Goal: Task Accomplishment & Management: Use online tool/utility

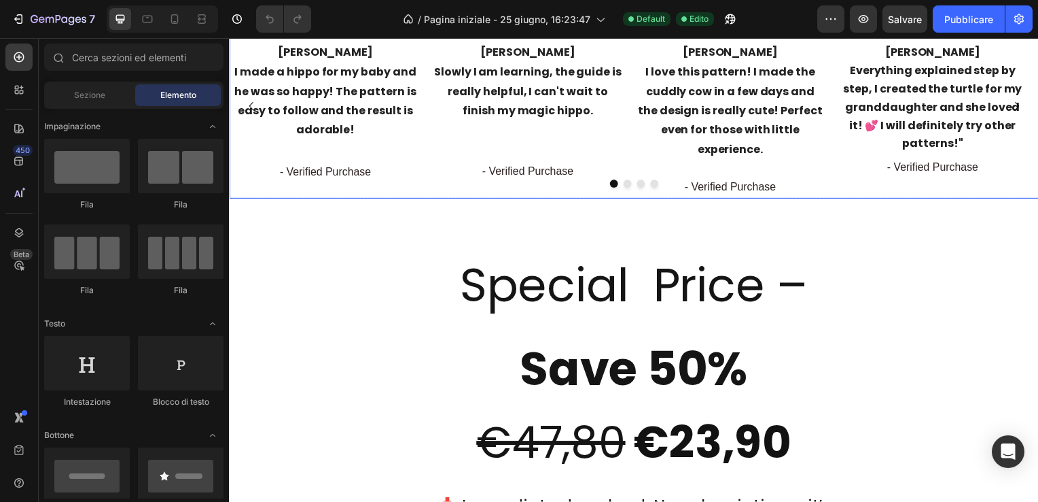
scroll to position [2039, 0]
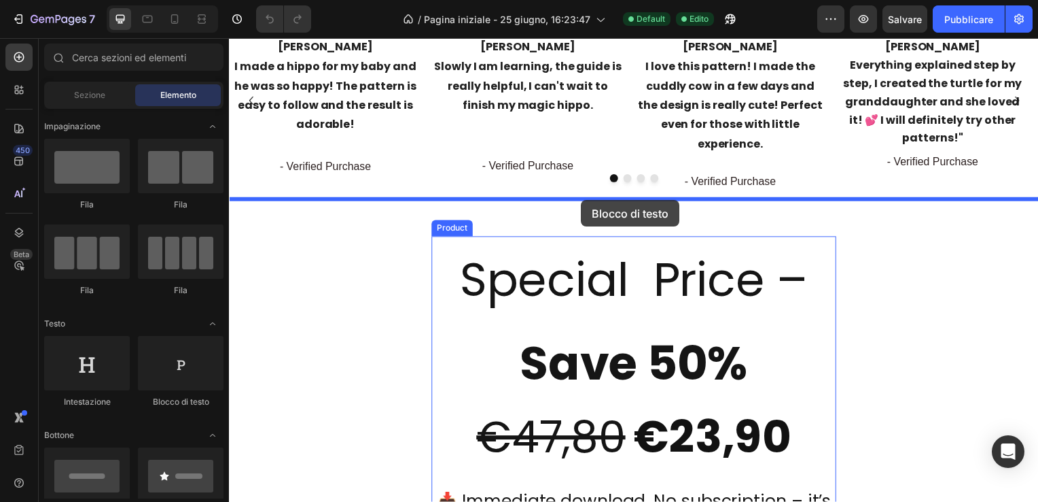
drag, startPoint x: 425, startPoint y: 408, endPoint x: 584, endPoint y: 201, distance: 261.2
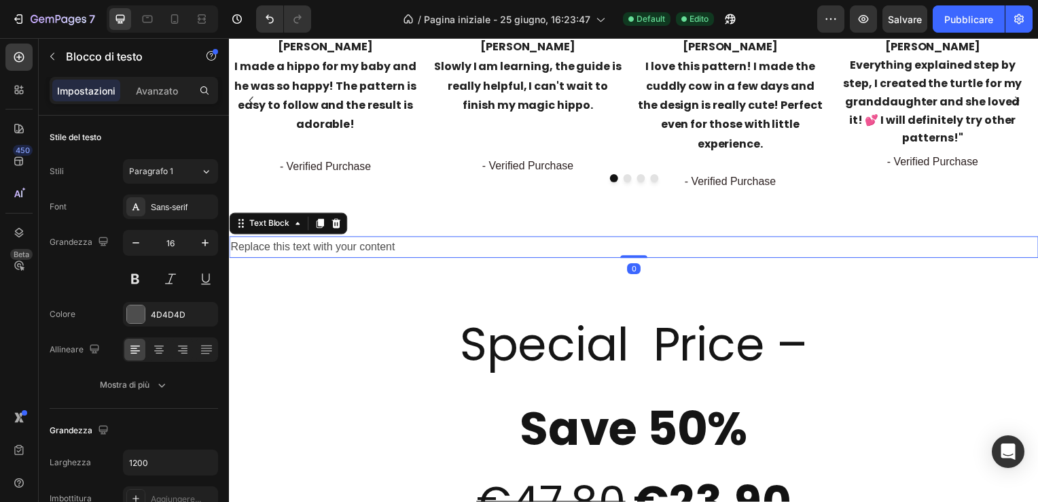
click at [410, 238] on div "Replace this text with your content" at bounding box center [636, 249] width 815 height 22
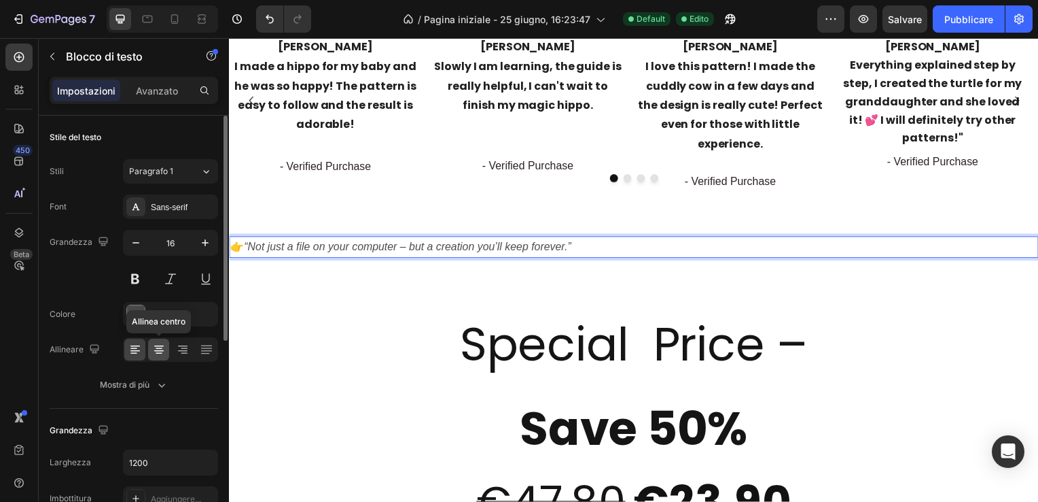
click at [159, 349] on icon at bounding box center [159, 350] width 14 height 14
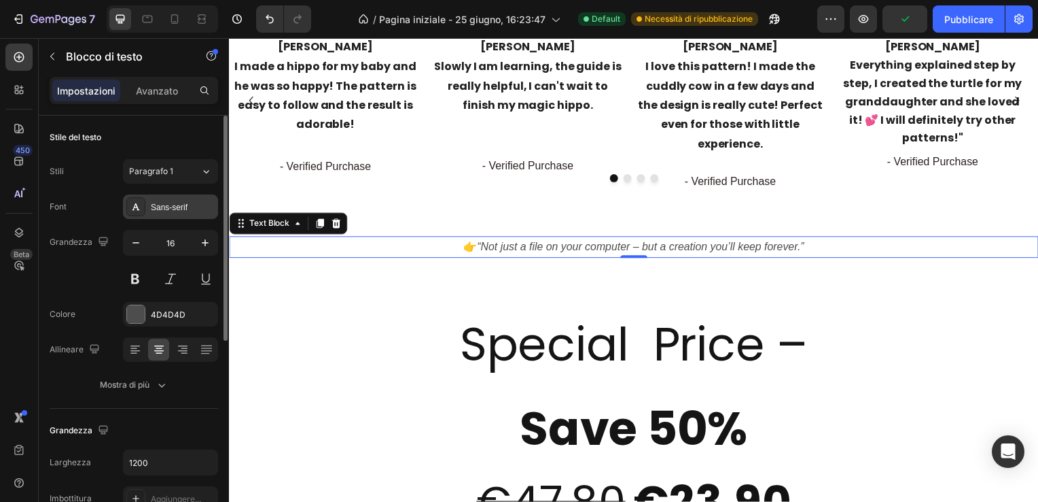
click at [185, 204] on div "Sans-serif" at bounding box center [183, 207] width 64 height 12
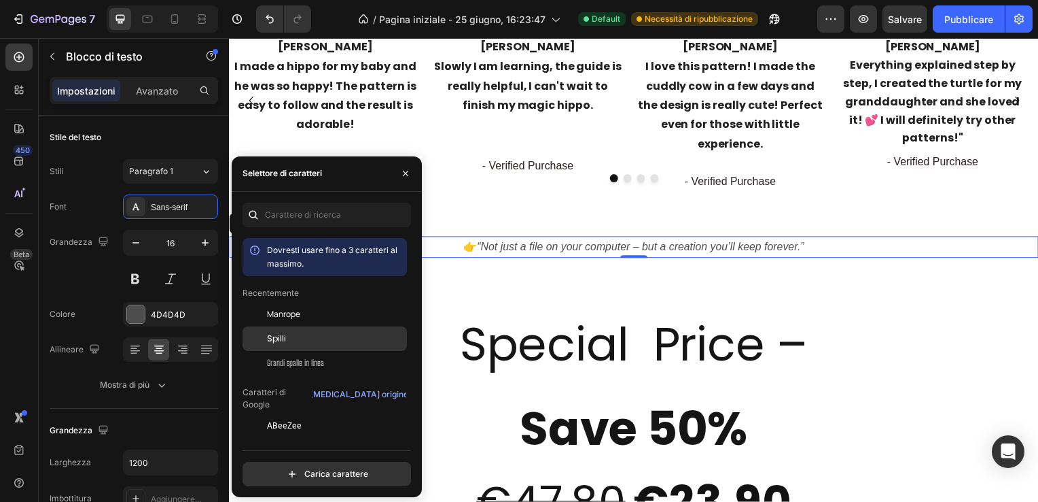
click at [287, 336] on div "Spilli" at bounding box center [335, 338] width 137 height 12
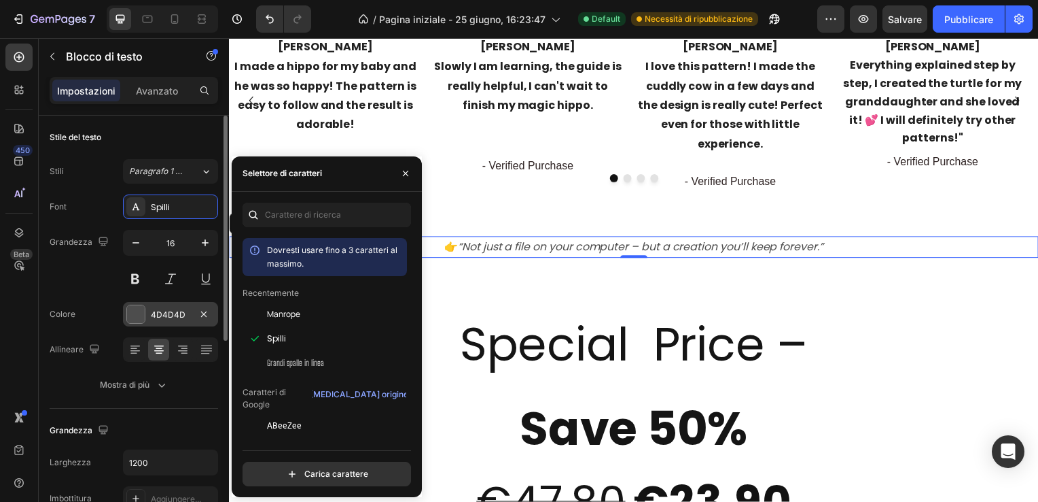
click at [136, 311] on div at bounding box center [136, 314] width 18 height 18
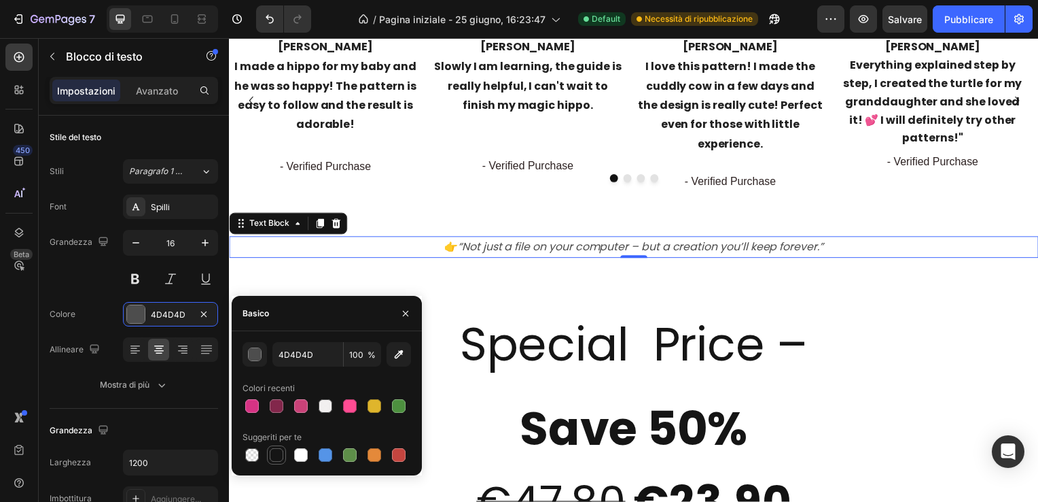
click at [277, 454] on div at bounding box center [277, 455] width 14 height 14
type input "151515"
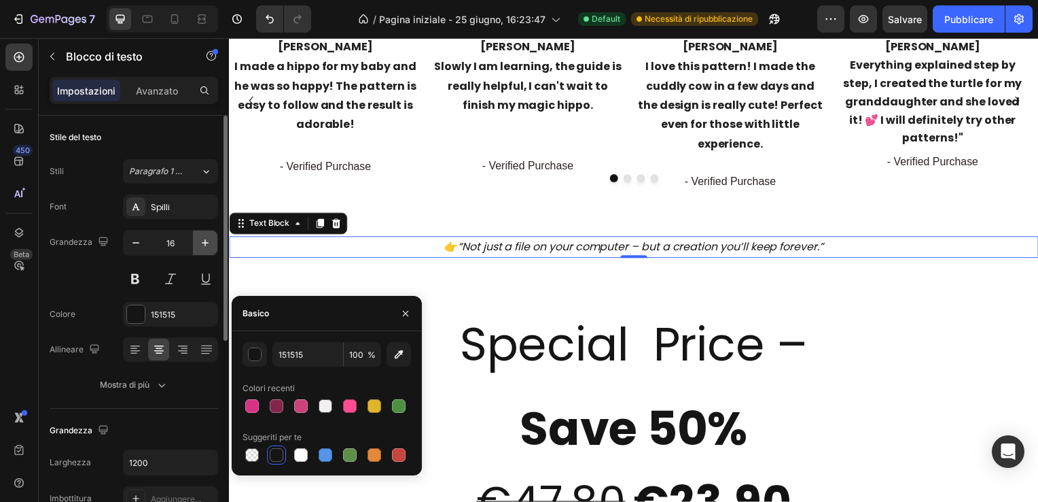
click at [204, 240] on icon "button" at bounding box center [205, 243] width 14 height 14
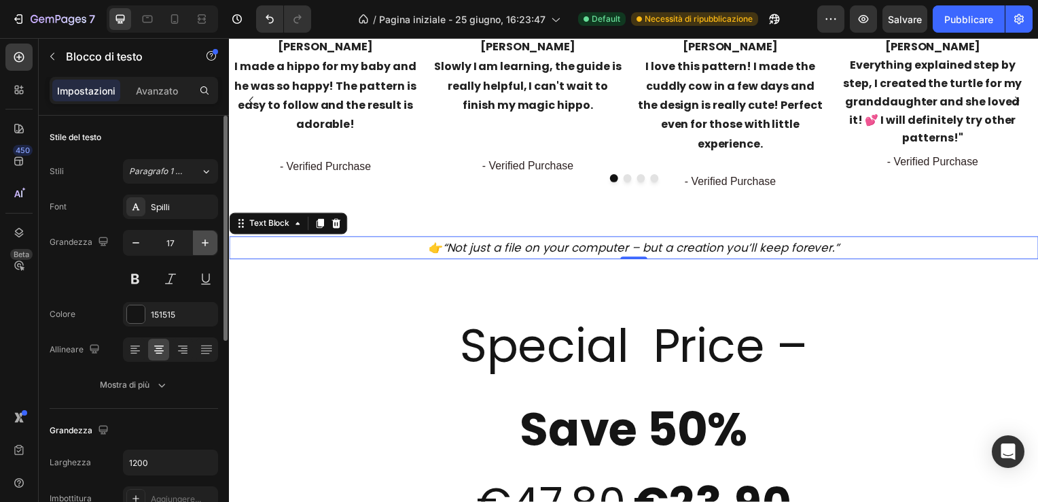
click at [204, 240] on icon "button" at bounding box center [205, 243] width 14 height 14
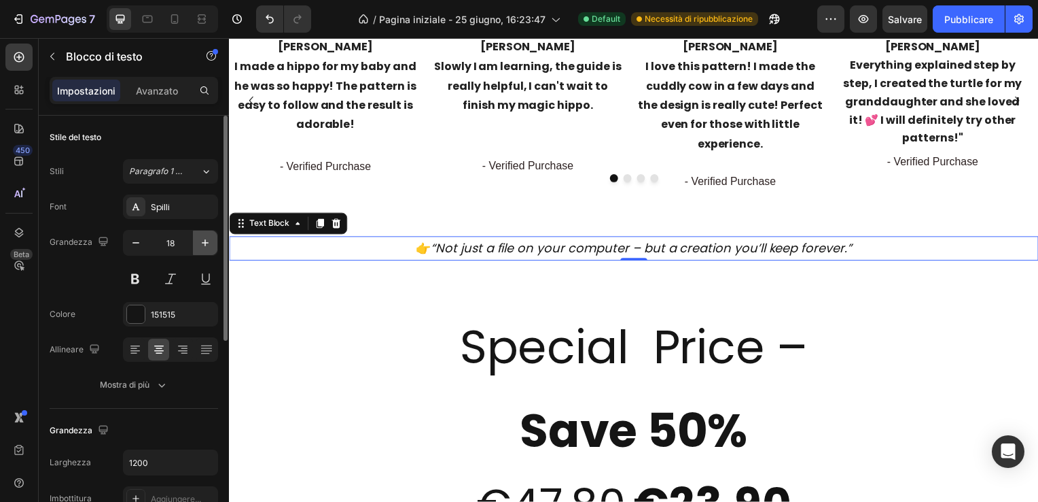
click at [204, 240] on icon "button" at bounding box center [205, 243] width 14 height 14
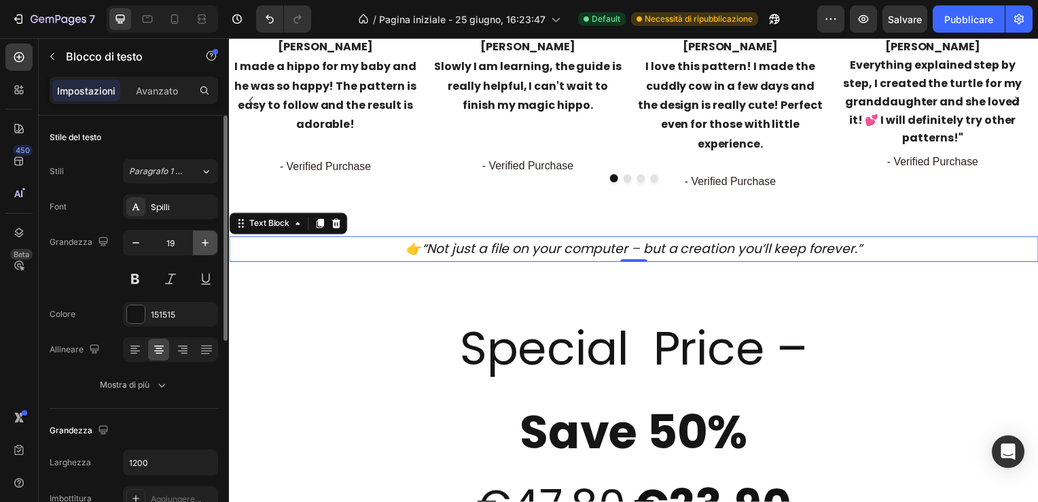
click at [204, 240] on icon "button" at bounding box center [205, 243] width 14 height 14
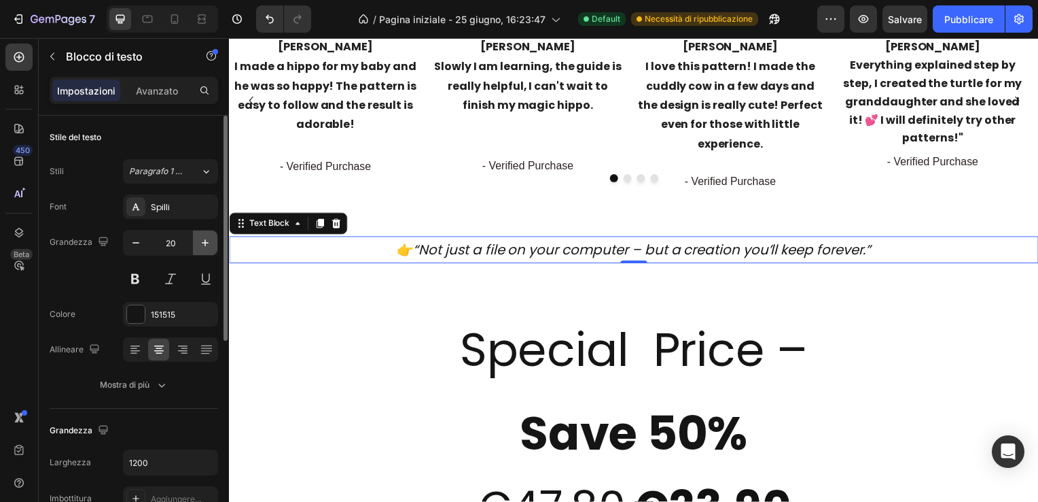
click at [204, 240] on icon "button" at bounding box center [205, 243] width 14 height 14
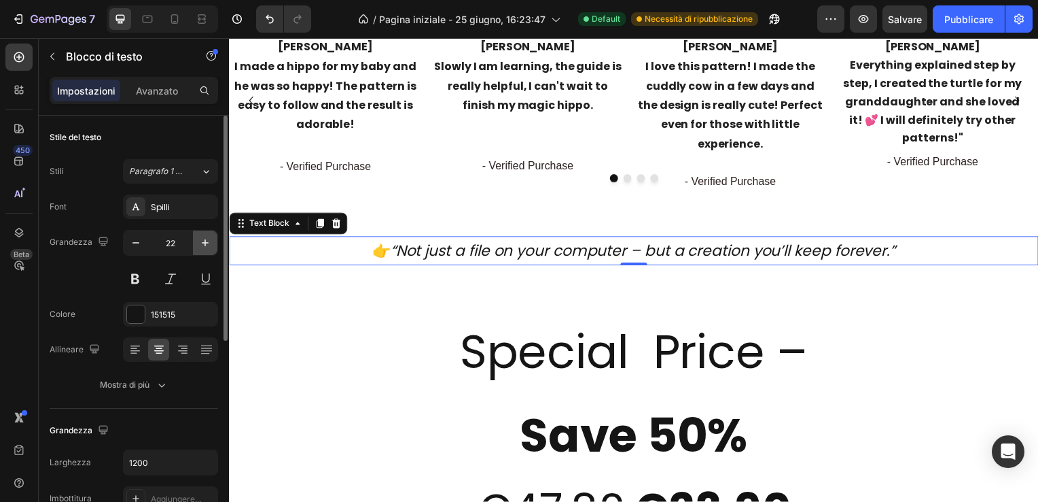
click at [204, 240] on icon "button" at bounding box center [205, 243] width 14 height 14
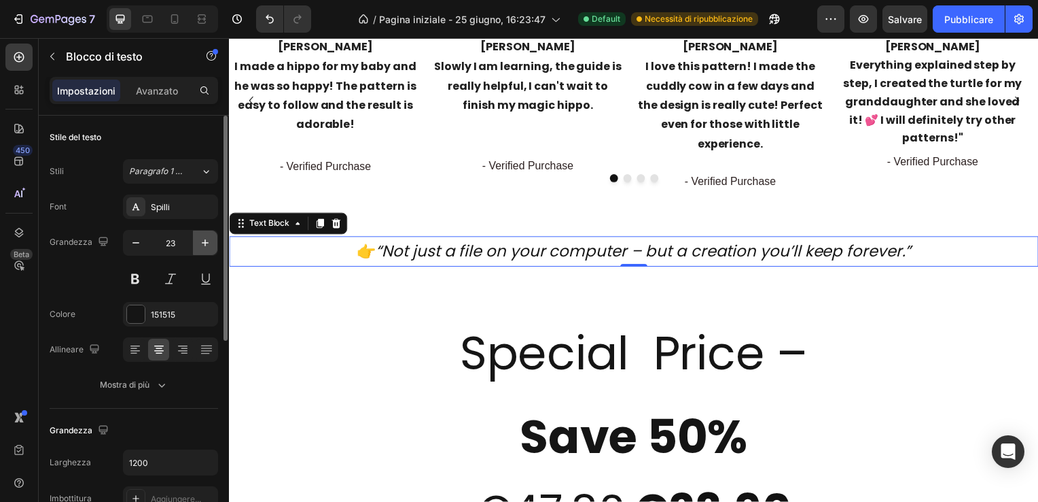
click at [204, 240] on icon "button" at bounding box center [205, 243] width 14 height 14
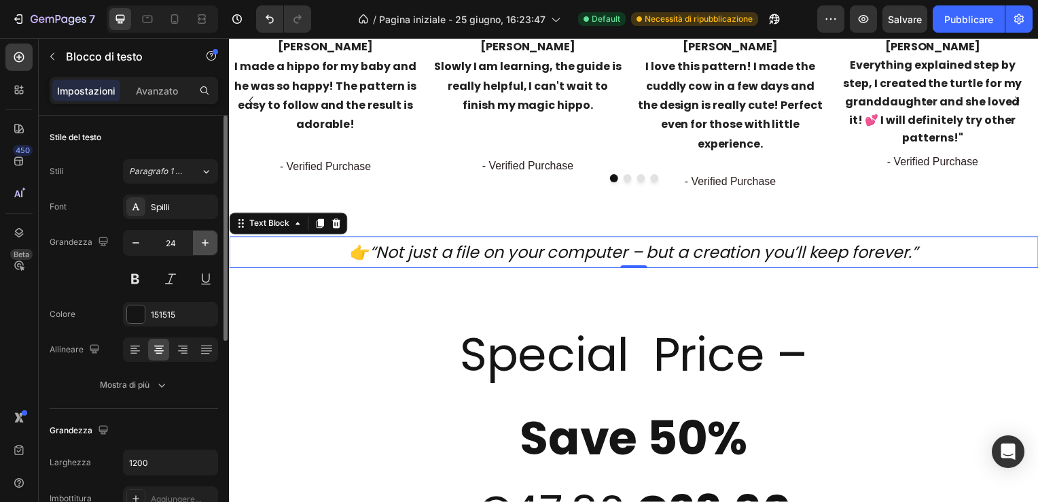
click at [204, 240] on icon "button" at bounding box center [205, 243] width 14 height 14
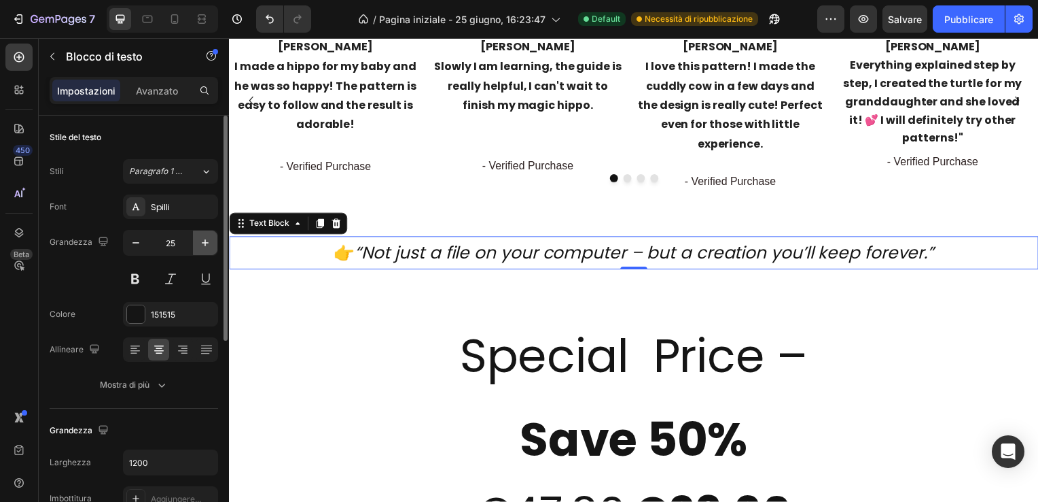
click at [204, 240] on icon "button" at bounding box center [205, 243] width 14 height 14
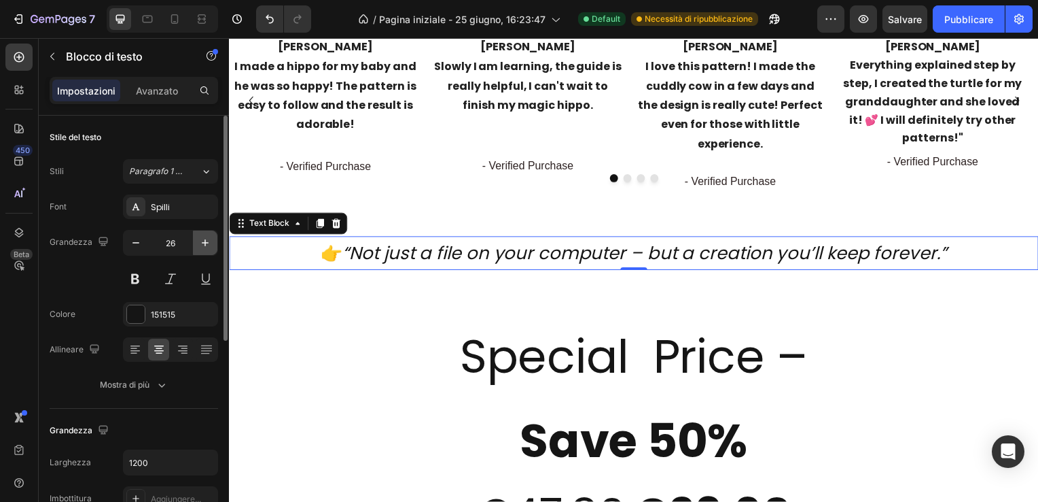
click at [204, 240] on icon "button" at bounding box center [205, 243] width 14 height 14
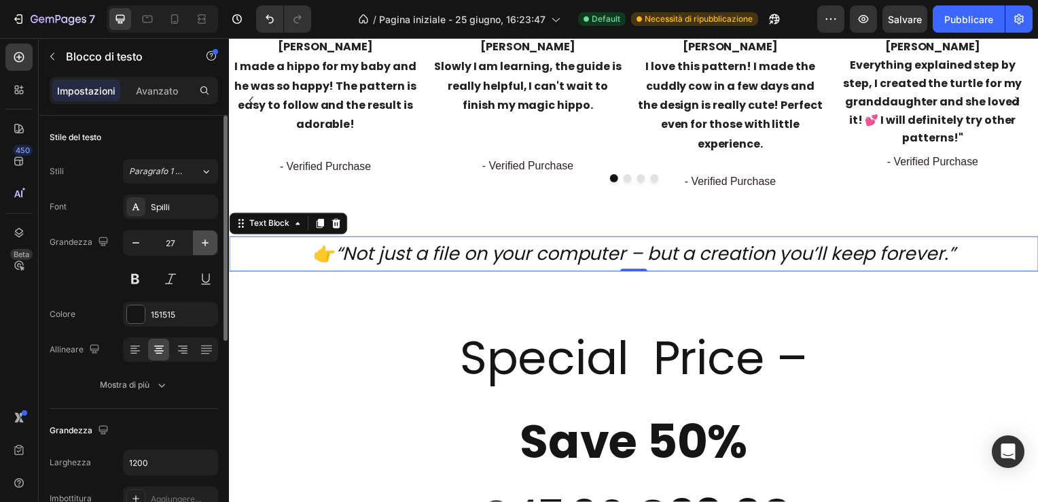
click at [204, 240] on icon "button" at bounding box center [205, 243] width 14 height 14
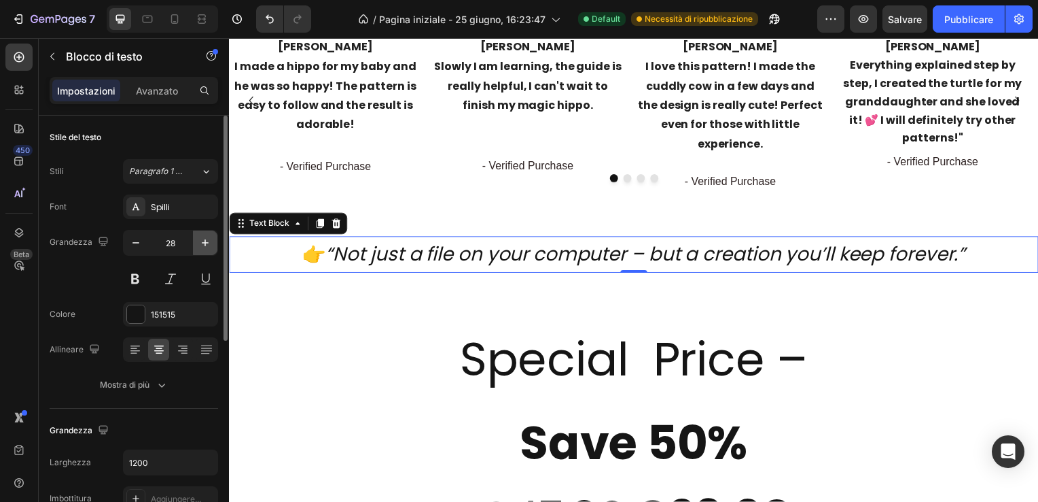
click at [204, 240] on icon "button" at bounding box center [205, 243] width 14 height 14
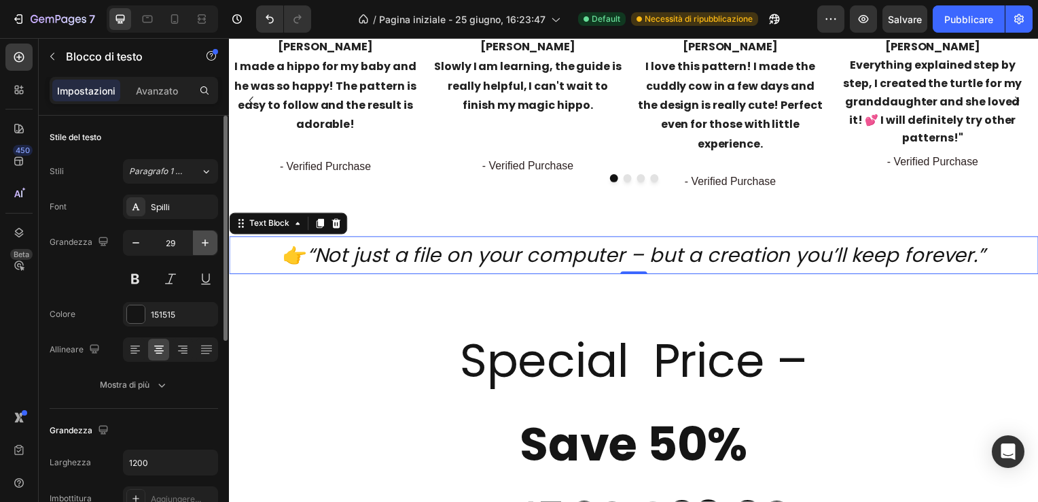
click at [204, 240] on icon "button" at bounding box center [205, 243] width 14 height 14
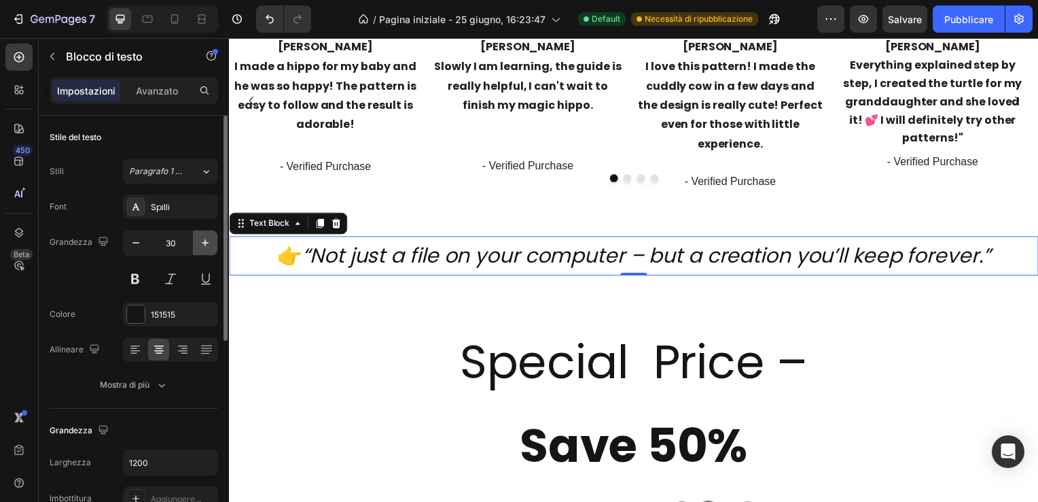
click at [204, 240] on icon "button" at bounding box center [205, 243] width 14 height 14
type input "31"
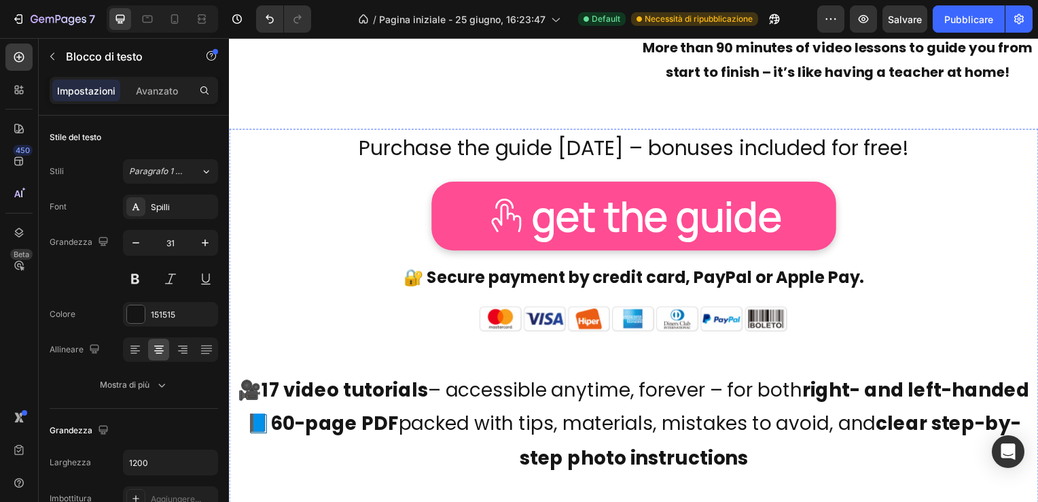
scroll to position [4145, 0]
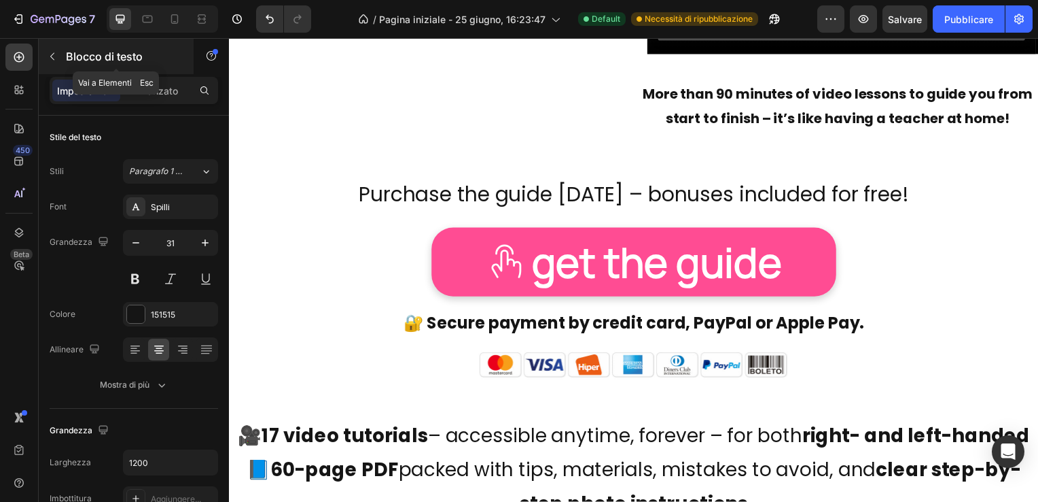
click at [50, 53] on icon "button" at bounding box center [52, 56] width 11 height 11
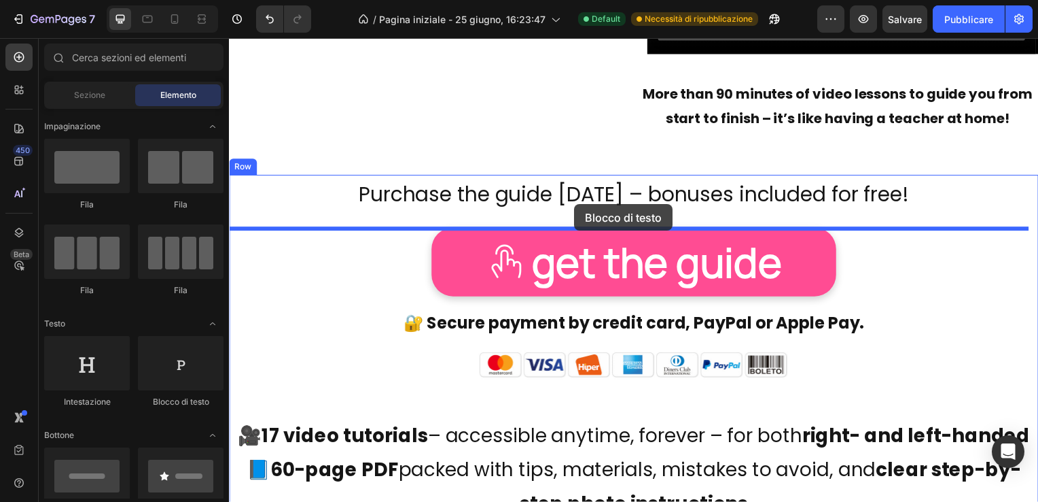
drag, startPoint x: 413, startPoint y: 402, endPoint x: 577, endPoint y: 205, distance: 256.2
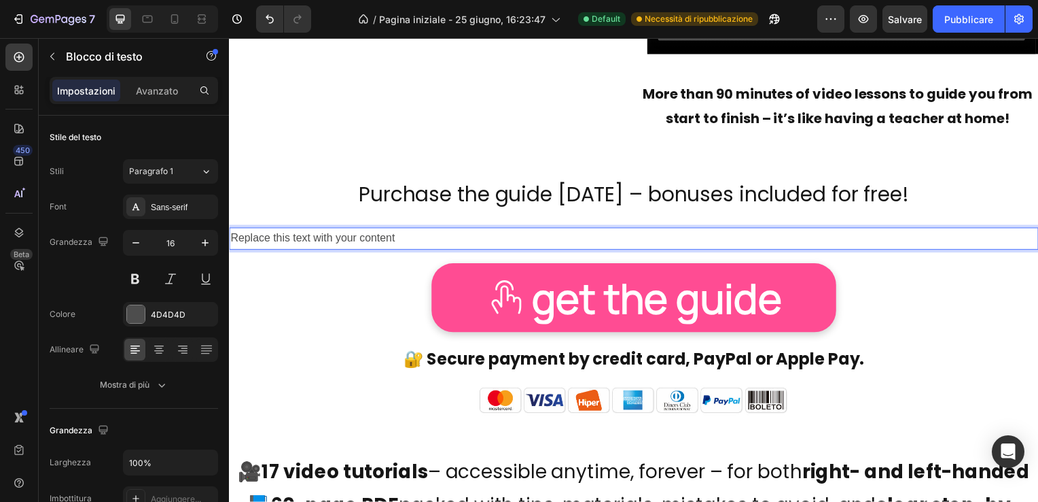
click at [408, 236] on div "Replace this text with your content" at bounding box center [636, 240] width 815 height 22
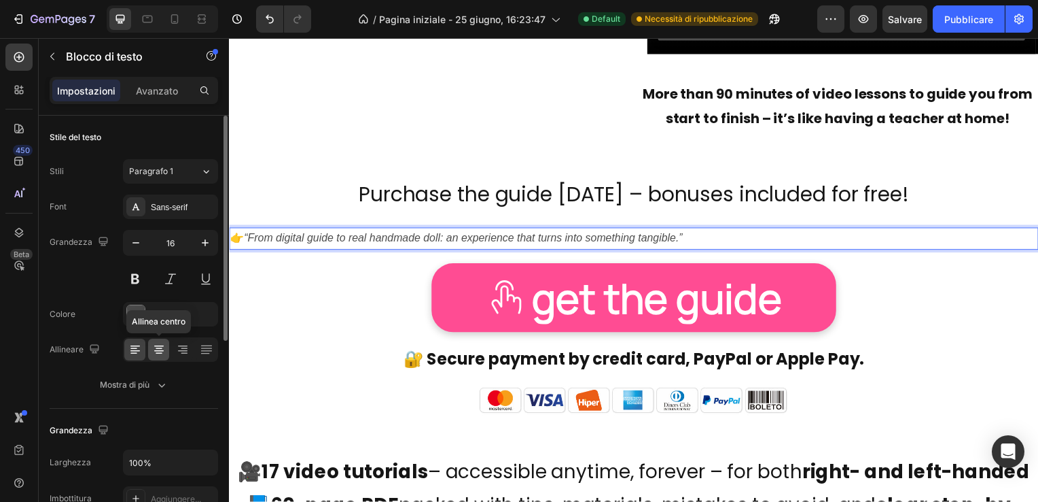
click at [158, 351] on icon at bounding box center [159, 350] width 14 height 14
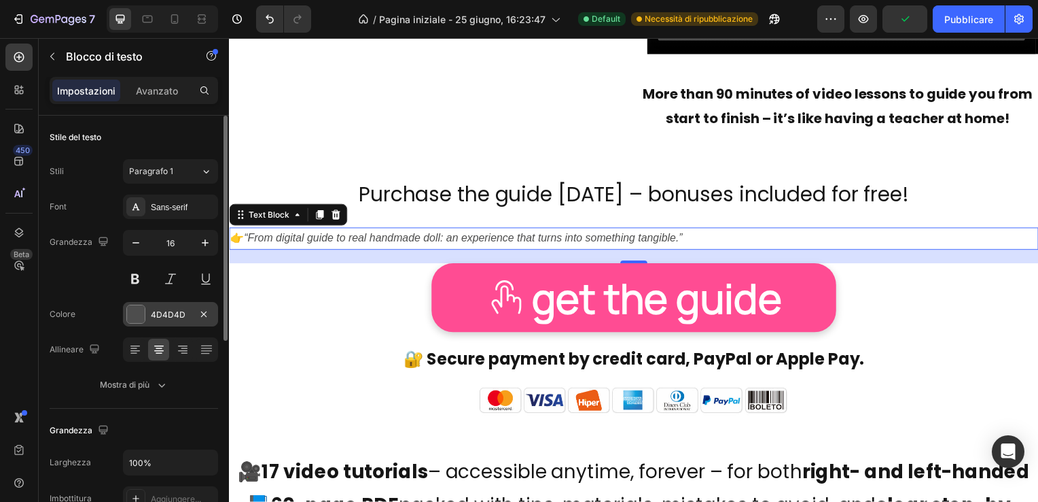
click at [130, 311] on div at bounding box center [136, 314] width 18 height 18
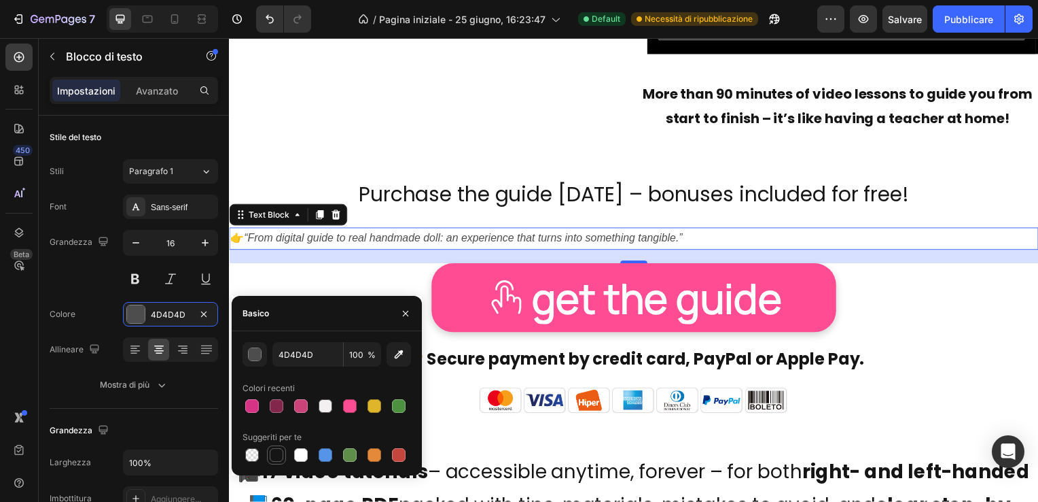
click at [277, 451] on div at bounding box center [277, 455] width 14 height 14
type input "151515"
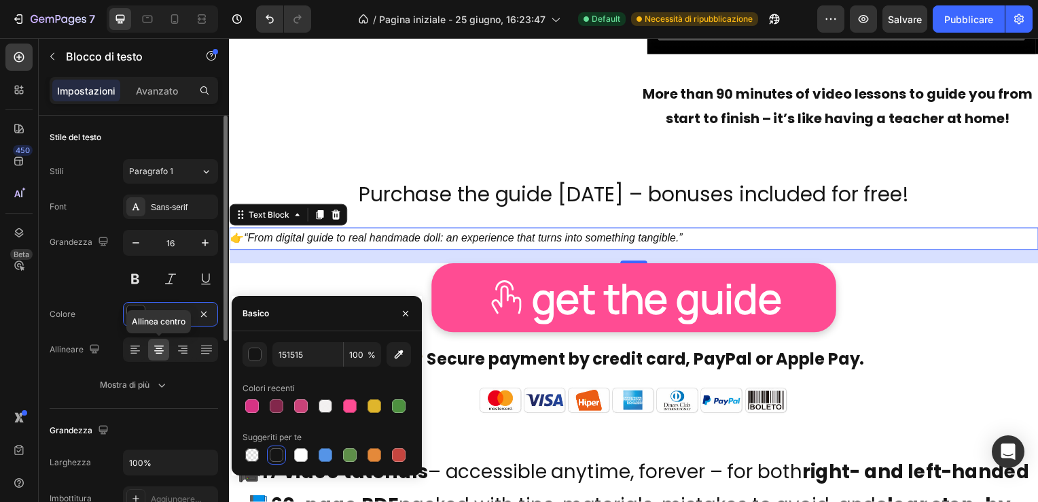
click at [156, 351] on icon at bounding box center [159, 350] width 14 height 14
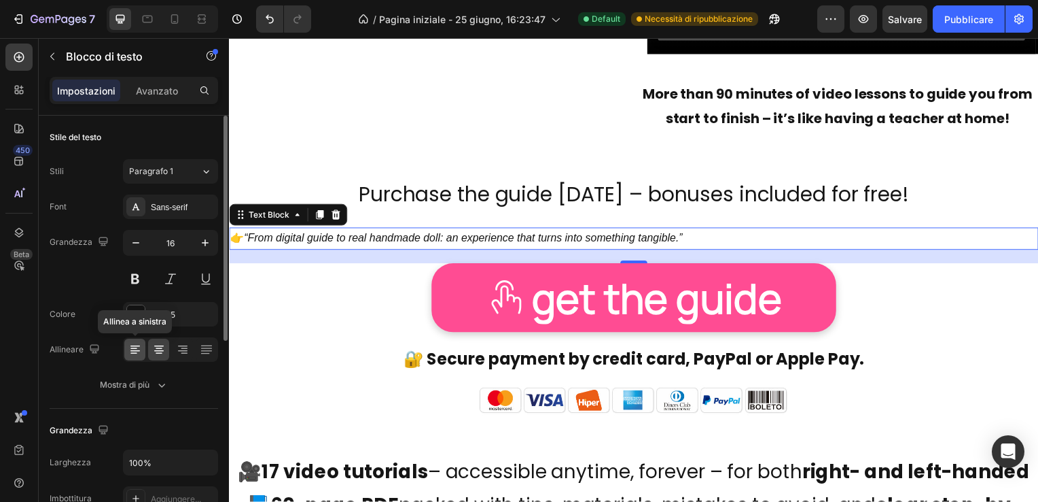
click at [135, 346] on icon at bounding box center [135, 350] width 14 height 14
click at [181, 348] on icon at bounding box center [183, 350] width 14 height 14
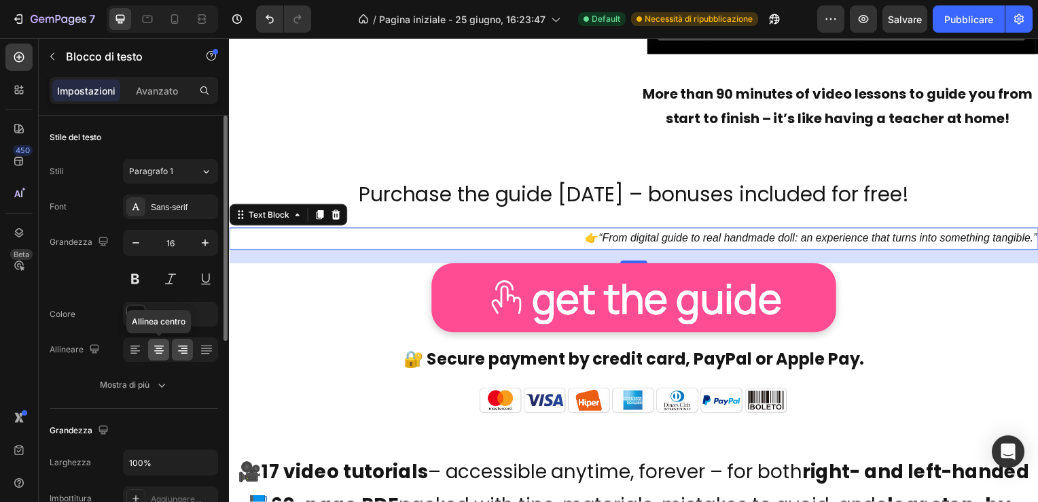
click at [156, 348] on icon at bounding box center [159, 348] width 7 height 1
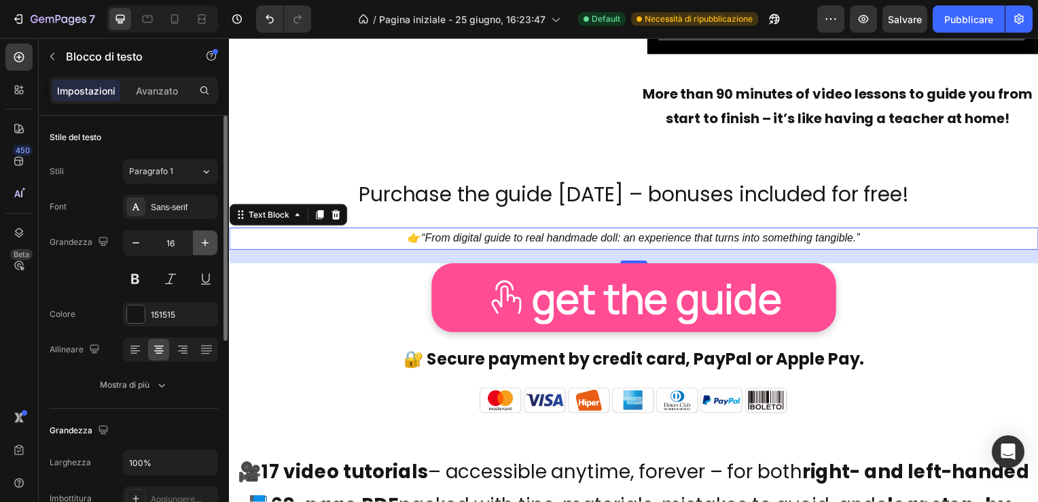
click at [203, 239] on icon "button" at bounding box center [205, 243] width 14 height 14
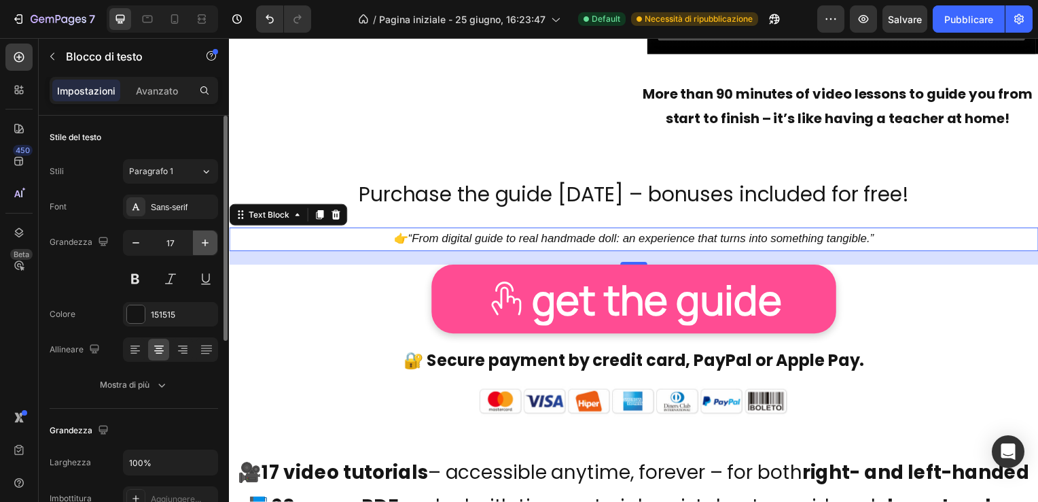
click at [203, 239] on icon "button" at bounding box center [205, 243] width 14 height 14
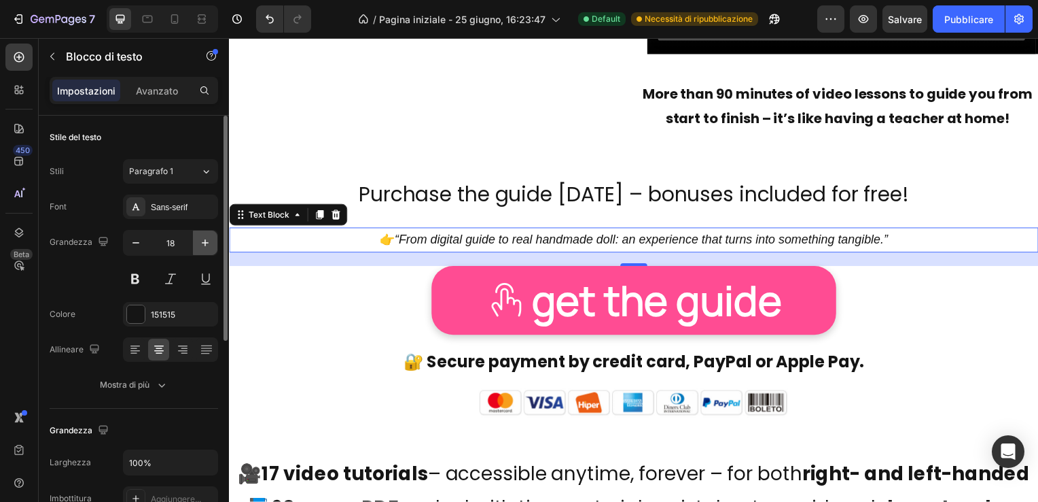
click at [203, 239] on icon "button" at bounding box center [205, 243] width 14 height 14
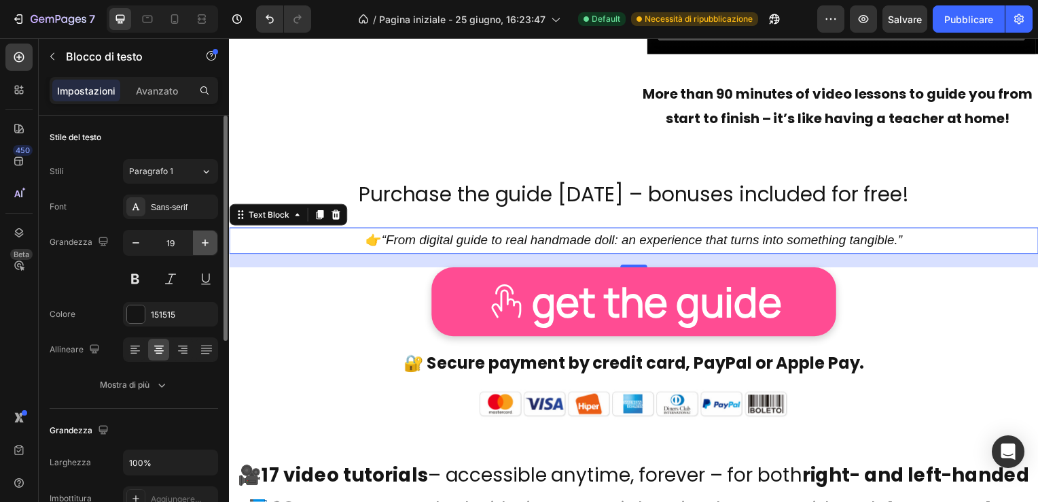
click at [203, 239] on icon "button" at bounding box center [205, 243] width 14 height 14
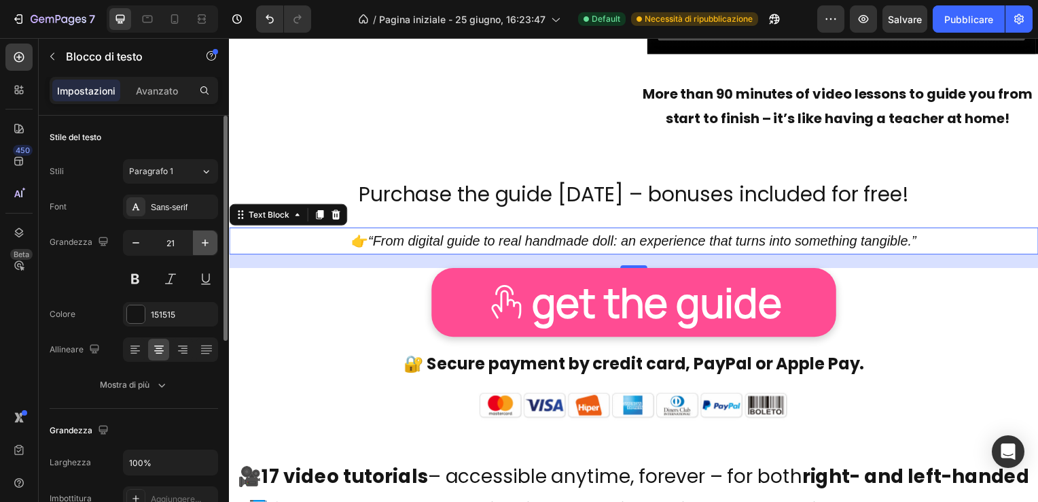
click at [203, 239] on icon "button" at bounding box center [205, 243] width 14 height 14
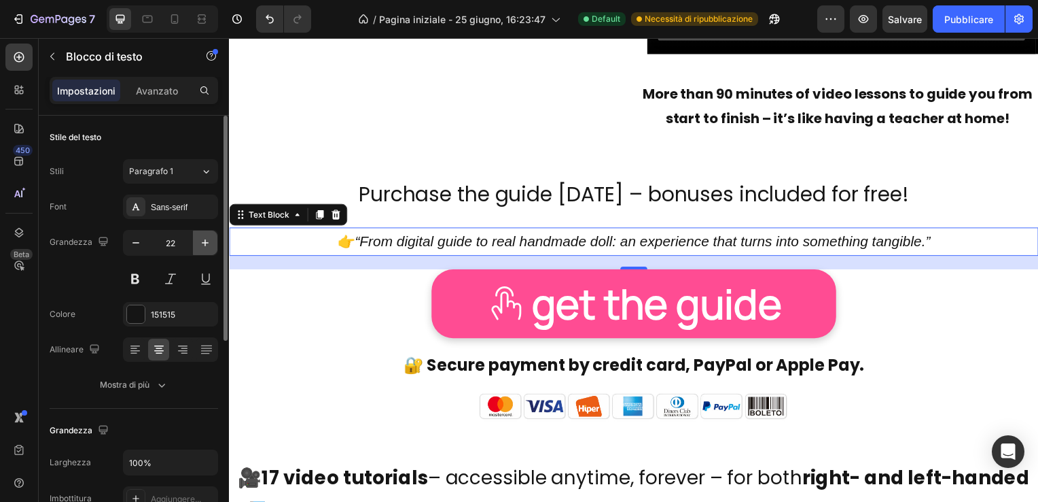
click at [203, 239] on icon "button" at bounding box center [205, 243] width 14 height 14
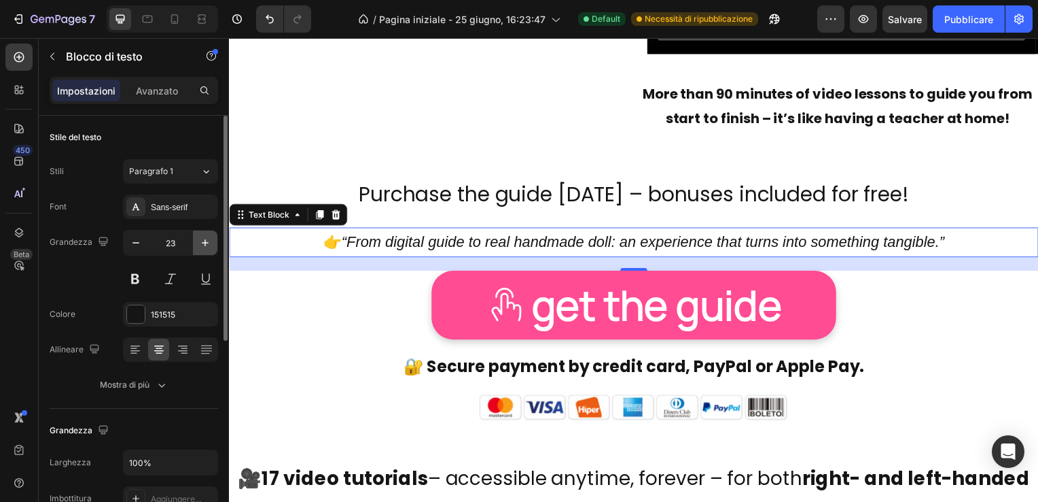
click at [203, 239] on icon "button" at bounding box center [205, 243] width 14 height 14
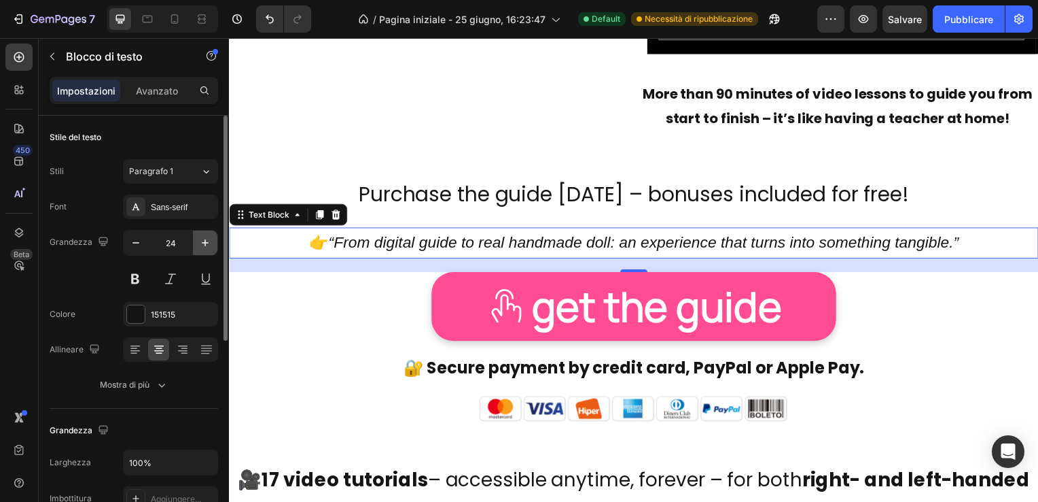
click at [203, 239] on icon "button" at bounding box center [205, 243] width 14 height 14
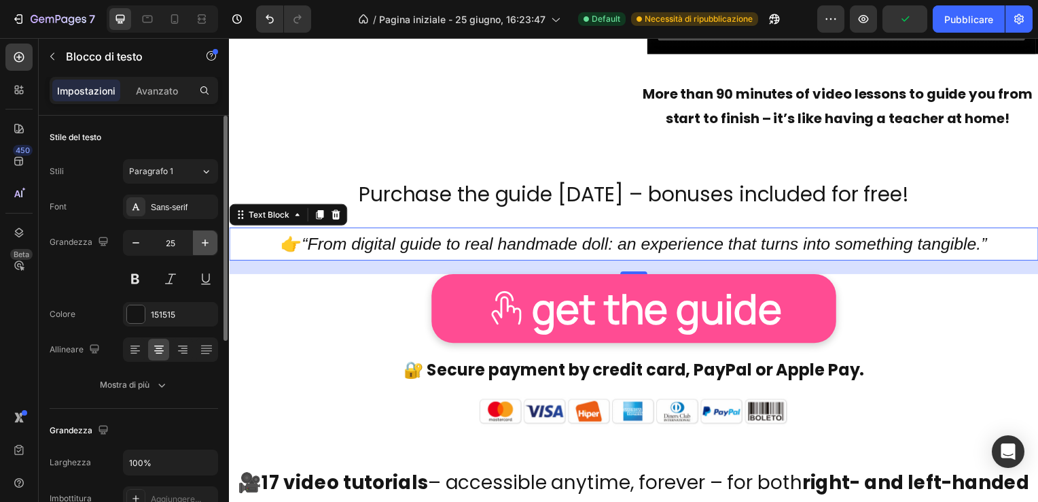
click at [203, 239] on icon "button" at bounding box center [205, 243] width 14 height 14
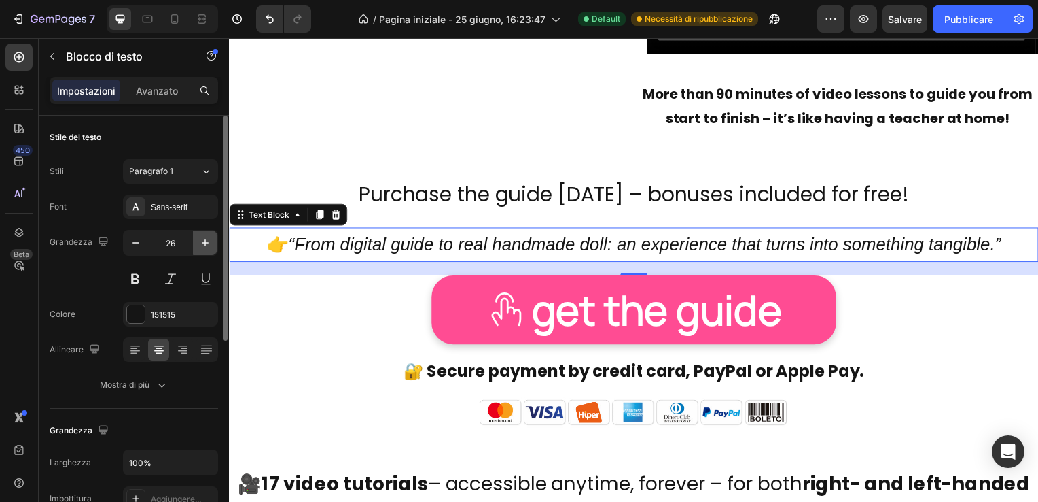
click at [203, 239] on icon "button" at bounding box center [205, 243] width 14 height 14
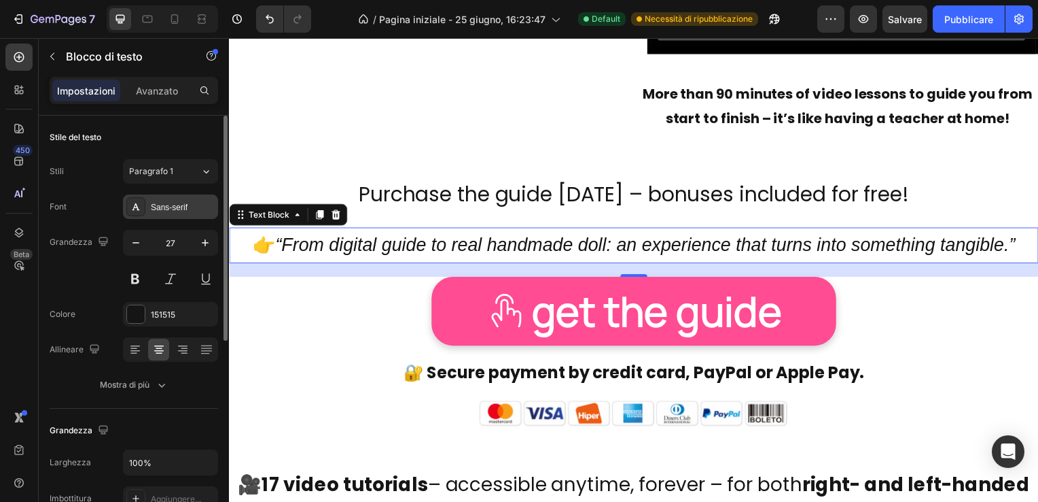
click at [185, 205] on div "Sans-serif" at bounding box center [183, 207] width 64 height 12
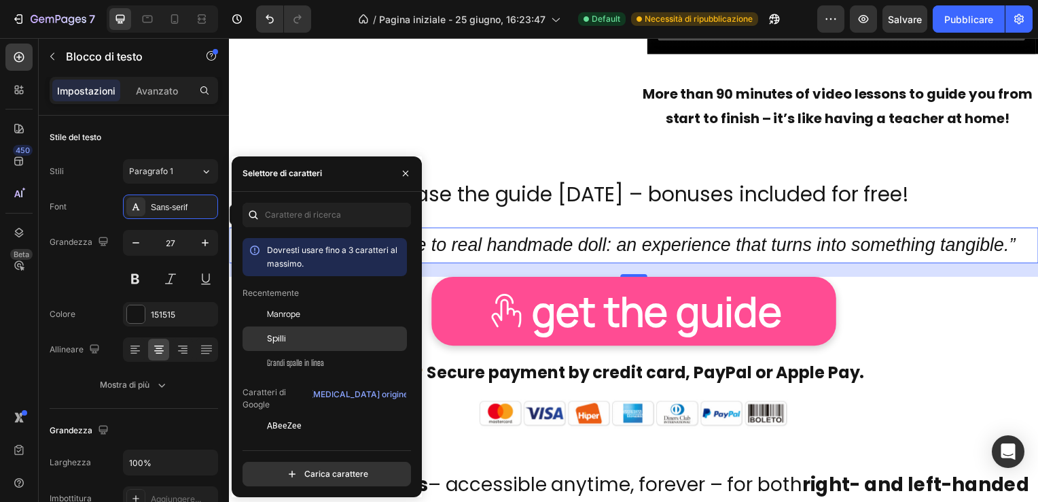
click at [289, 338] on div "Spilli" at bounding box center [335, 338] width 137 height 12
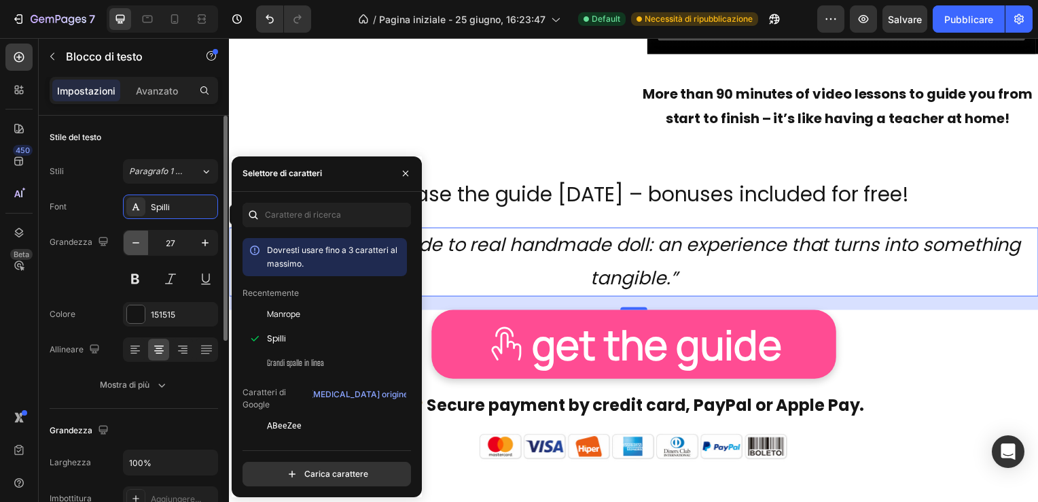
click at [136, 242] on icon "button" at bounding box center [136, 242] width 7 height 1
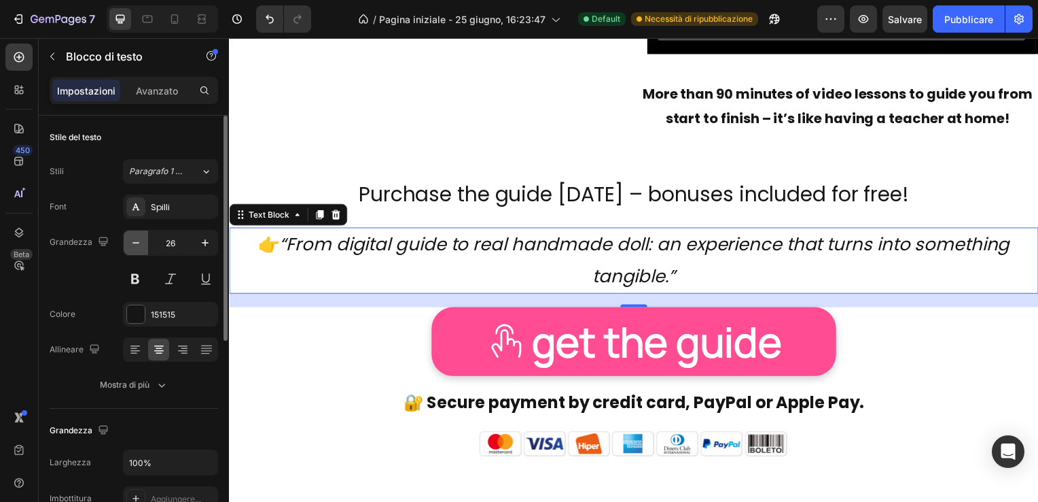
click at [136, 242] on icon "button" at bounding box center [136, 242] width 7 height 1
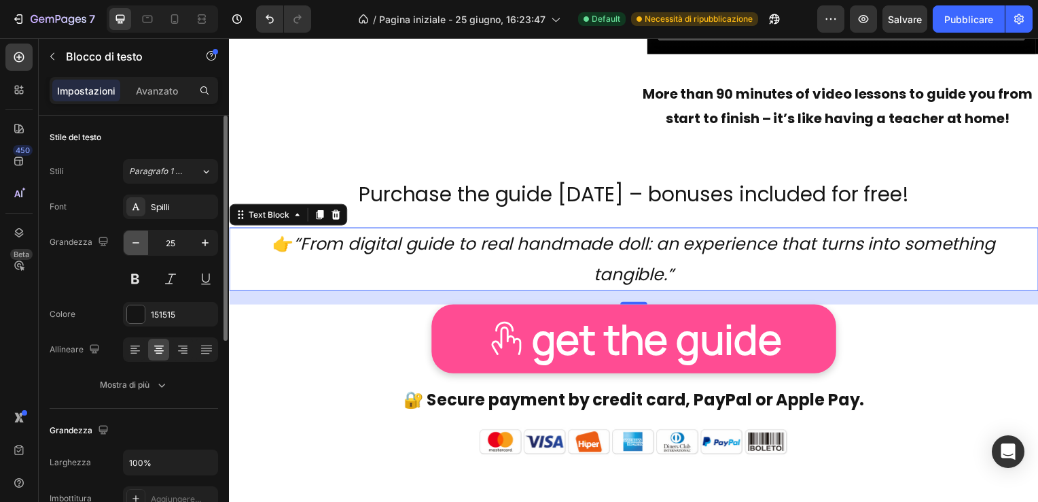
click at [136, 242] on icon "button" at bounding box center [136, 242] width 7 height 1
type input "24"
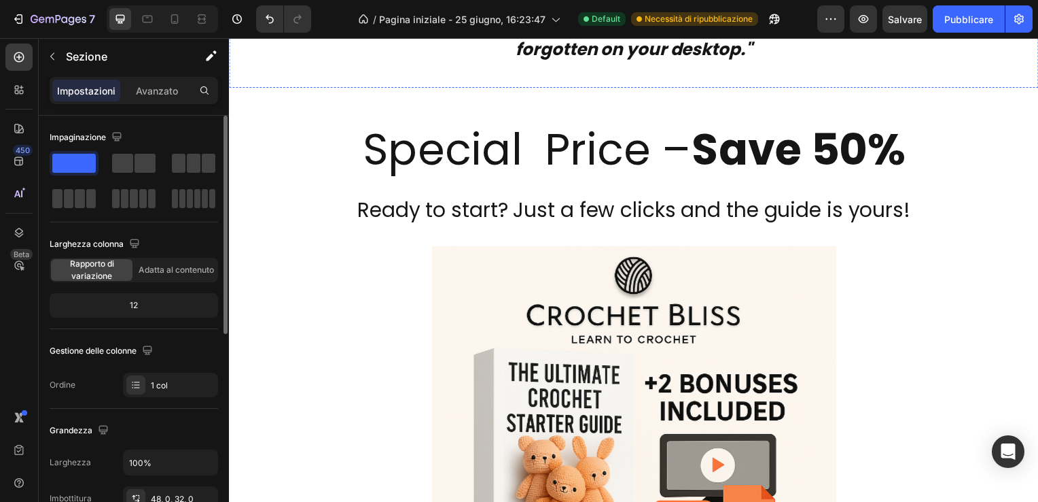
scroll to position [7815, 0]
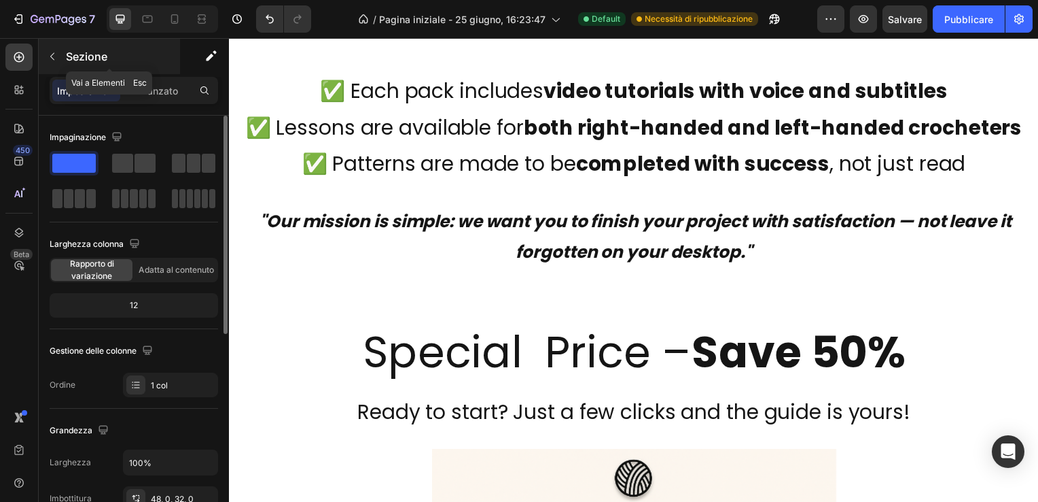
click at [51, 56] on icon "button" at bounding box center [52, 56] width 4 height 7
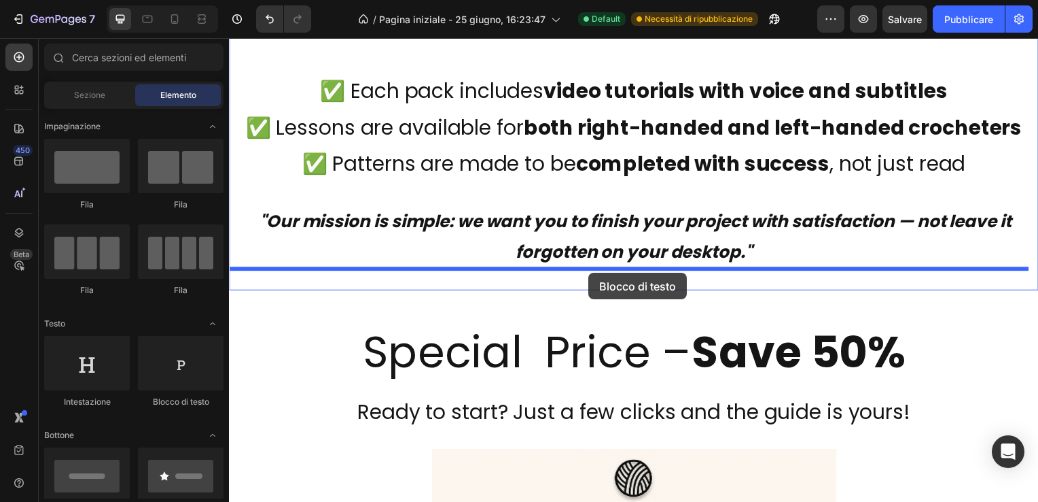
drag, startPoint x: 406, startPoint y: 408, endPoint x: 591, endPoint y: 275, distance: 228.8
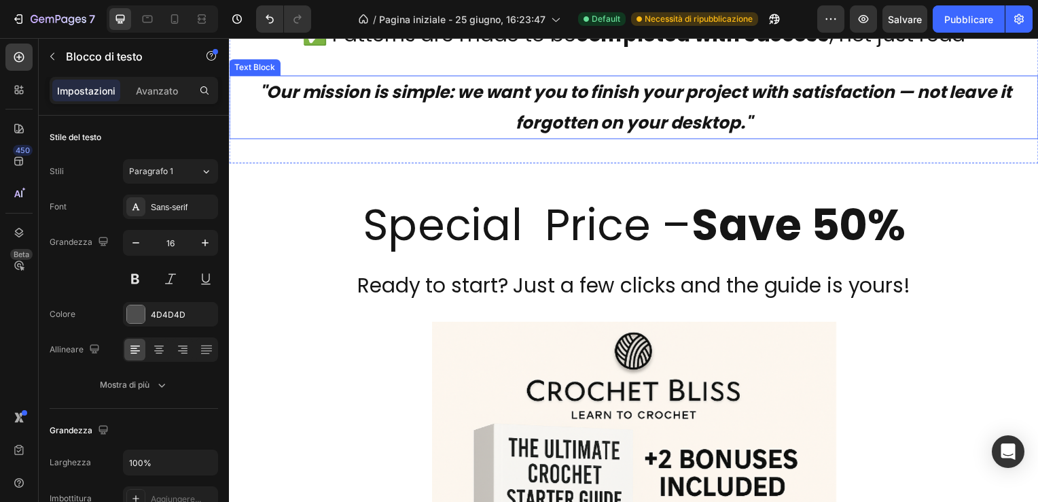
scroll to position [7951, 0]
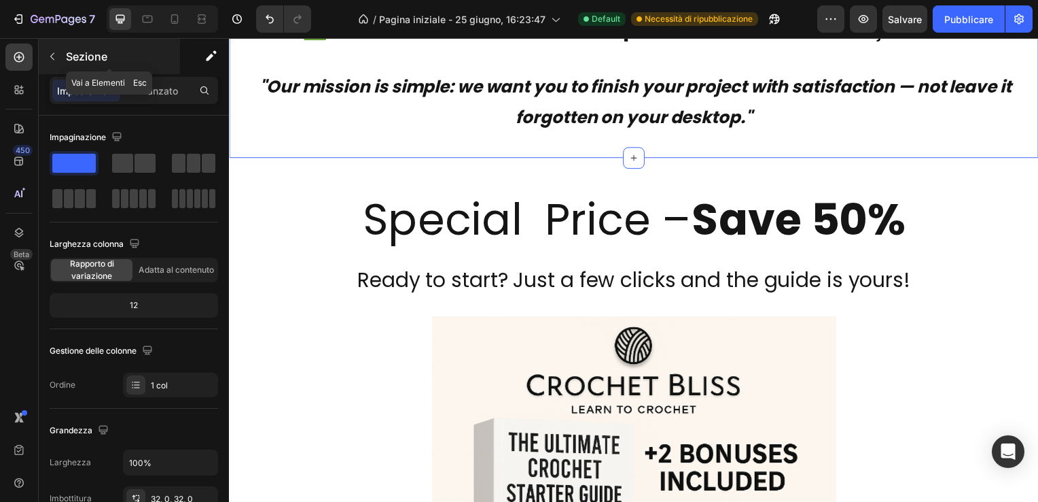
click at [52, 56] on icon "button" at bounding box center [52, 56] width 11 height 11
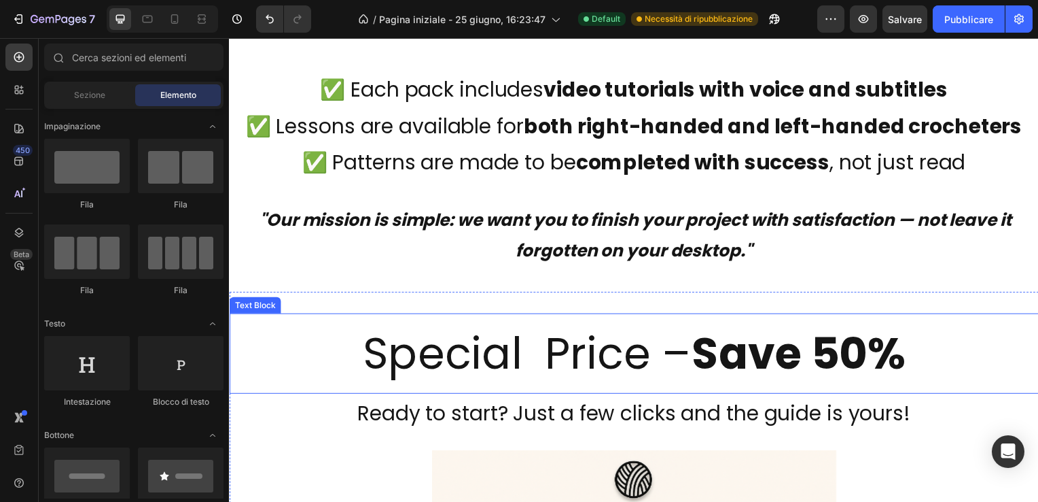
scroll to position [7815, 0]
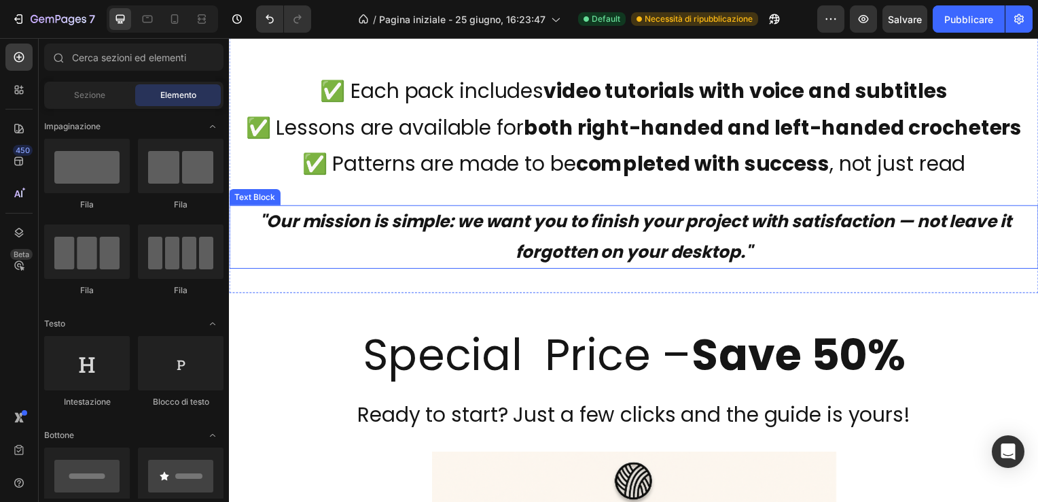
click at [370, 228] on icon ""Our mission is simple: we want you to finish your project with satisfaction — …" at bounding box center [639, 238] width 758 height 54
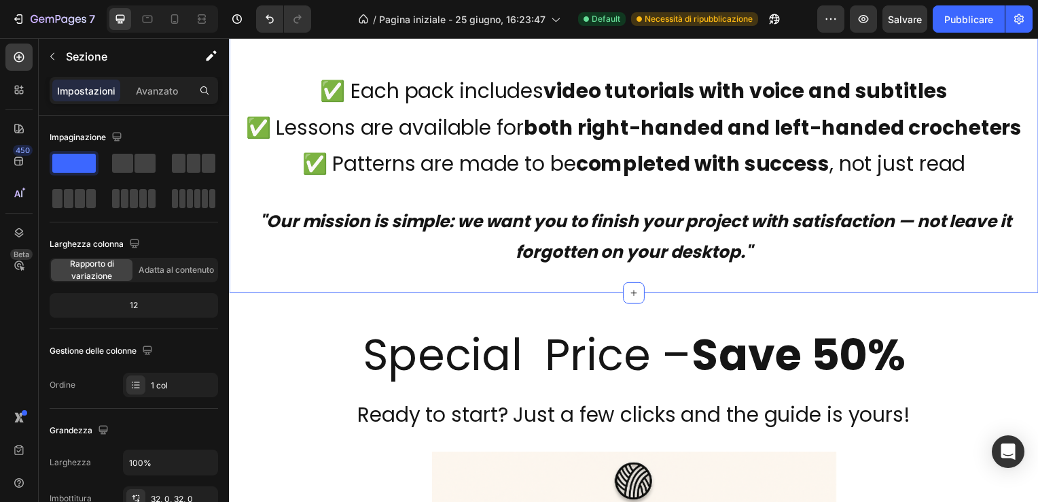
click at [379, 290] on div "🧶 More than just a pattern. Text Block This is not just another pattern to down…" at bounding box center [636, 29] width 815 height 532
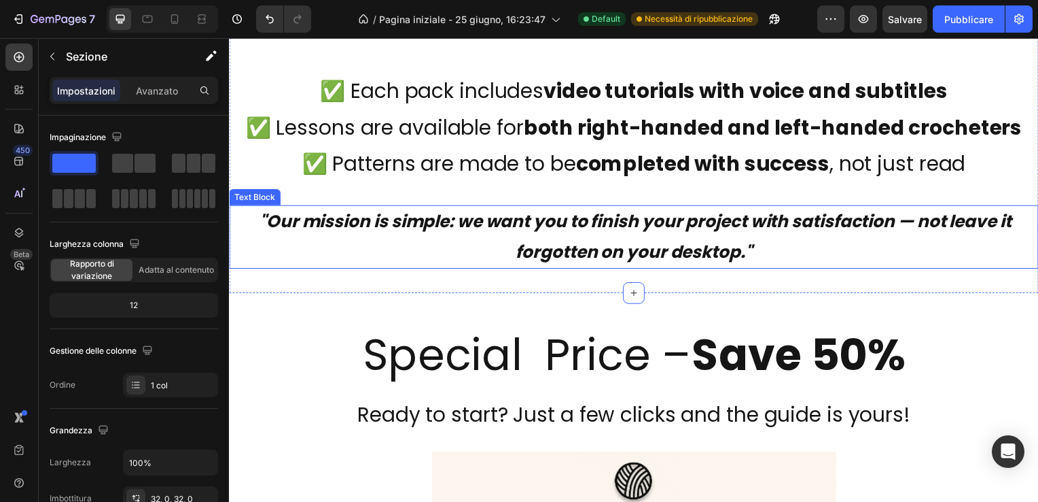
click at [378, 260] on p ""Our mission is simple: we want you to finish your project with satisfaction — …" at bounding box center [636, 238] width 813 height 61
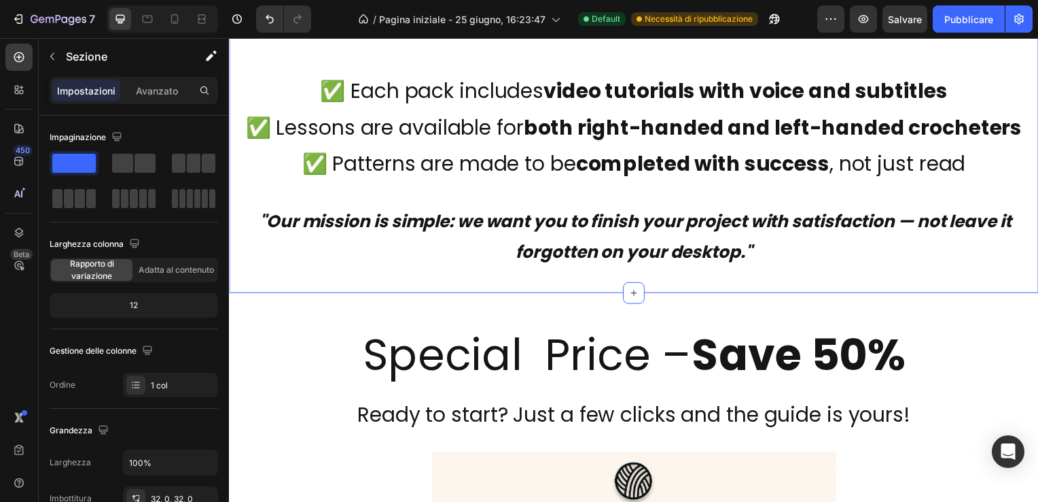
click at [666, 284] on div "🧶 More than just a pattern. Text Block This is not just another pattern to down…" at bounding box center [636, 29] width 815 height 532
click at [52, 56] on icon "button" at bounding box center [52, 56] width 4 height 7
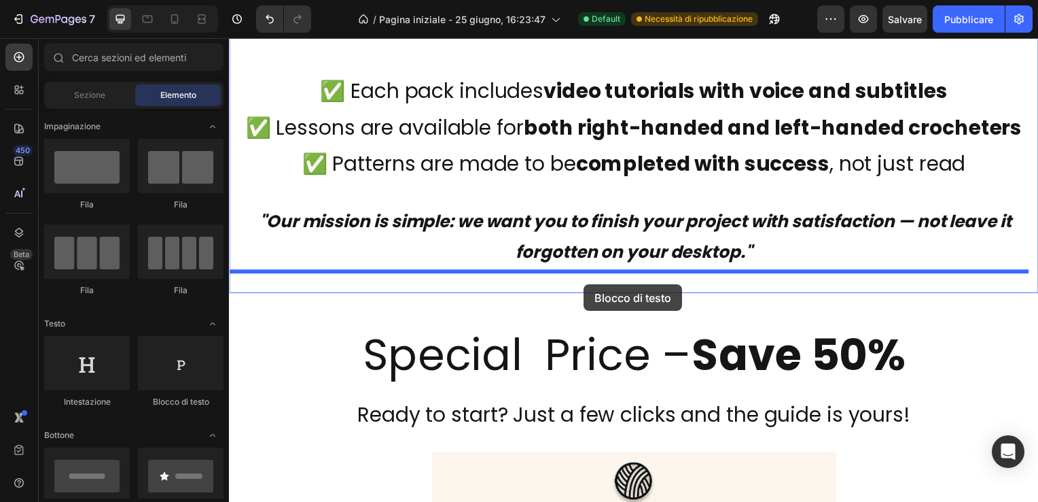
drag, startPoint x: 410, startPoint y: 404, endPoint x: 586, endPoint y: 286, distance: 212.0
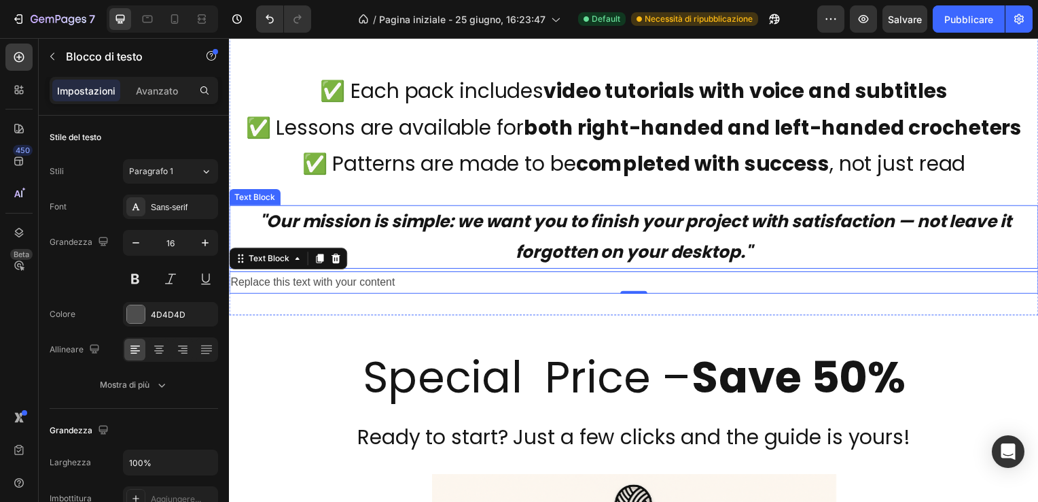
click at [638, 253] on icon ""Our mission is simple: we want you to finish your project with satisfaction — …" at bounding box center [639, 238] width 758 height 54
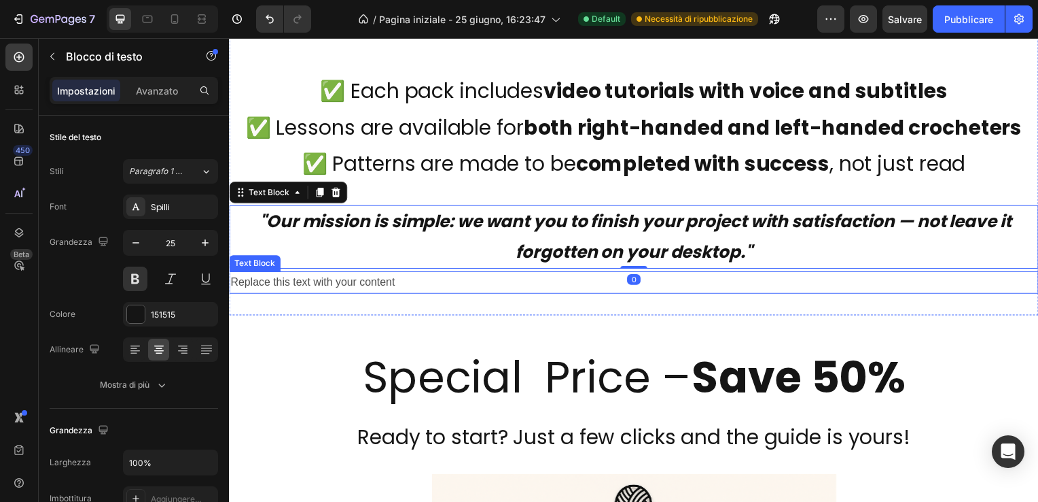
click at [419, 281] on div "Replace this text with your content" at bounding box center [636, 284] width 815 height 22
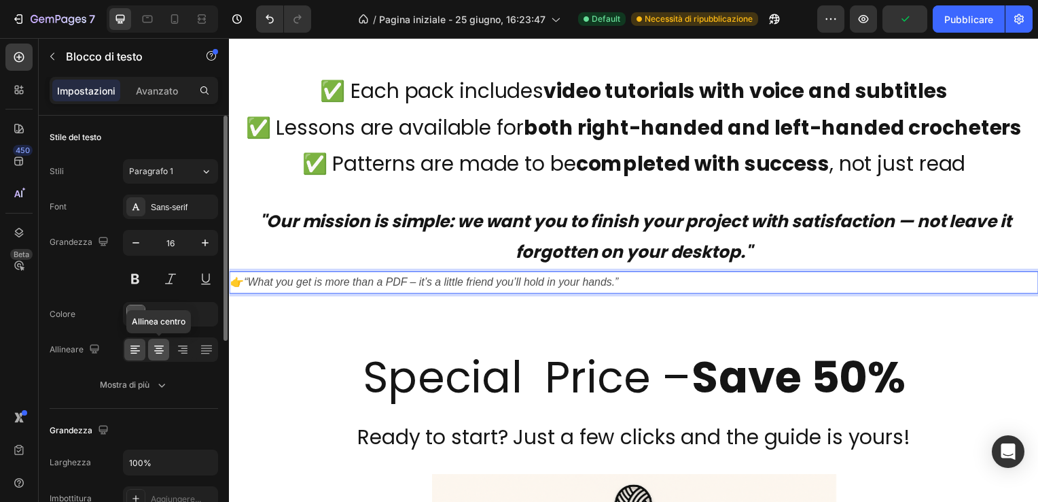
click at [159, 348] on icon at bounding box center [159, 350] width 14 height 14
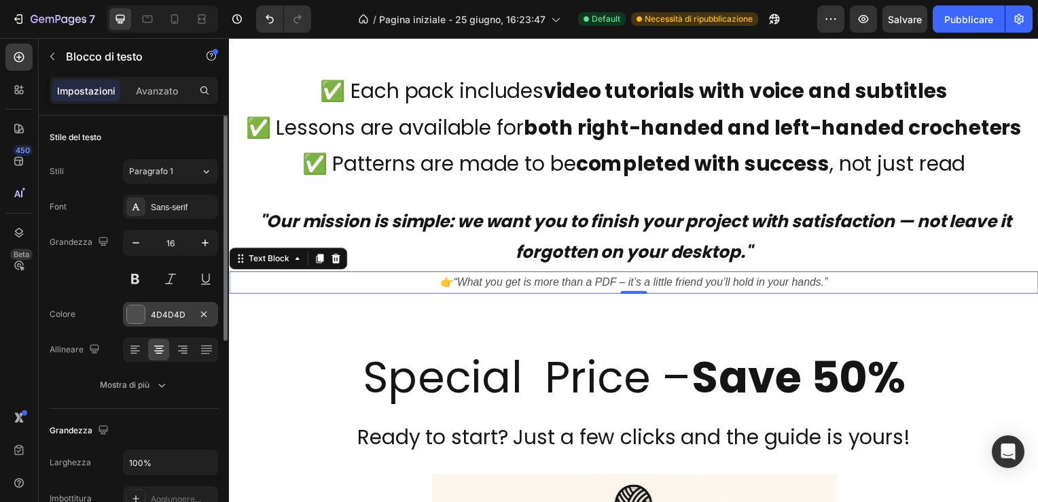
click at [133, 310] on div at bounding box center [136, 314] width 18 height 18
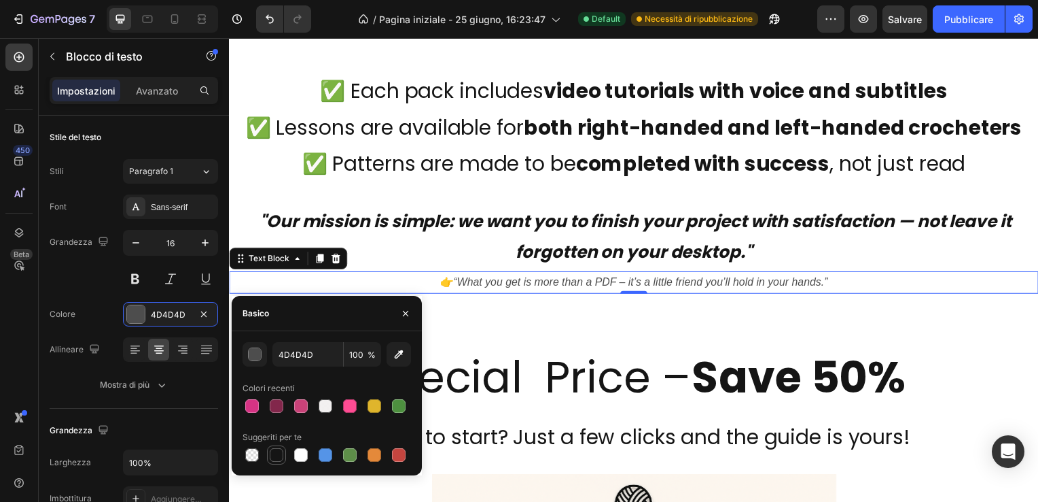
click at [275, 454] on div at bounding box center [277, 455] width 14 height 14
type input "151515"
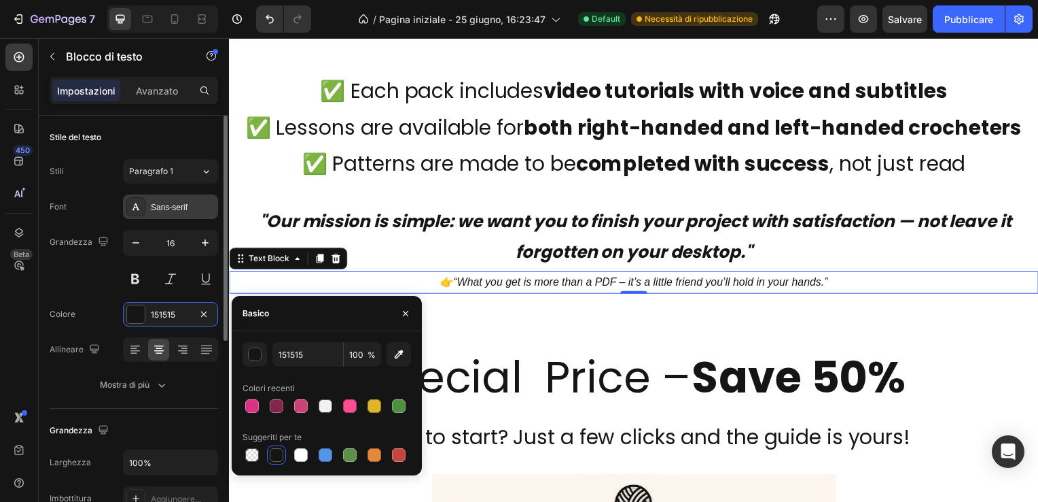
click at [175, 203] on div "Sans-serif" at bounding box center [183, 207] width 64 height 12
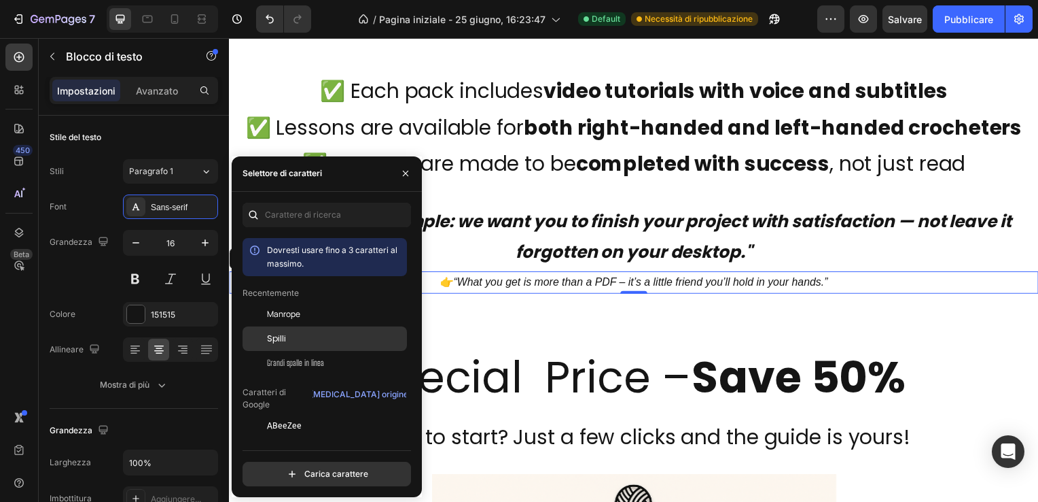
click at [298, 335] on div "Spilli" at bounding box center [335, 338] width 137 height 12
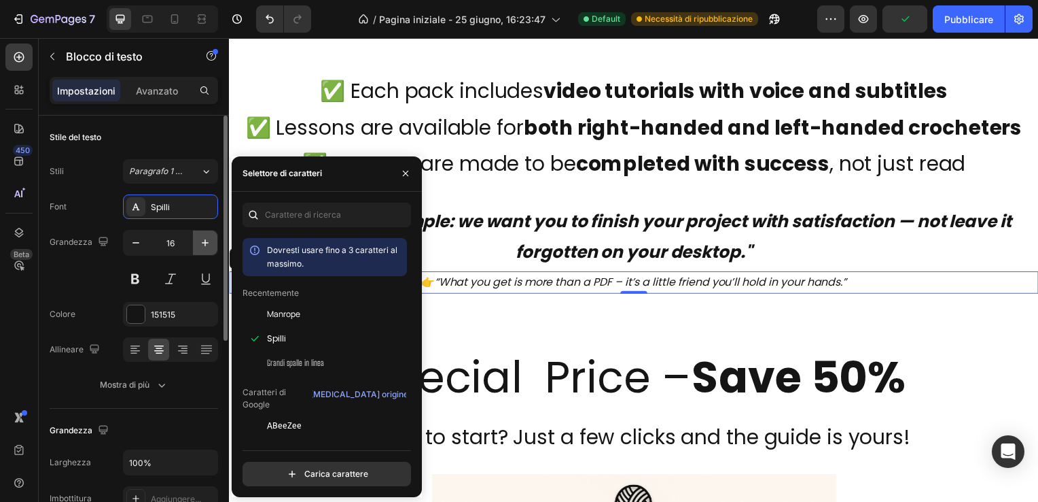
click at [207, 236] on icon "button" at bounding box center [205, 243] width 14 height 14
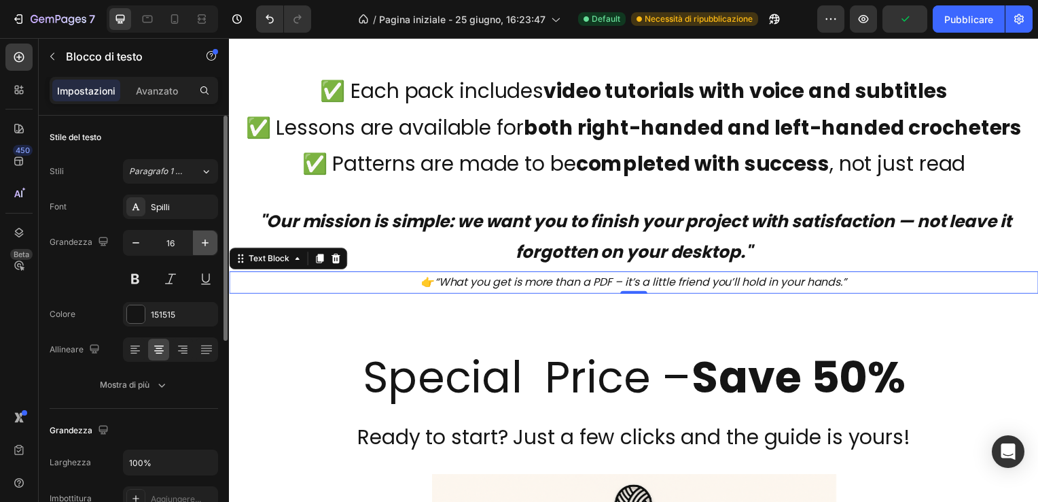
click at [207, 236] on icon "button" at bounding box center [205, 243] width 14 height 14
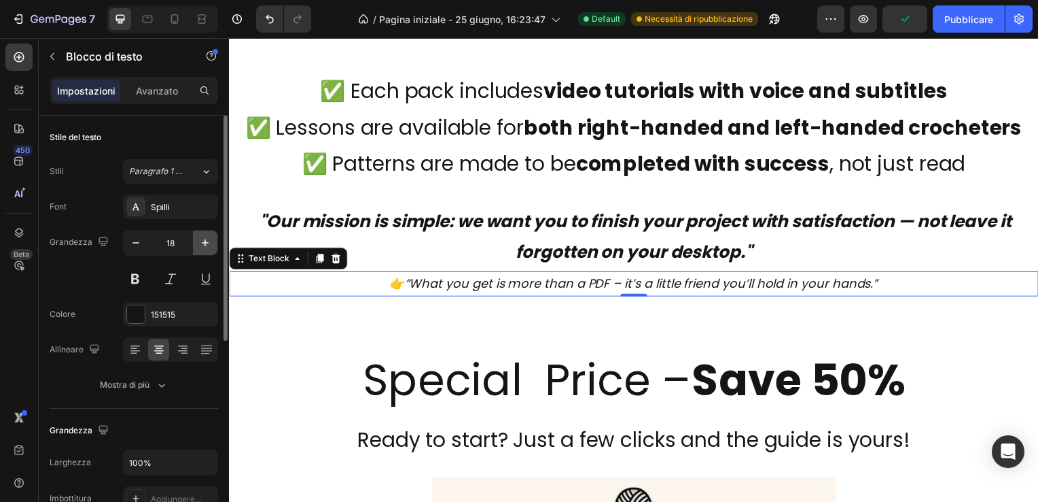
click at [207, 236] on icon "button" at bounding box center [205, 243] width 14 height 14
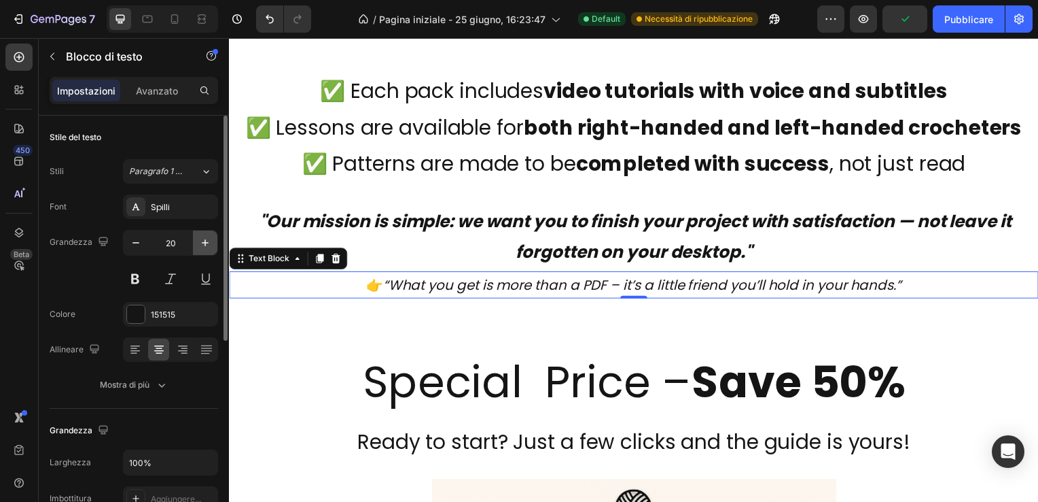
click at [207, 236] on icon "button" at bounding box center [205, 243] width 14 height 14
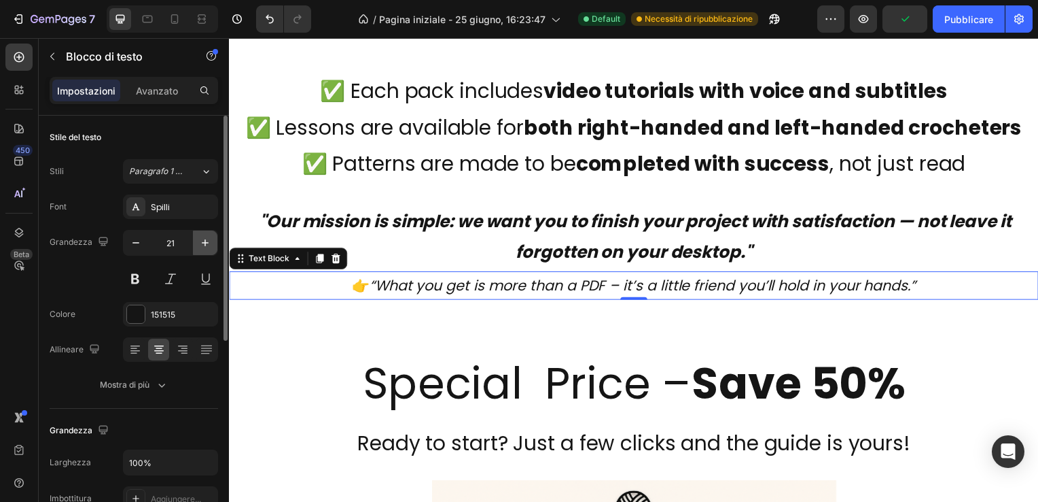
click at [207, 236] on icon "button" at bounding box center [205, 243] width 14 height 14
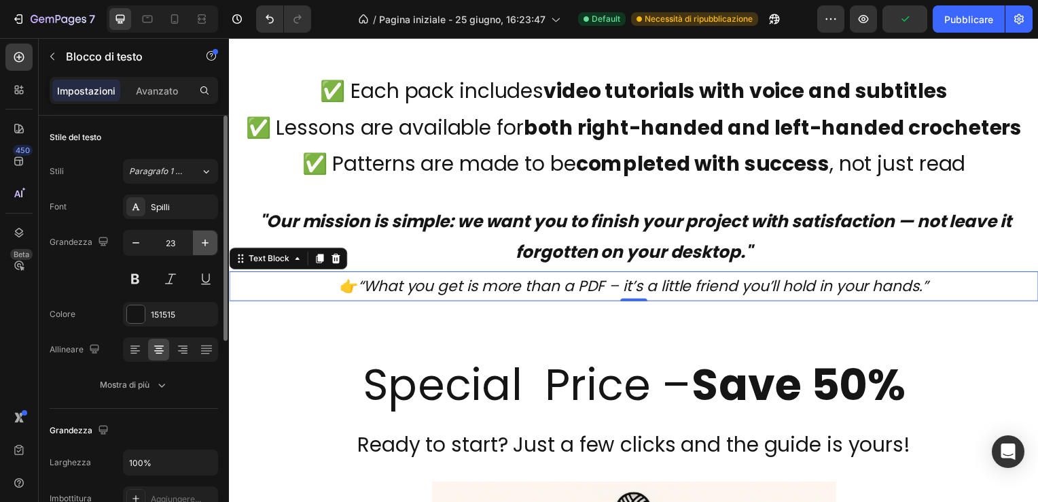
click at [207, 236] on icon "button" at bounding box center [205, 243] width 14 height 14
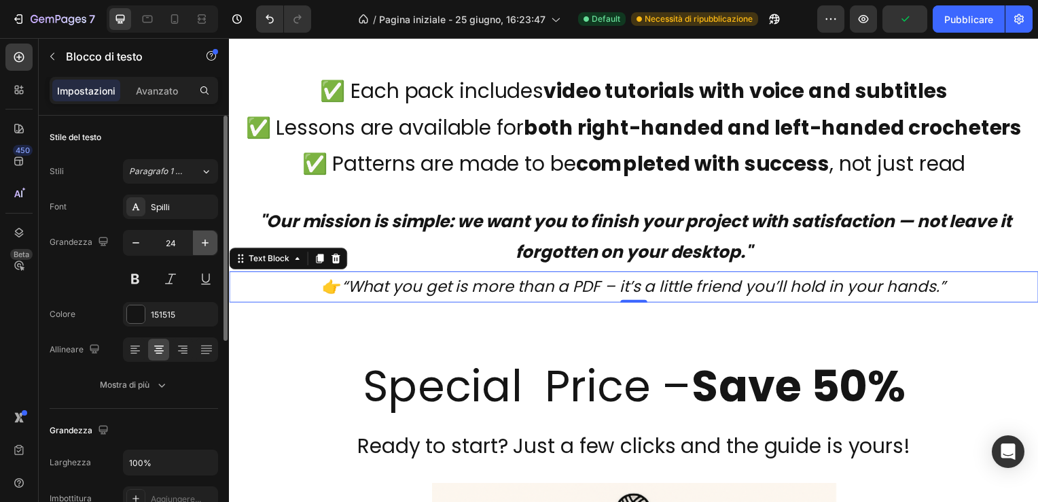
click at [207, 236] on icon "button" at bounding box center [205, 243] width 14 height 14
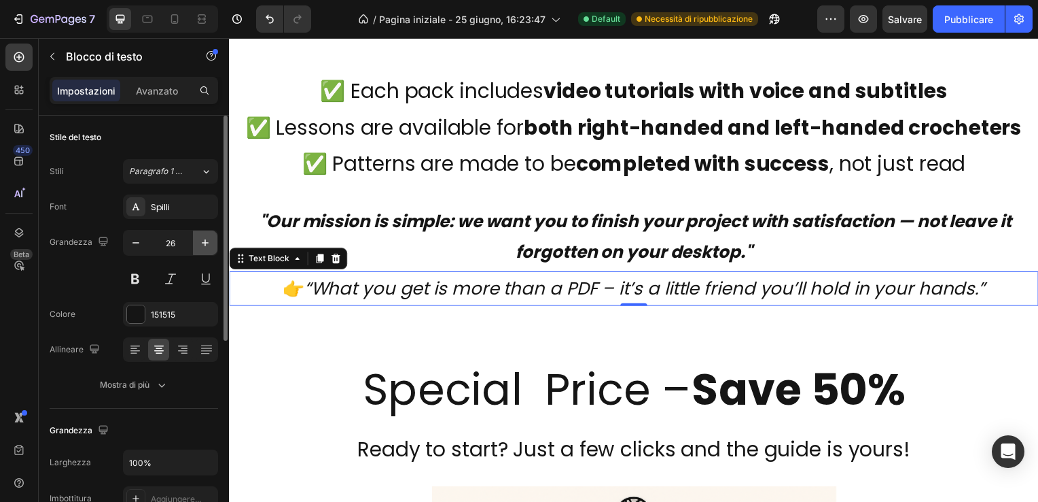
click at [207, 236] on icon "button" at bounding box center [205, 243] width 14 height 14
type input "27"
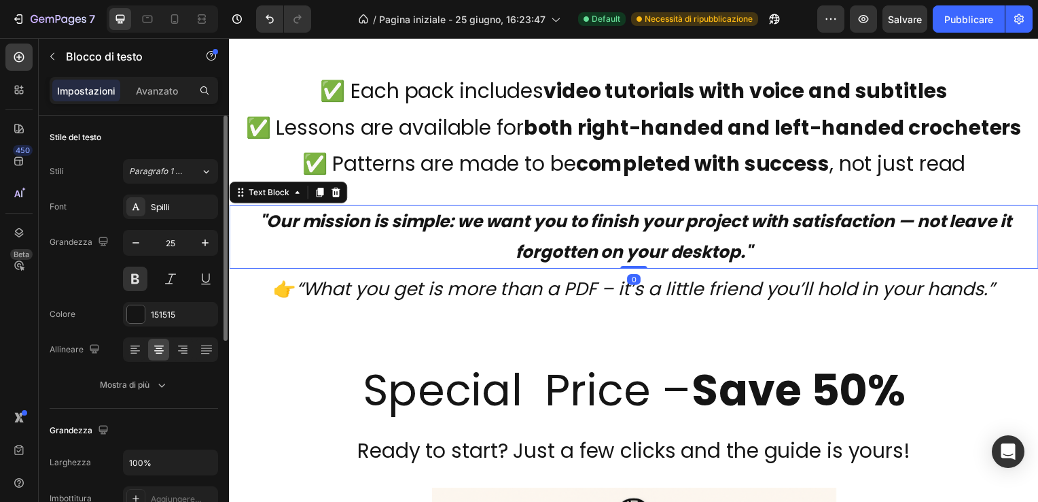
click at [620, 241] on p ""Our mission is simple: we want you to finish your project with satisfaction — …" at bounding box center [636, 238] width 813 height 61
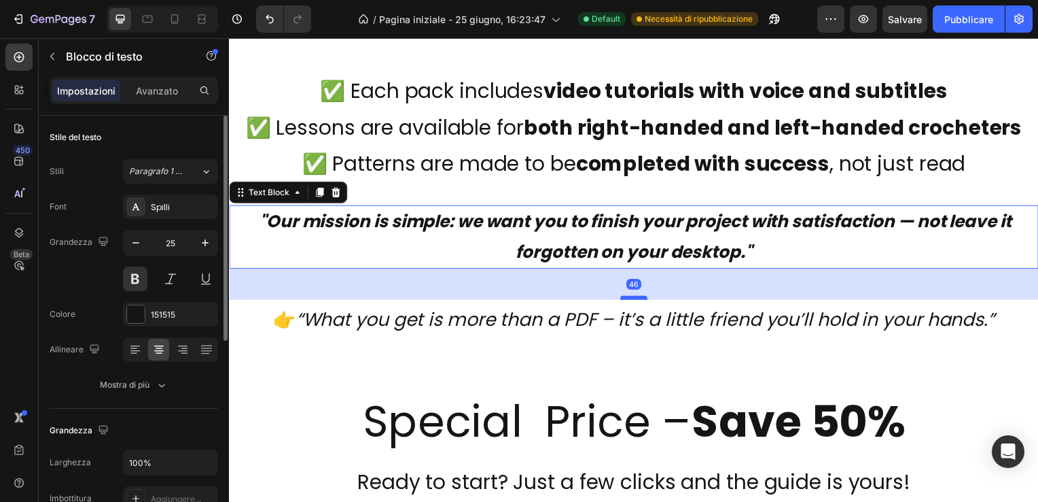
drag, startPoint x: 635, startPoint y: 268, endPoint x: 635, endPoint y: 299, distance: 31.3
click at [635, 299] on div at bounding box center [636, 300] width 27 height 4
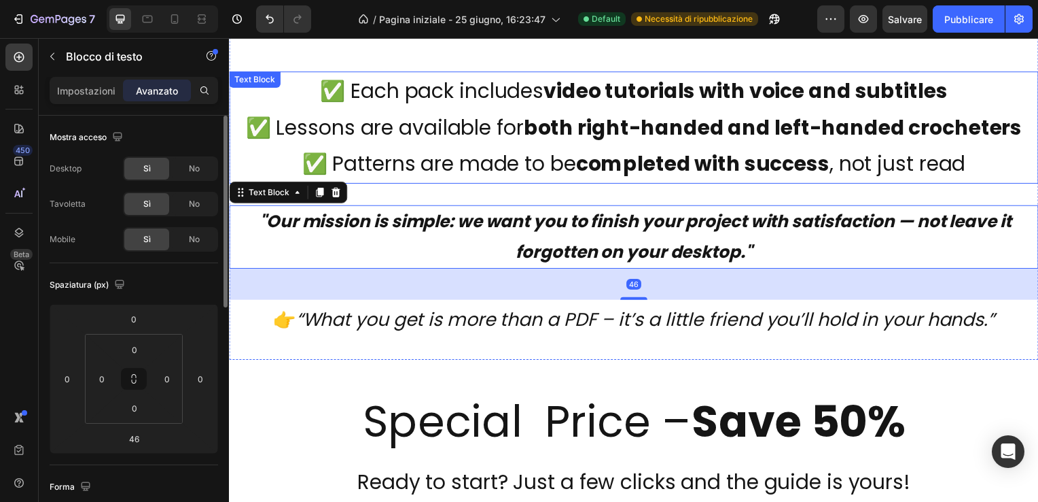
click at [792, 177] on strong "completed with success" at bounding box center [706, 164] width 256 height 29
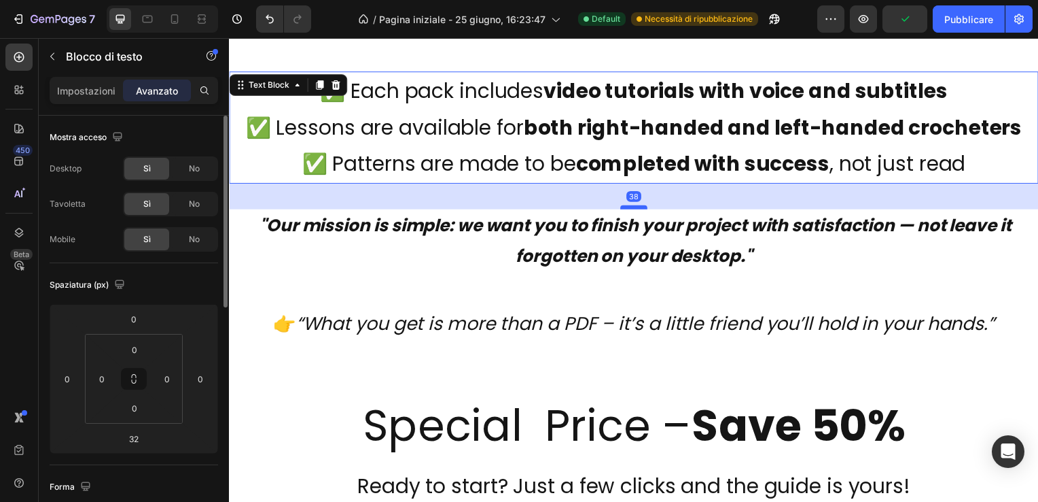
click at [637, 208] on div at bounding box center [636, 209] width 27 height 4
type input "38"
click at [715, 158] on strong "completed with success" at bounding box center [706, 164] width 256 height 29
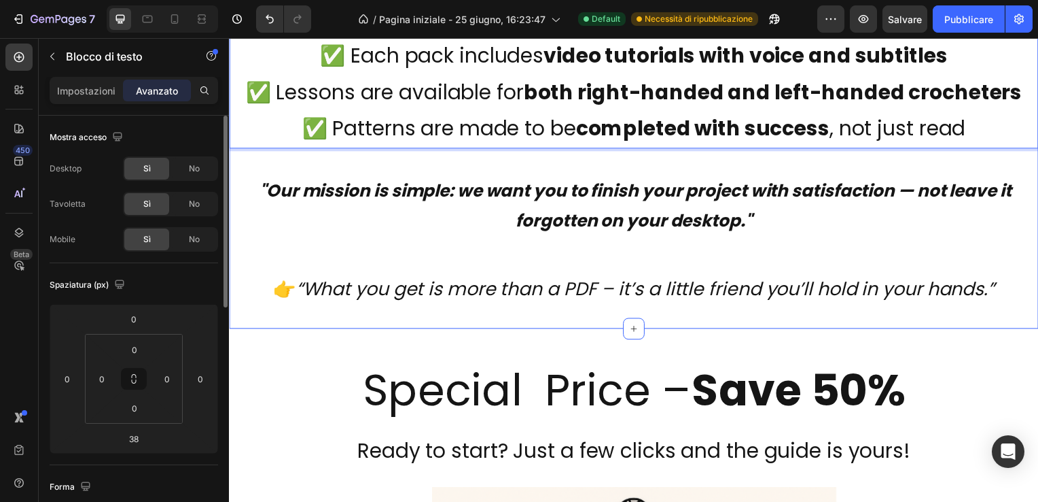
scroll to position [7883, 0]
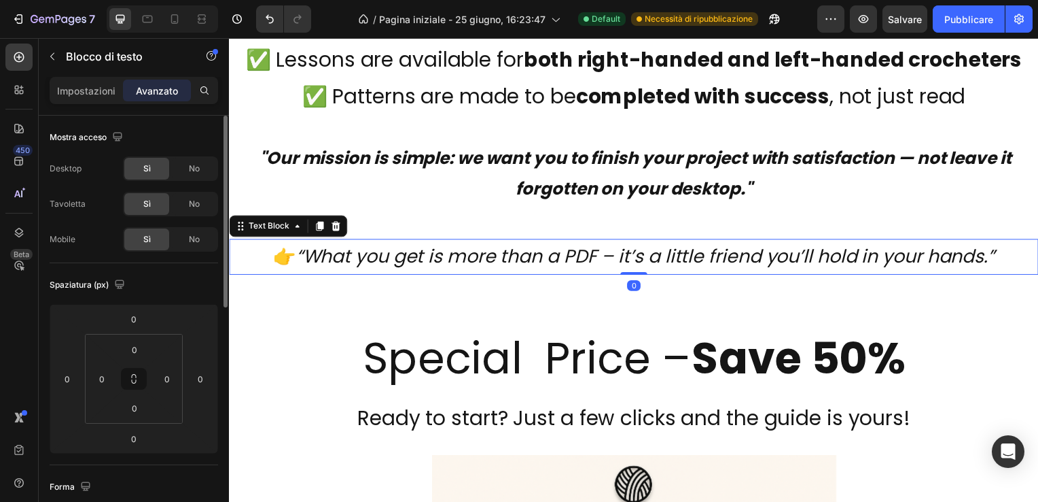
click at [640, 262] on icon "“What you get is more than a PDF – it’s a little friend you’ll hold in your han…" at bounding box center [648, 257] width 704 height 25
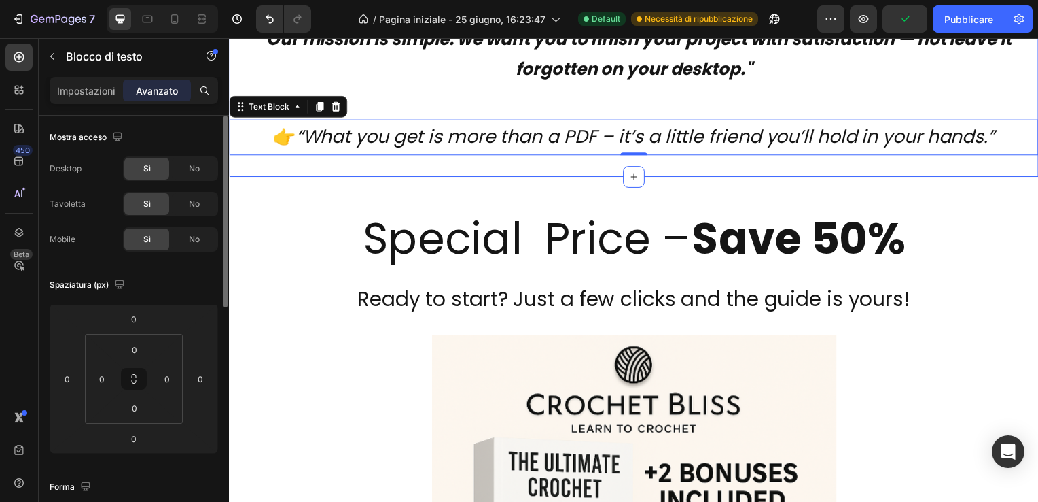
scroll to position [8019, 0]
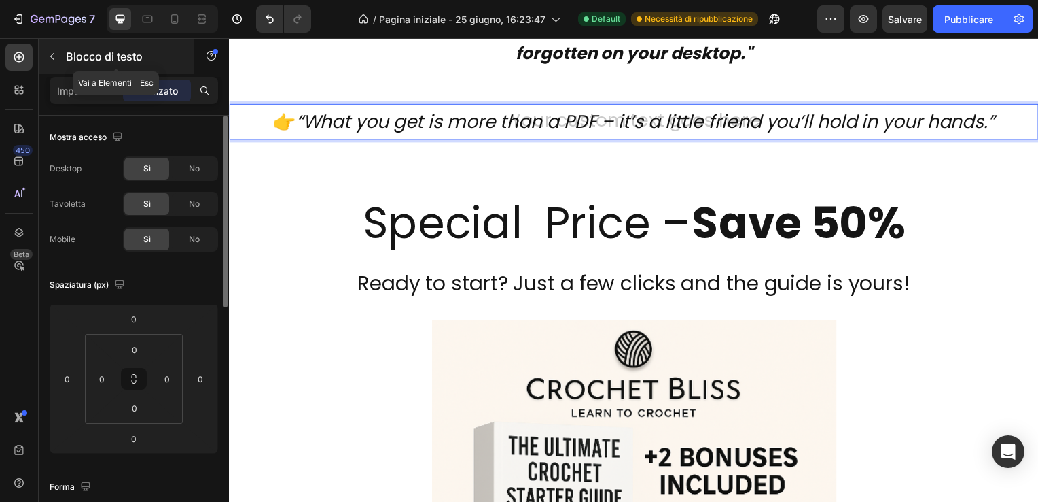
click at [50, 54] on icon "button" at bounding box center [52, 56] width 11 height 11
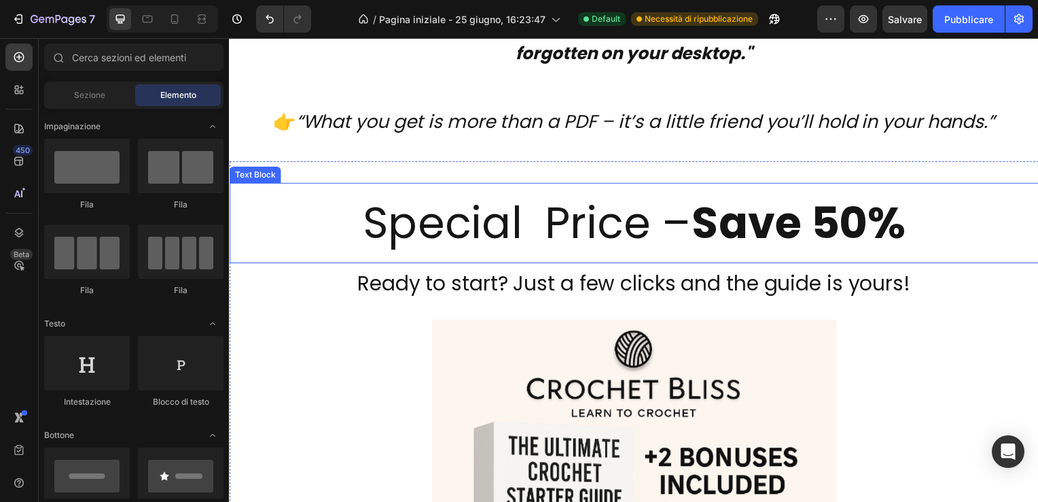
click at [466, 193] on p "Special Price – Save 50%" at bounding box center [636, 225] width 813 height 78
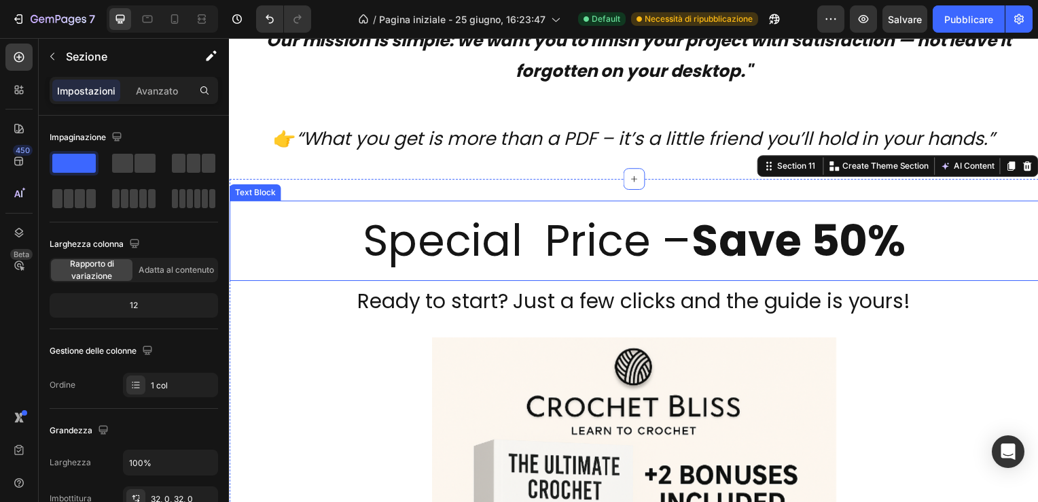
scroll to position [7951, 0]
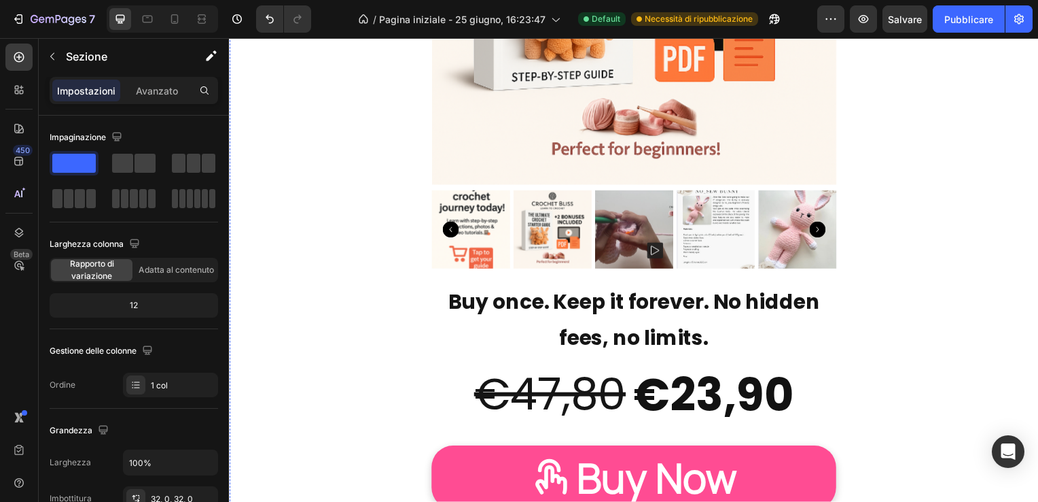
scroll to position [8698, 0]
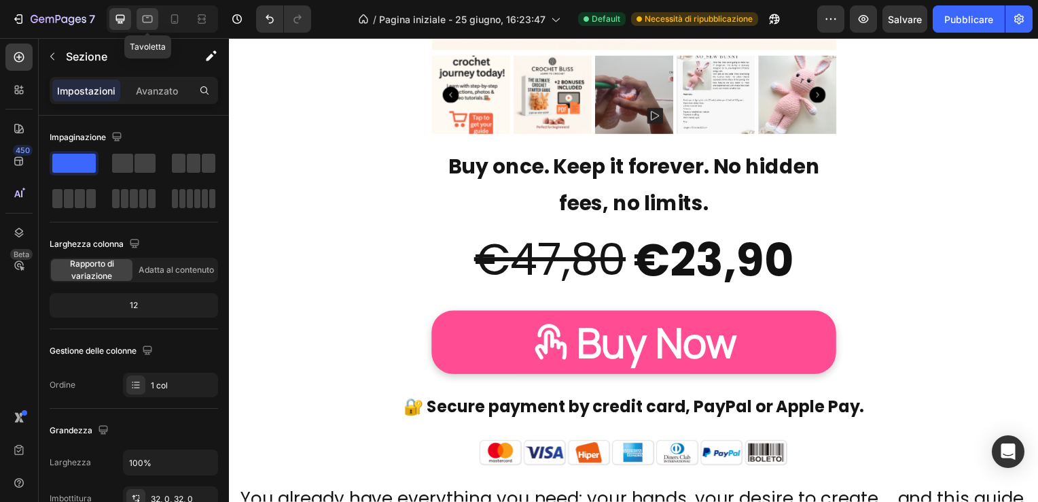
click at [150, 19] on icon at bounding box center [148, 19] width 14 height 14
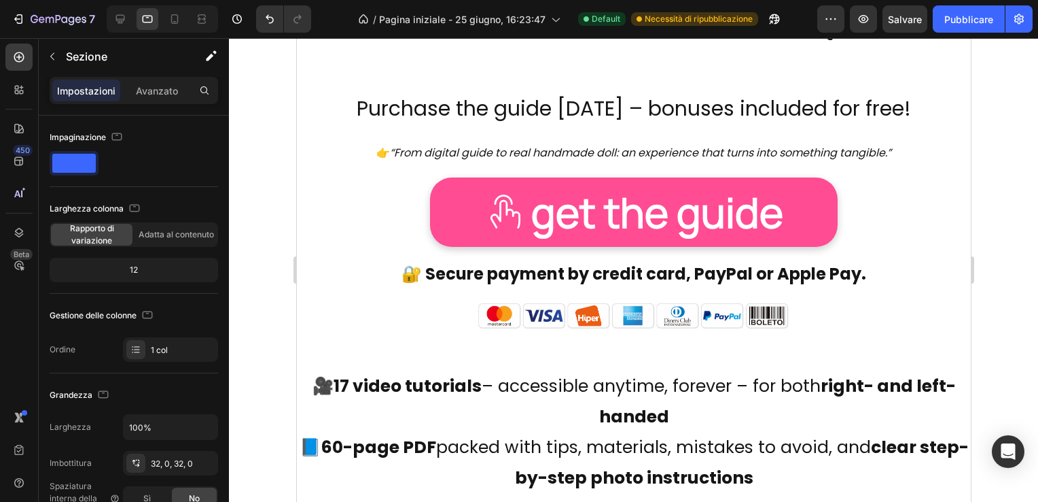
scroll to position [4162, 0]
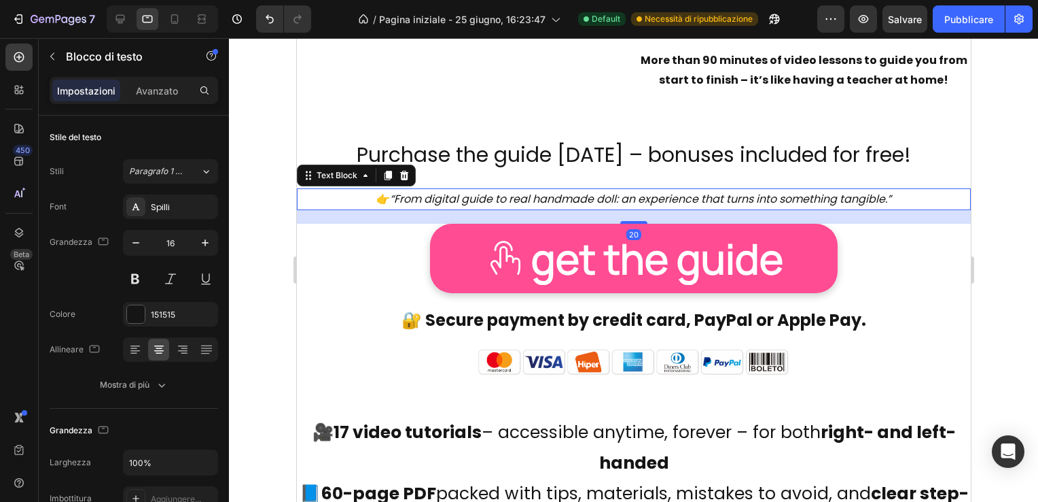
click at [586, 200] on icon "“From digital guide to real handmade doll: an experience that turns into someth…" at bounding box center [640, 199] width 502 height 16
click at [203, 240] on icon "button" at bounding box center [205, 243] width 14 height 14
click at [203, 239] on icon "button" at bounding box center [205, 243] width 14 height 14
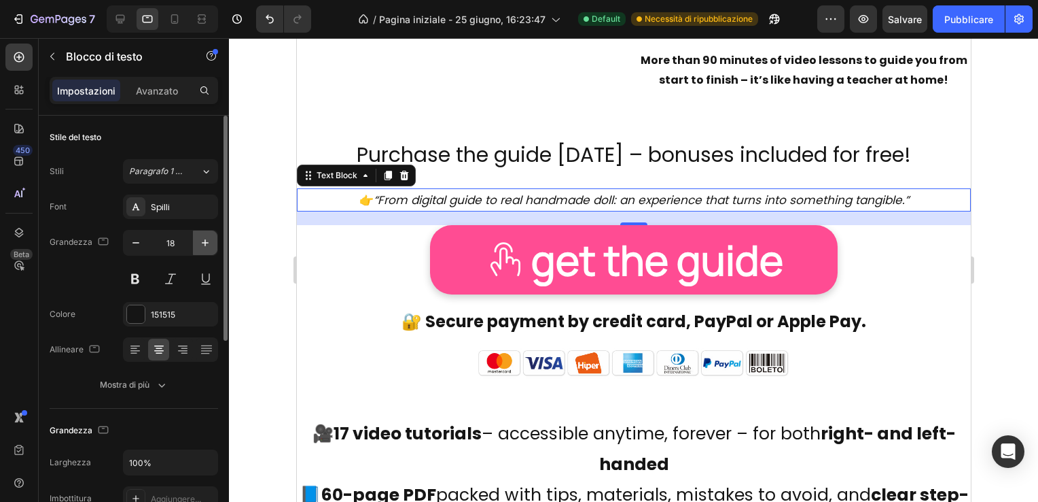
click at [203, 239] on icon "button" at bounding box center [205, 243] width 14 height 14
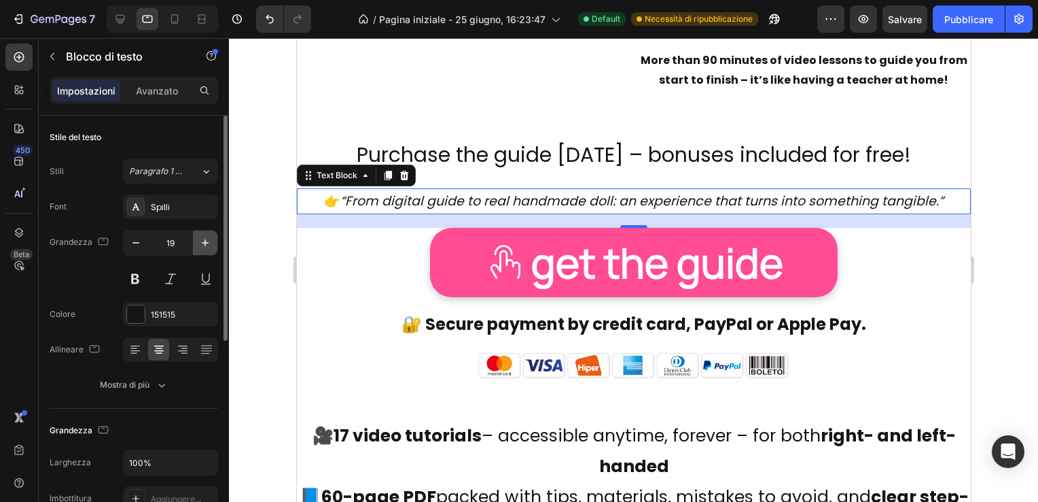
click at [203, 239] on icon "button" at bounding box center [205, 243] width 14 height 14
type input "20"
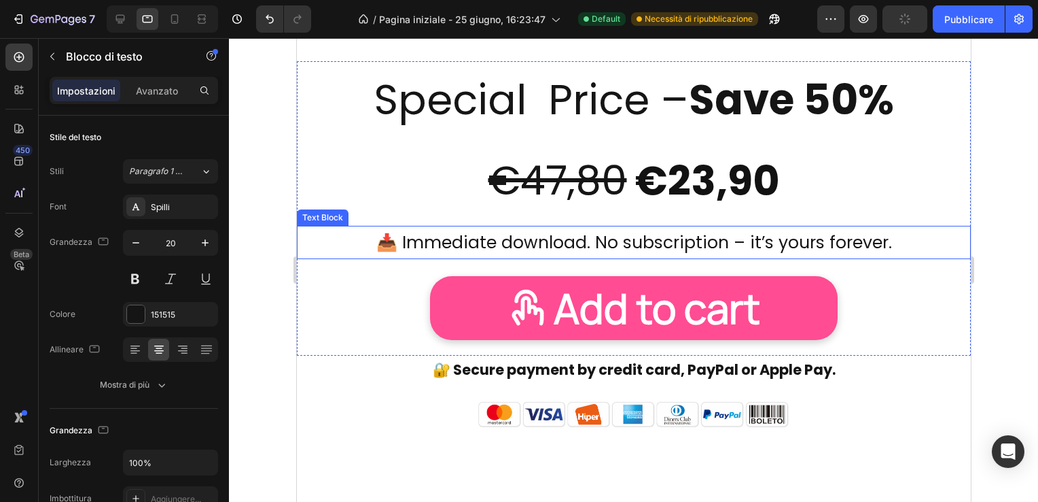
scroll to position [2123, 0]
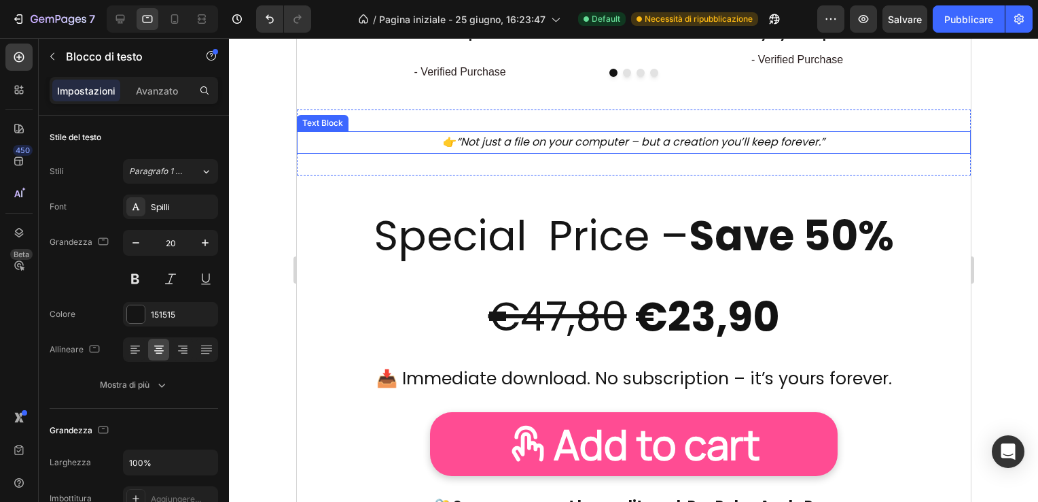
click at [536, 140] on icon "“Not just a file on your computer – but a creation you’ll keep forever.”" at bounding box center [640, 142] width 368 height 16
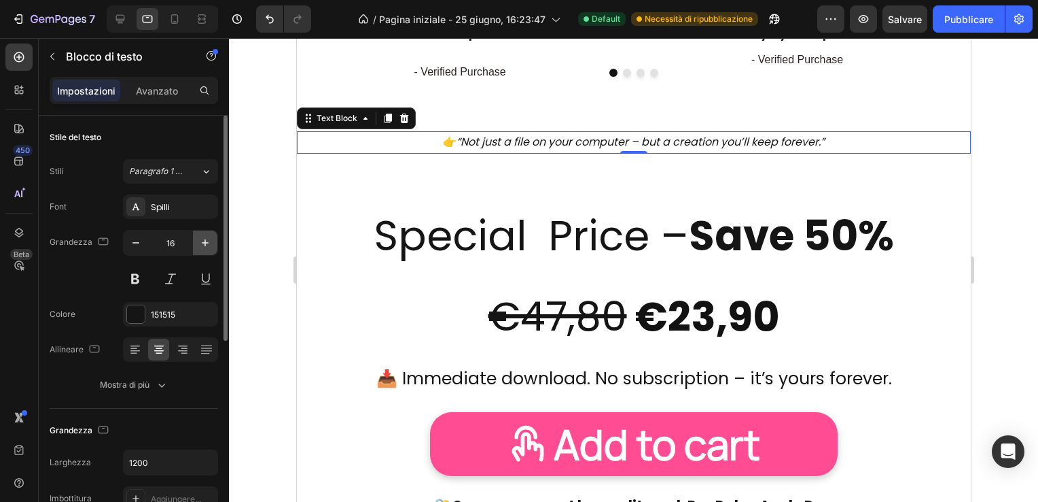
click at [203, 245] on icon "button" at bounding box center [205, 243] width 14 height 14
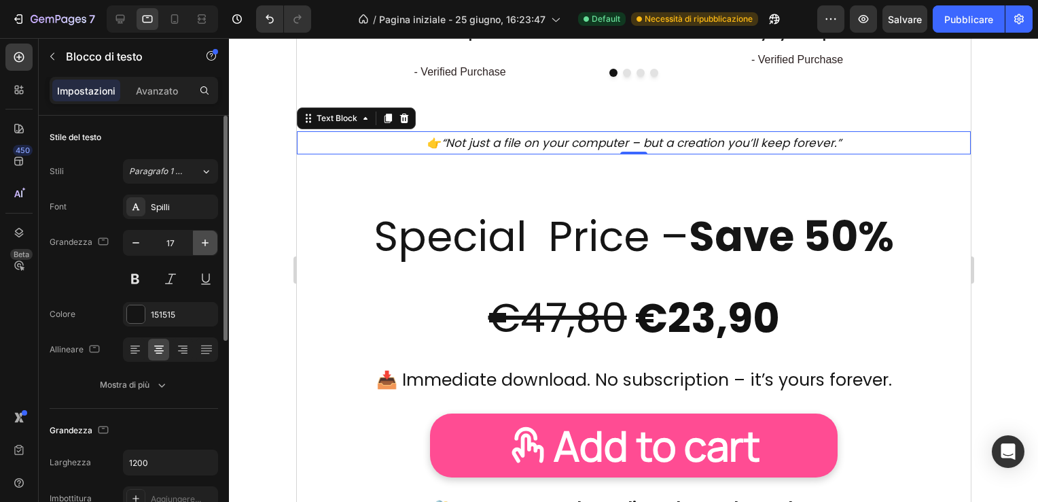
click at [203, 245] on icon "button" at bounding box center [205, 243] width 14 height 14
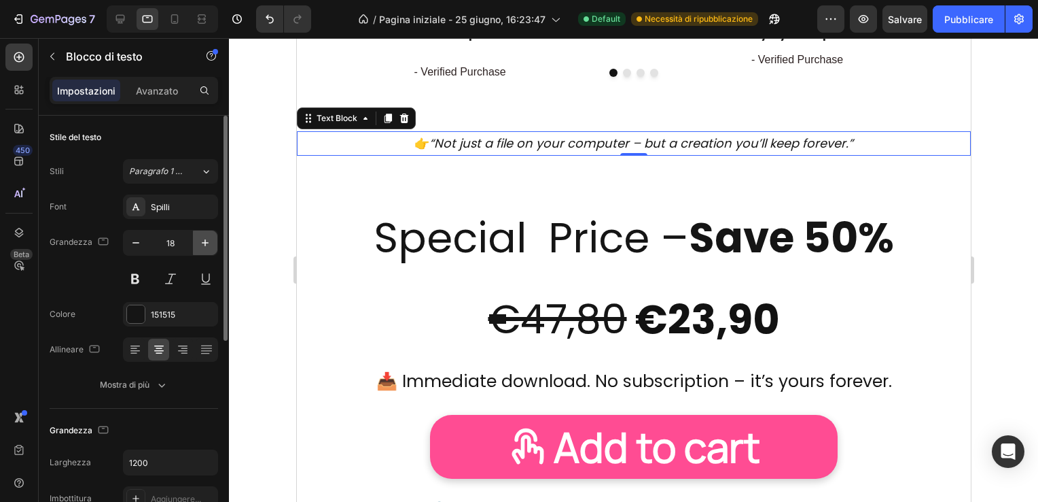
click at [203, 244] on icon "button" at bounding box center [205, 243] width 14 height 14
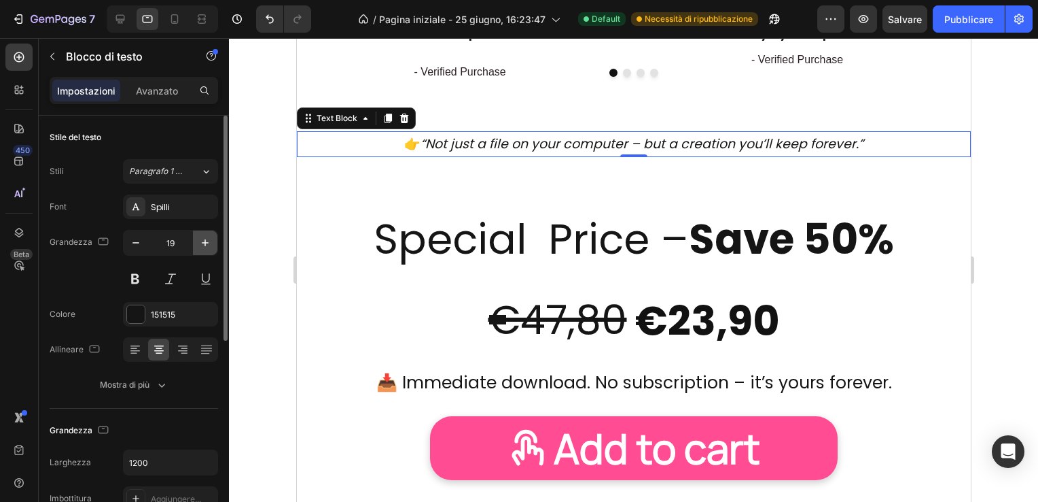
click at [203, 244] on icon "button" at bounding box center [205, 243] width 14 height 14
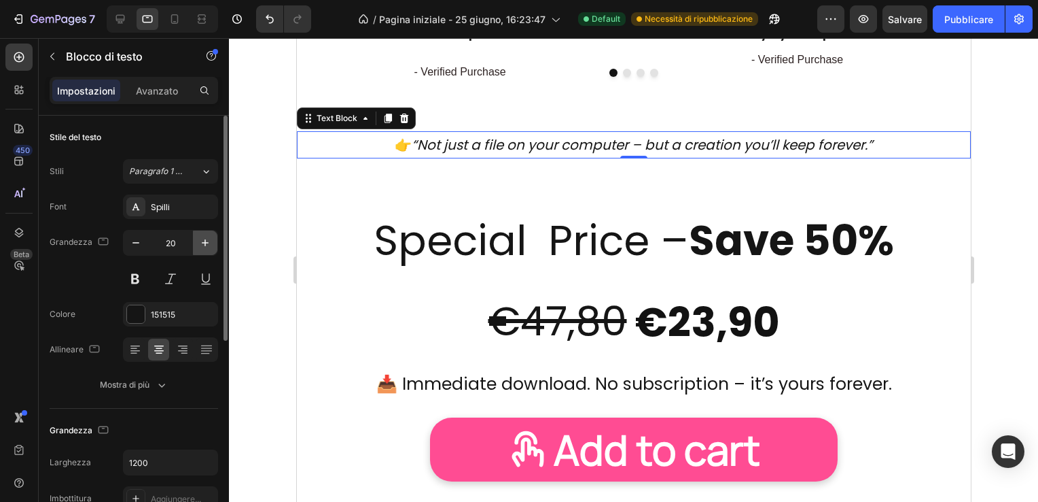
click at [203, 244] on icon "button" at bounding box center [205, 243] width 14 height 14
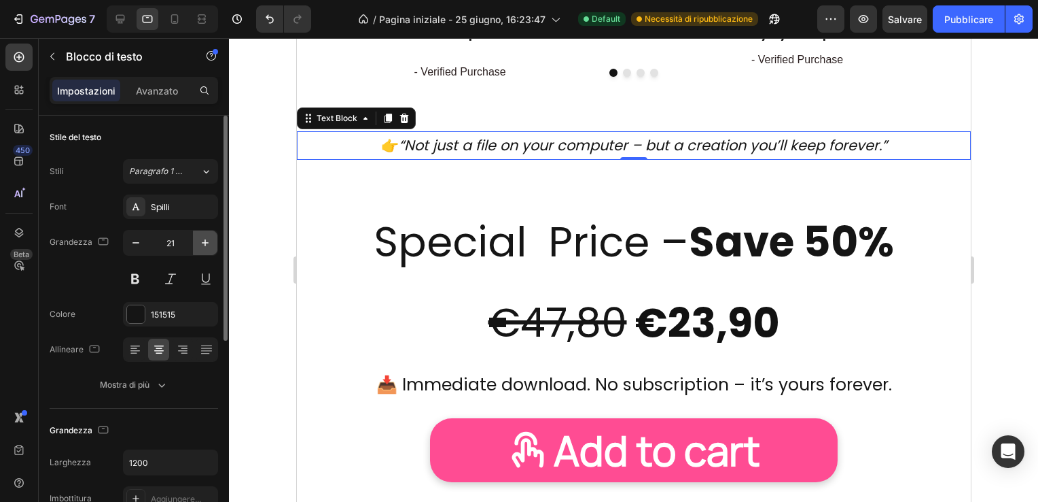
click at [203, 244] on icon "button" at bounding box center [205, 243] width 14 height 14
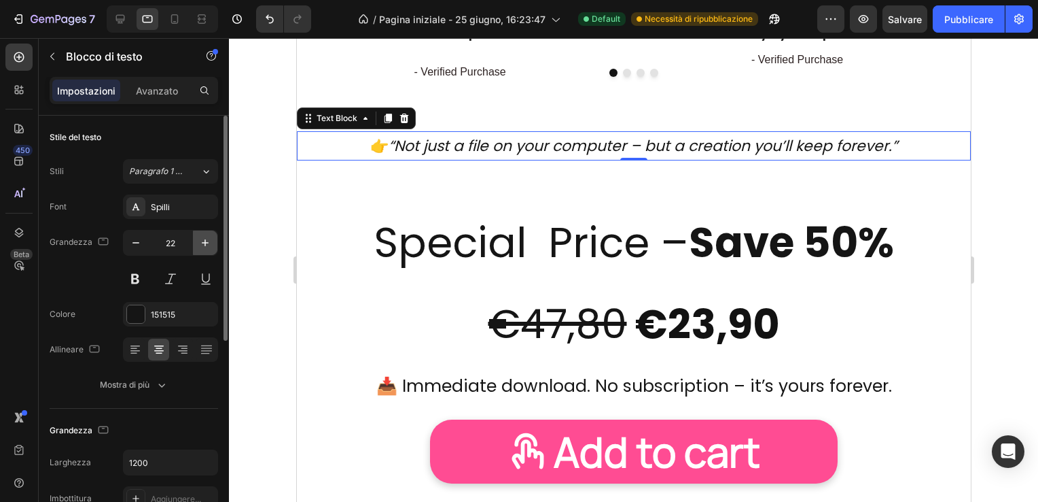
click at [203, 244] on icon "button" at bounding box center [205, 243] width 14 height 14
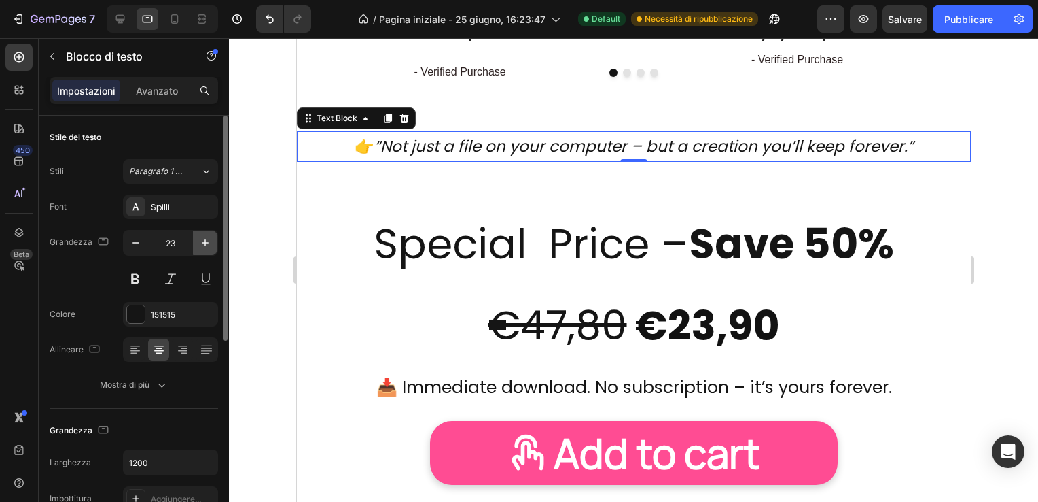
click at [203, 244] on icon "button" at bounding box center [205, 243] width 14 height 14
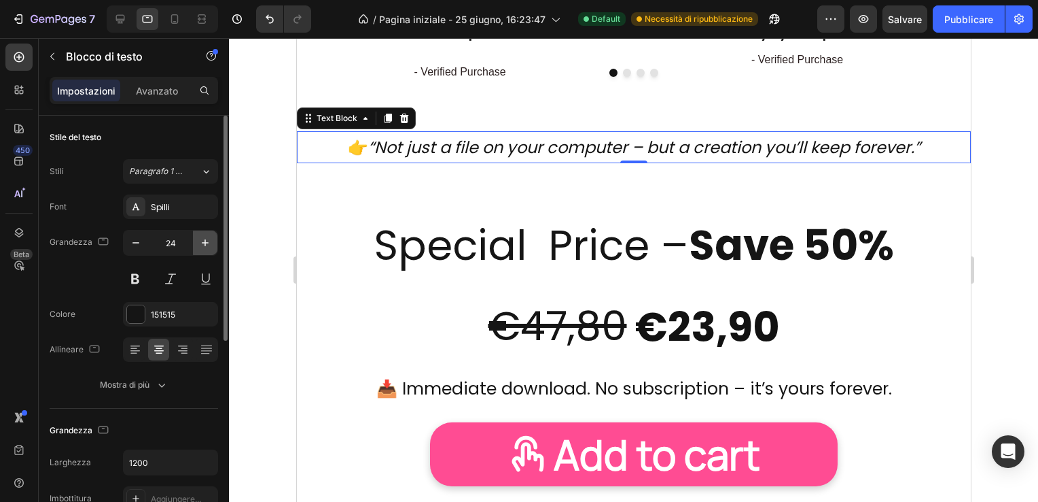
click at [203, 244] on icon "button" at bounding box center [205, 243] width 14 height 14
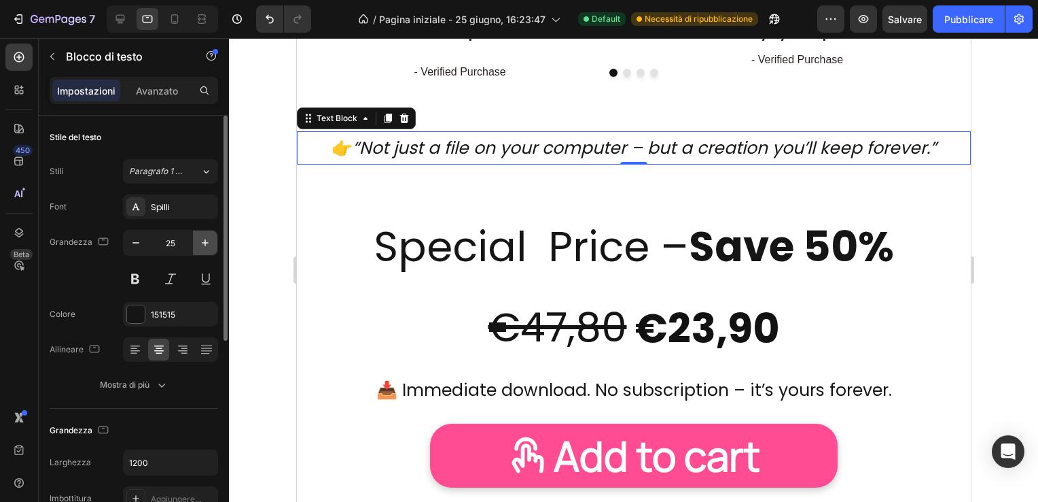
click at [204, 243] on icon "button" at bounding box center [205, 243] width 14 height 14
type input "26"
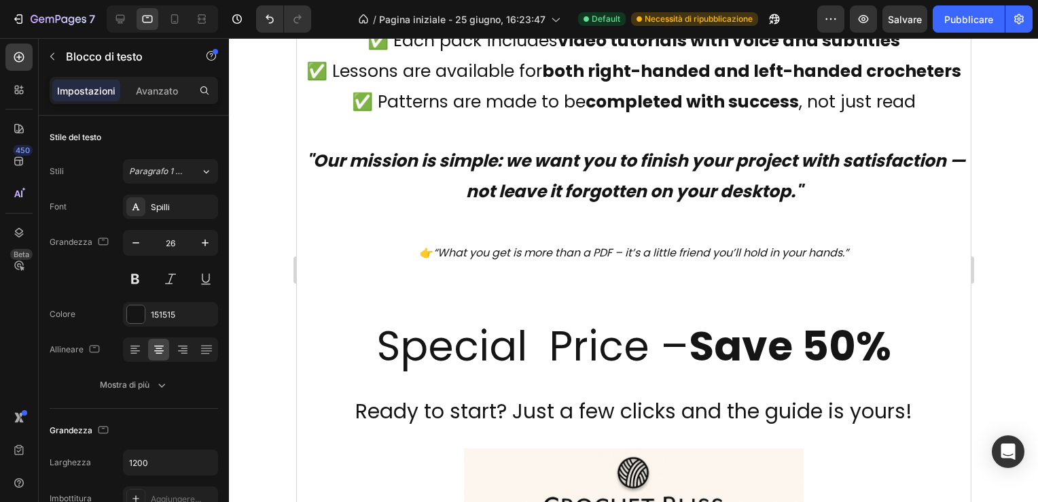
scroll to position [7407, 0]
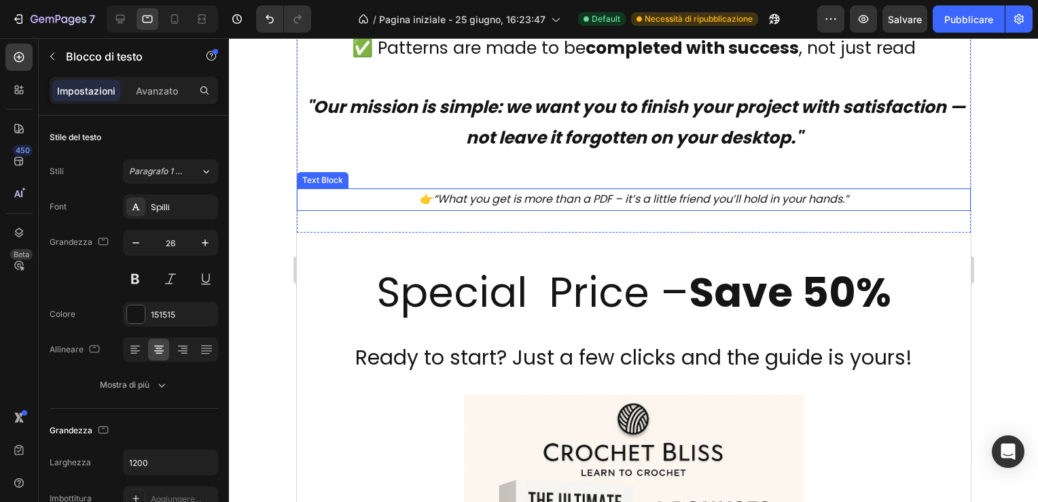
click at [561, 196] on icon "“What you get is more than a PDF – it’s a little friend you’ll hold in your han…" at bounding box center [640, 199] width 415 height 16
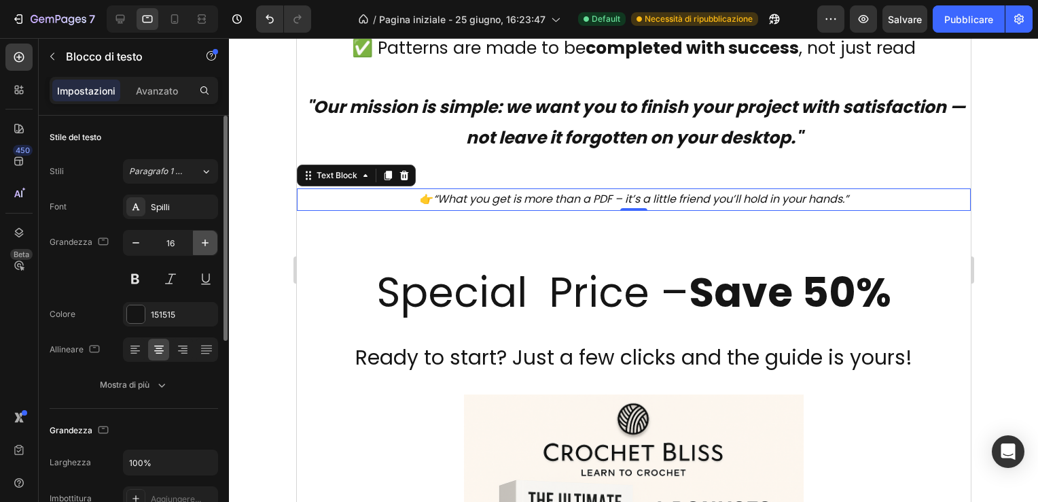
click at [202, 244] on icon "button" at bounding box center [205, 243] width 14 height 14
click at [203, 244] on icon "button" at bounding box center [205, 243] width 14 height 14
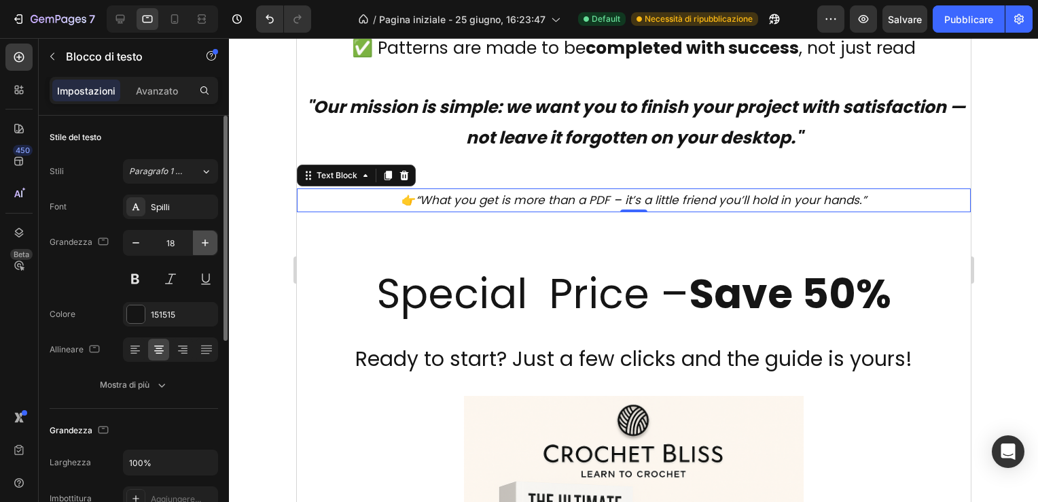
click at [203, 244] on icon "button" at bounding box center [205, 243] width 14 height 14
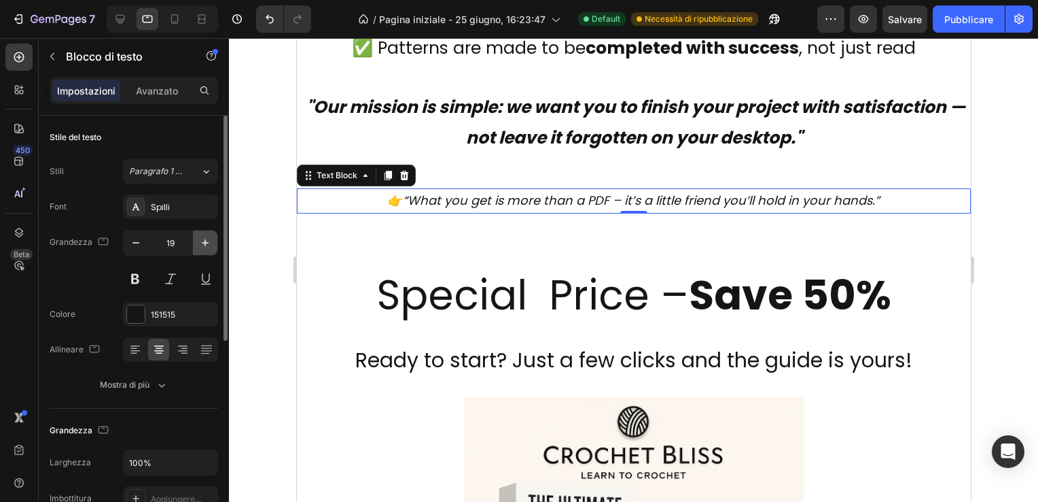
click at [203, 244] on icon "button" at bounding box center [205, 243] width 14 height 14
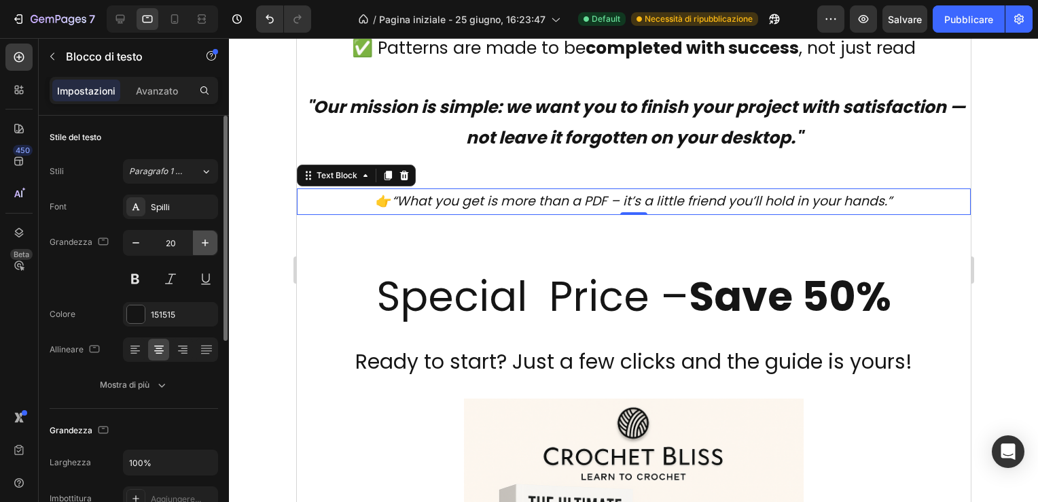
click at [203, 244] on icon "button" at bounding box center [205, 243] width 14 height 14
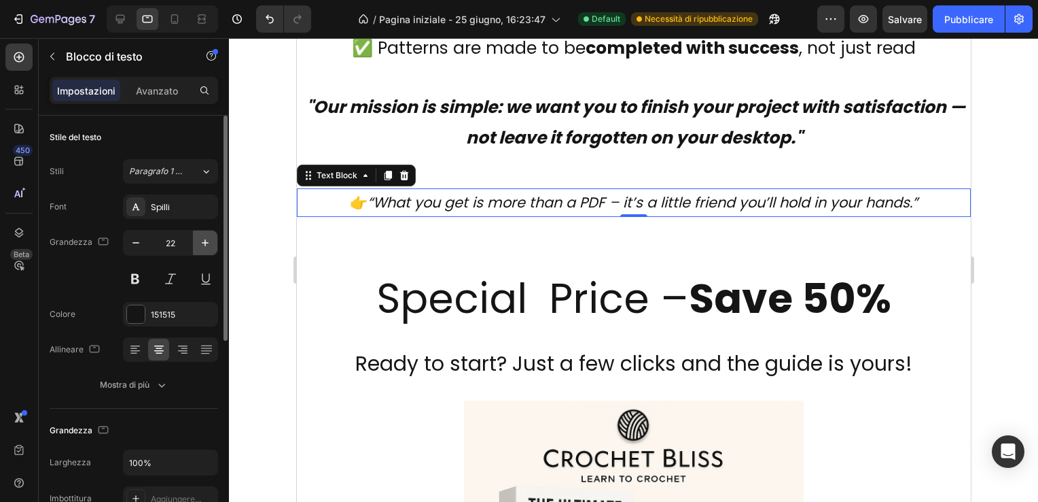
click at [203, 244] on icon "button" at bounding box center [205, 243] width 14 height 14
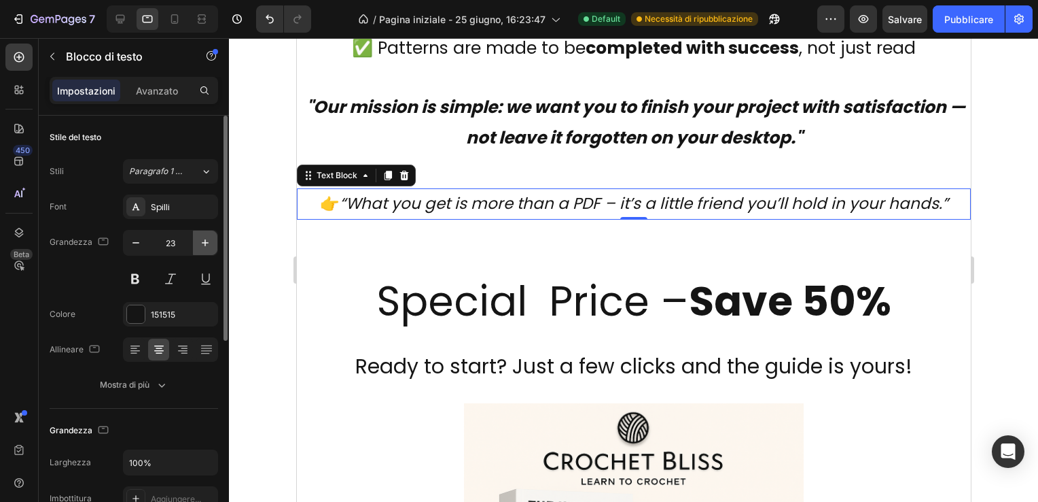
click at [203, 243] on icon "button" at bounding box center [205, 243] width 14 height 14
type input "24"
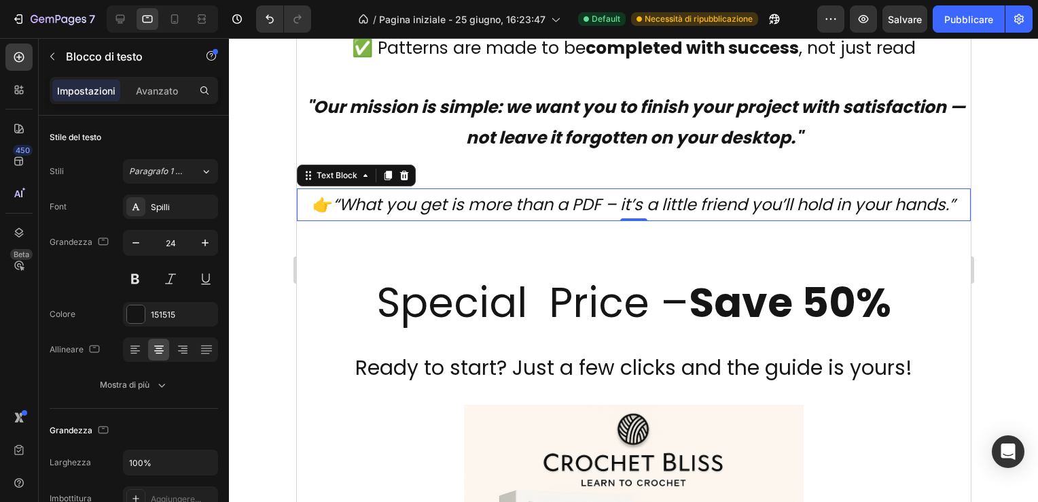
click at [1011, 165] on div at bounding box center [633, 269] width 809 height 463
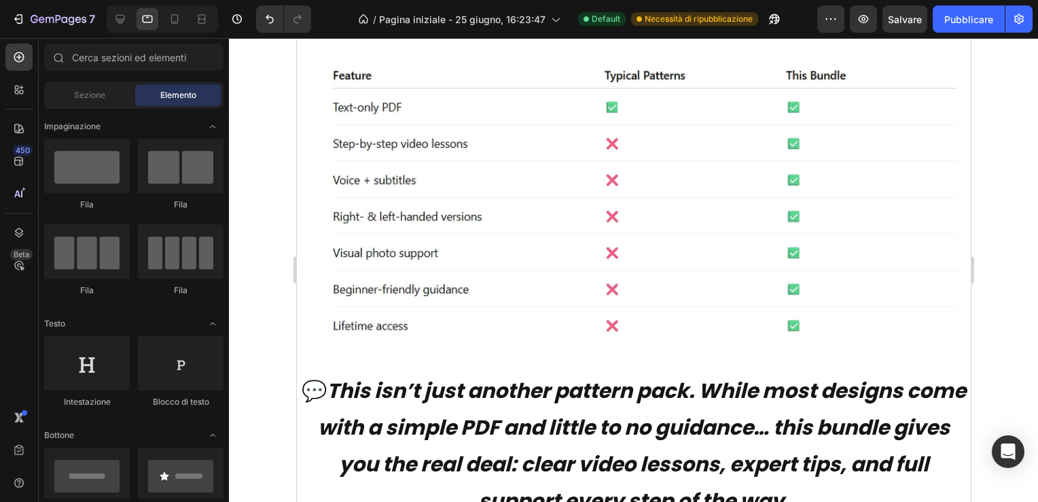
scroll to position [9718, 0]
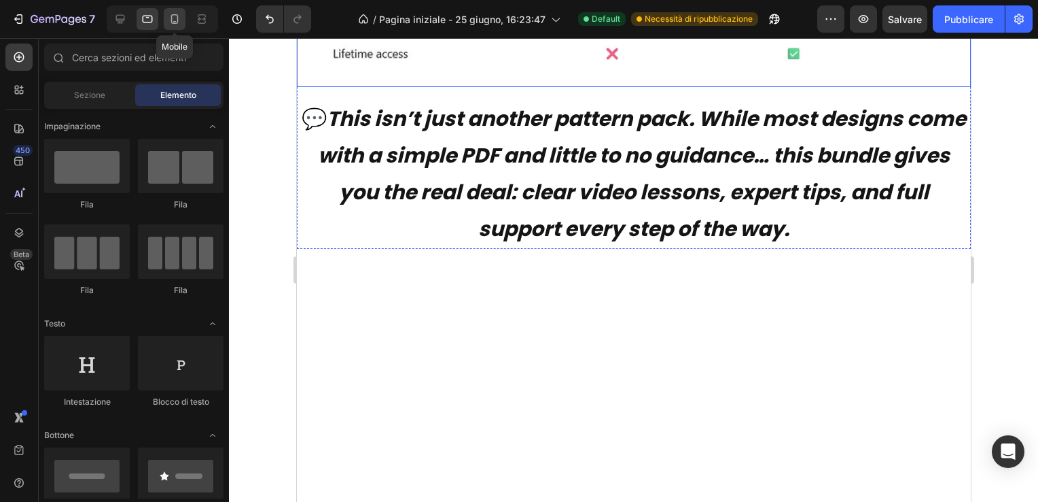
click at [173, 18] on icon at bounding box center [175, 19] width 14 height 14
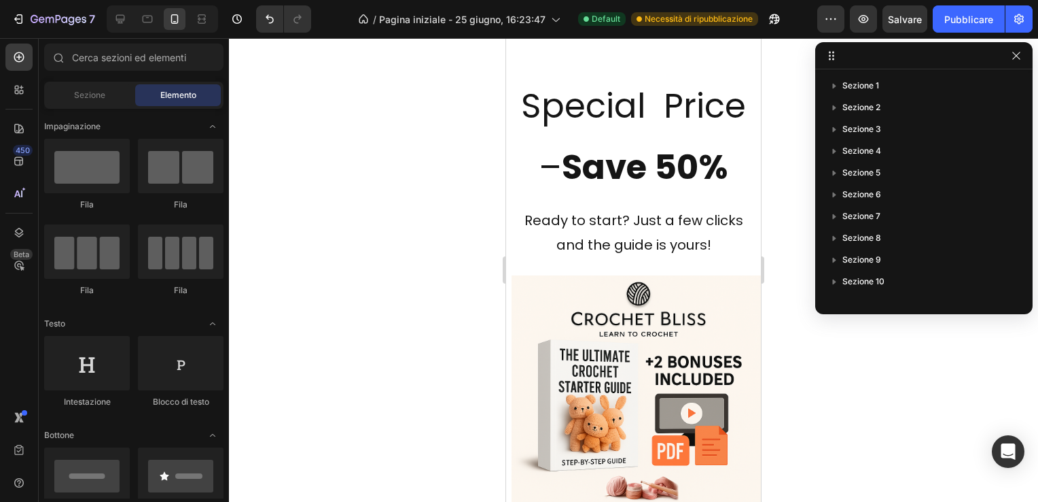
scroll to position [7589, 0]
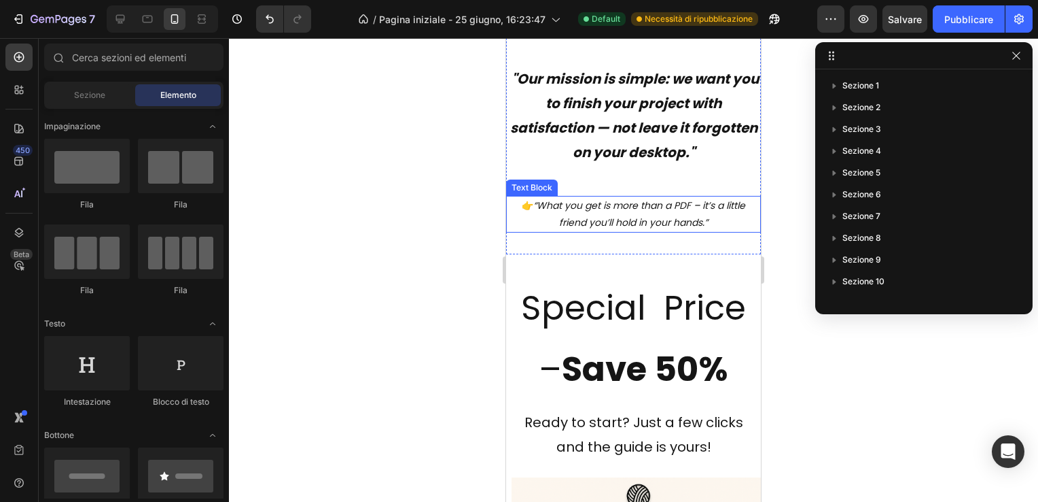
click at [625, 203] on icon "“What you get is more than a PDF – it’s a little friend you’ll hold in your han…" at bounding box center [639, 213] width 212 height 31
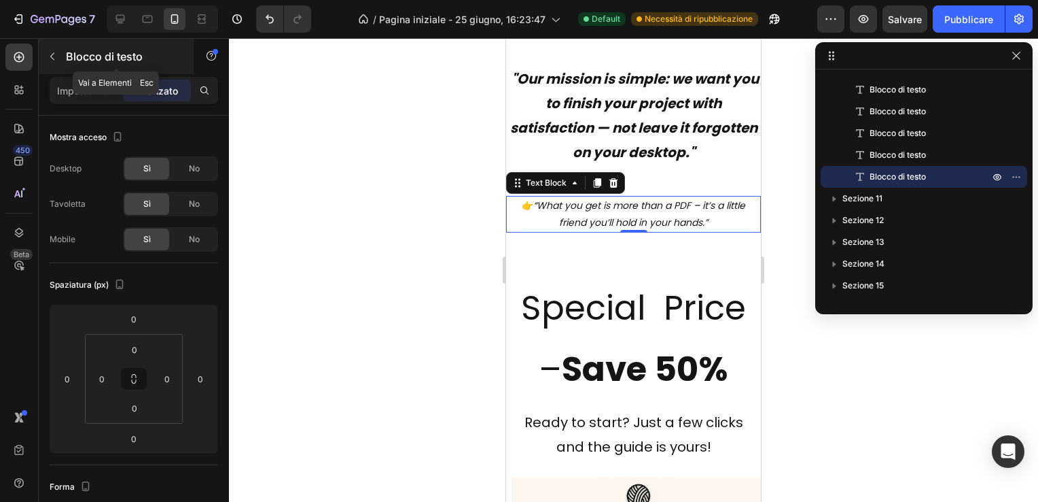
click at [55, 51] on icon "button" at bounding box center [52, 56] width 11 height 11
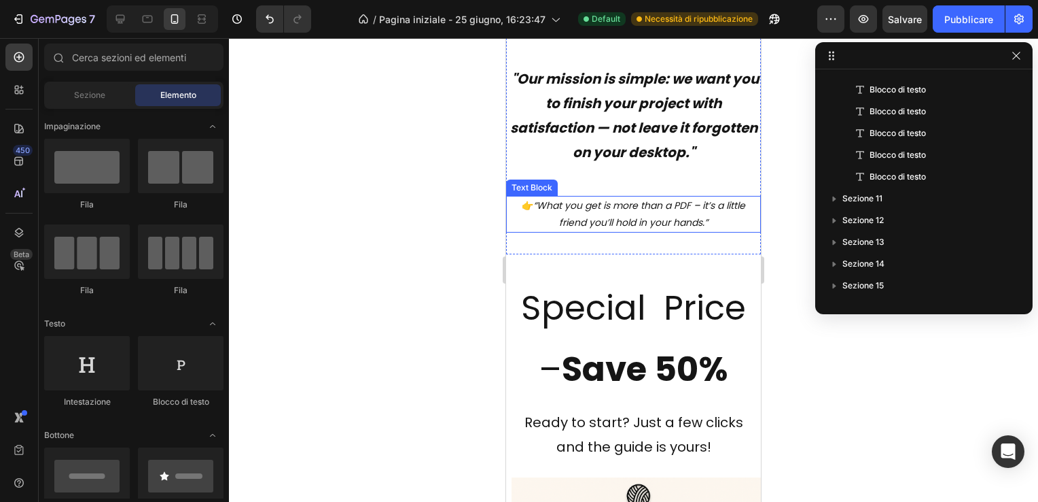
click at [648, 216] on icon "“What you get is more than a PDF – it’s a little friend you’ll hold in your han…" at bounding box center [639, 213] width 212 height 31
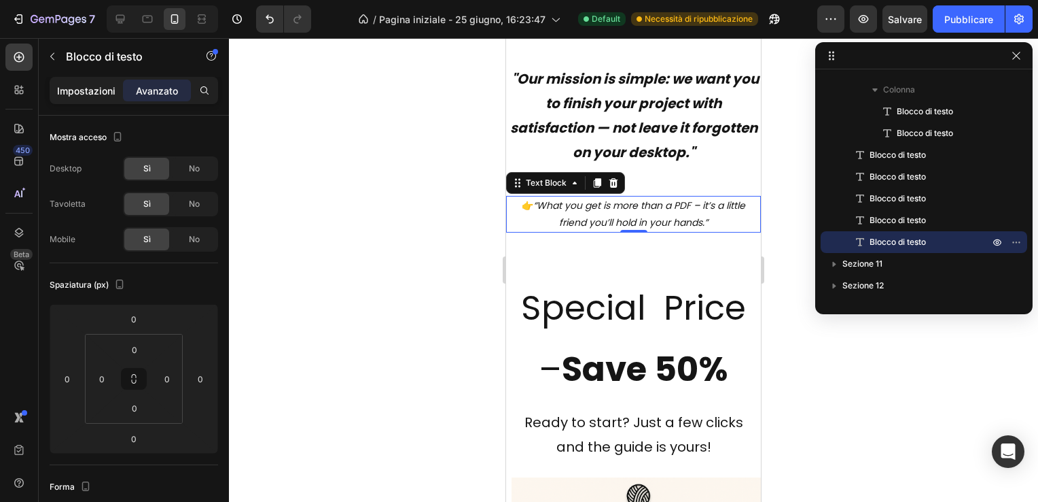
click at [93, 87] on p "Impostazioni" at bounding box center [86, 91] width 58 height 14
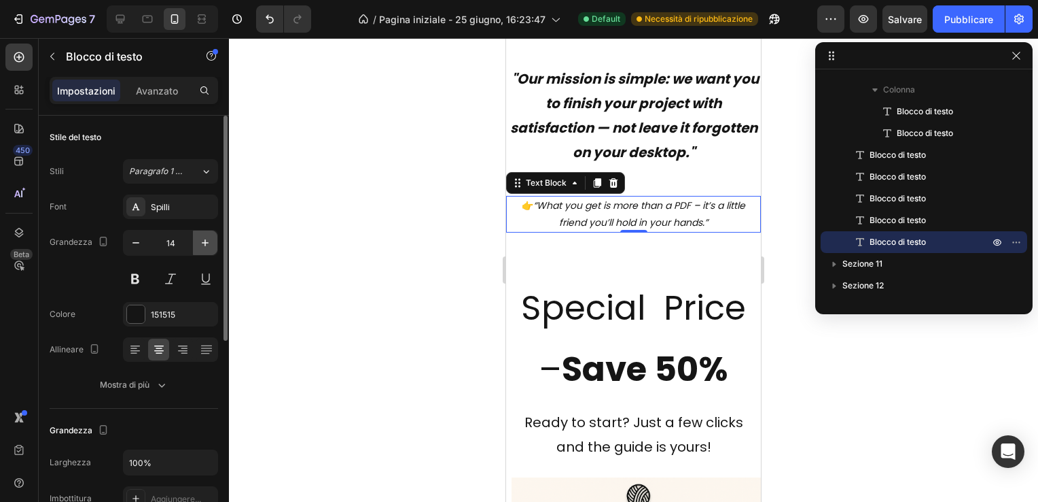
click at [205, 241] on icon "button" at bounding box center [205, 242] width 7 height 7
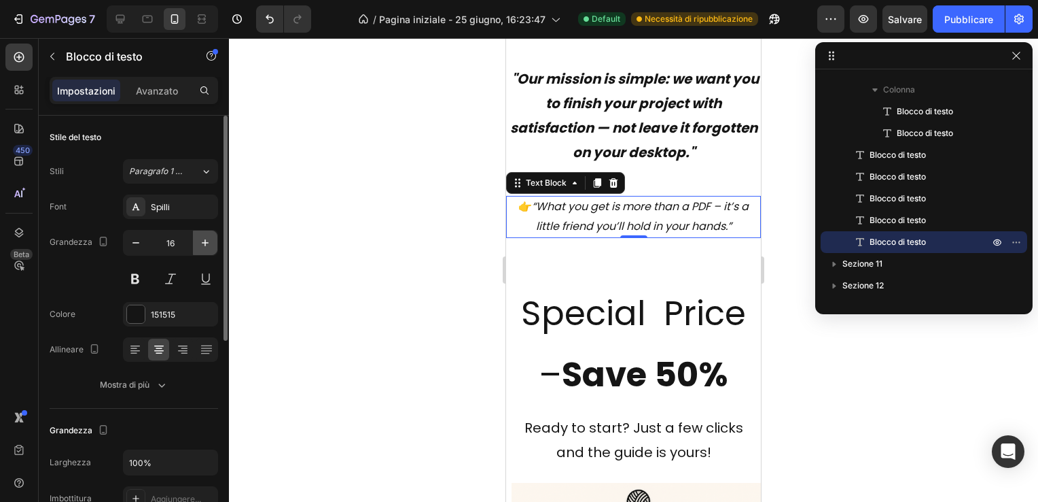
click at [205, 241] on icon "button" at bounding box center [205, 242] width 7 height 7
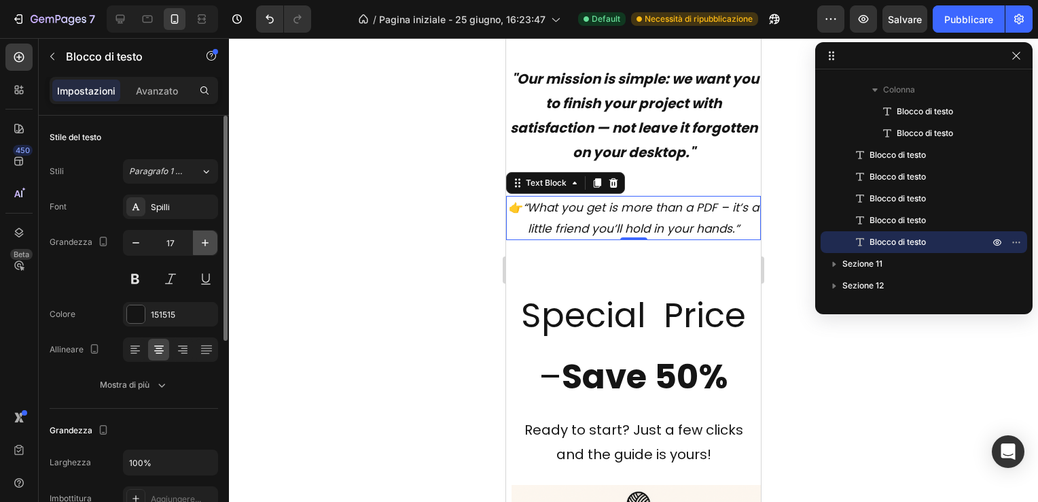
click at [205, 241] on icon "button" at bounding box center [205, 242] width 7 height 7
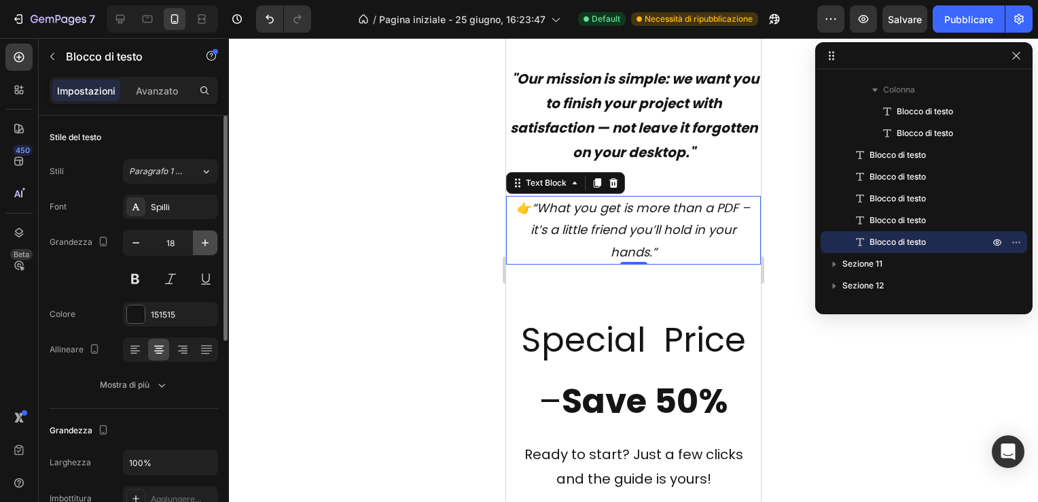
click at [205, 241] on icon "button" at bounding box center [205, 242] width 7 height 7
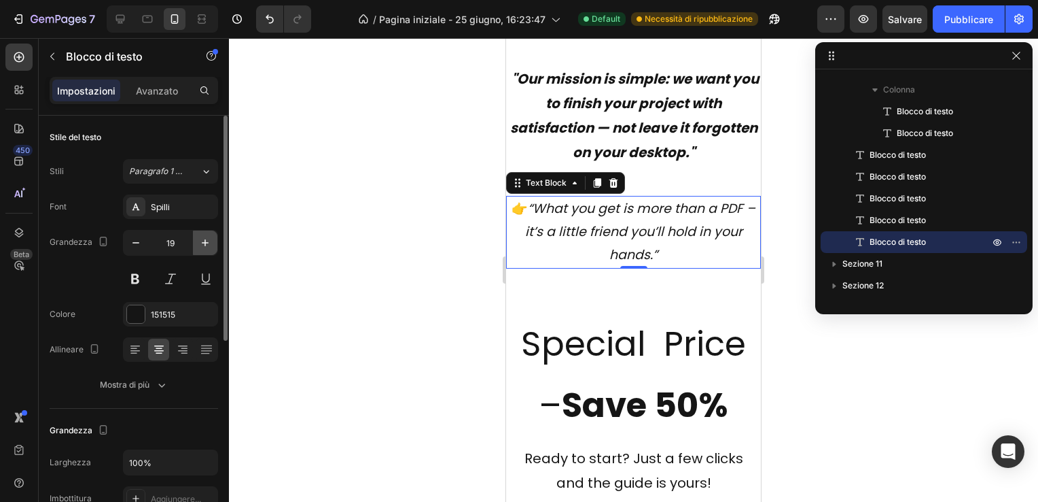
click at [205, 241] on icon "button" at bounding box center [205, 242] width 7 height 7
type input "20"
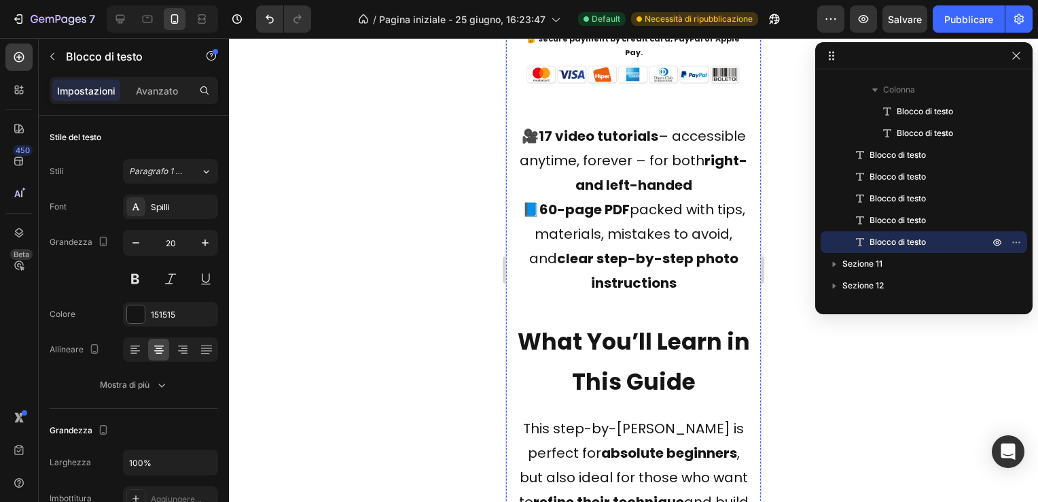
scroll to position [4764, 0]
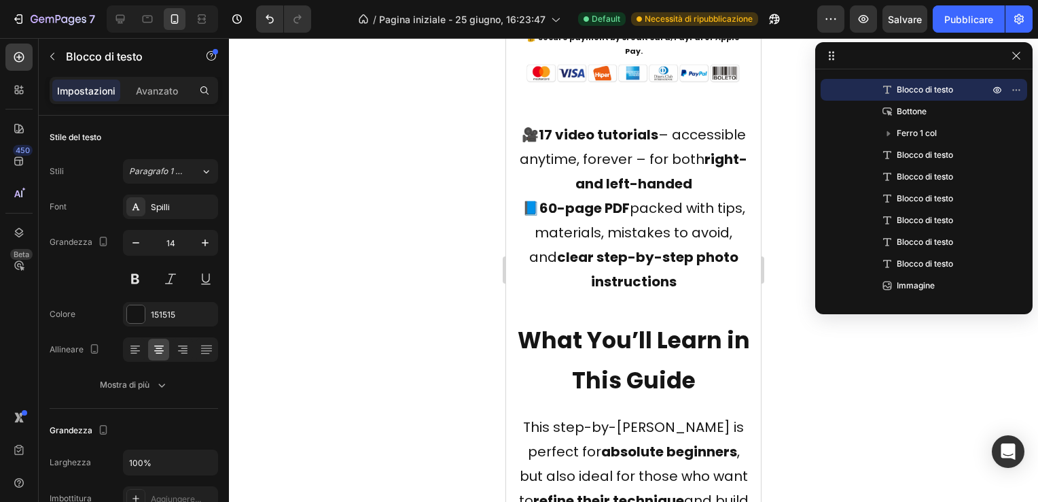
click at [203, 239] on icon "button" at bounding box center [205, 243] width 14 height 14
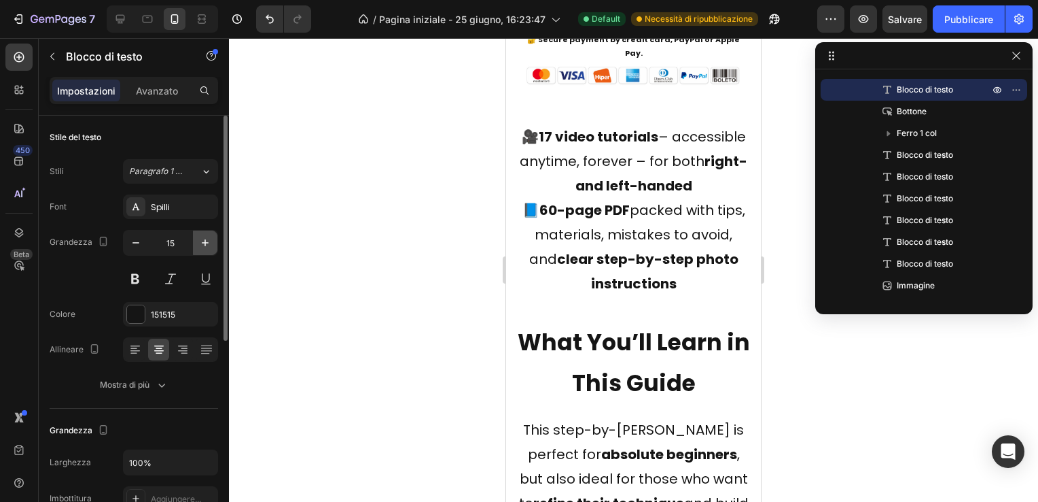
click at [203, 239] on icon "button" at bounding box center [205, 243] width 14 height 14
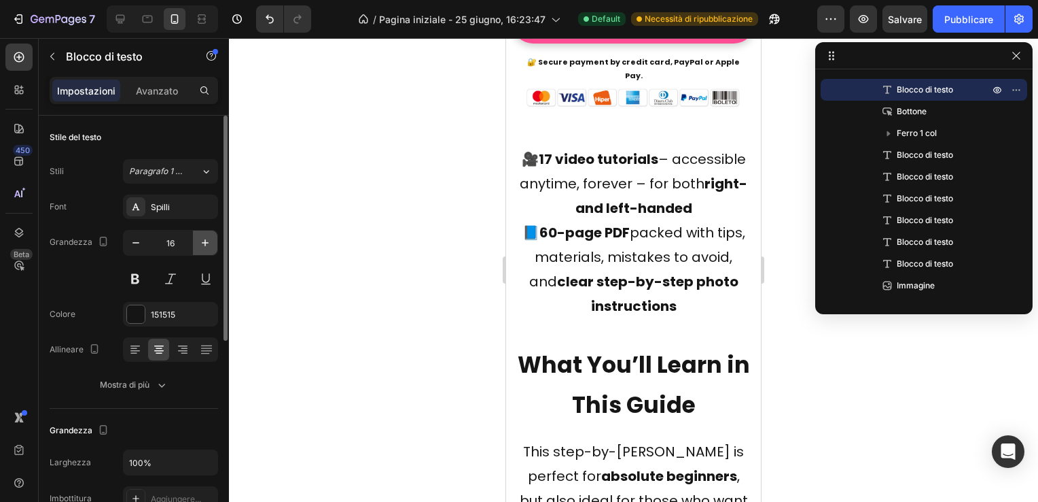
click at [203, 239] on icon "button" at bounding box center [205, 243] width 14 height 14
type input "17"
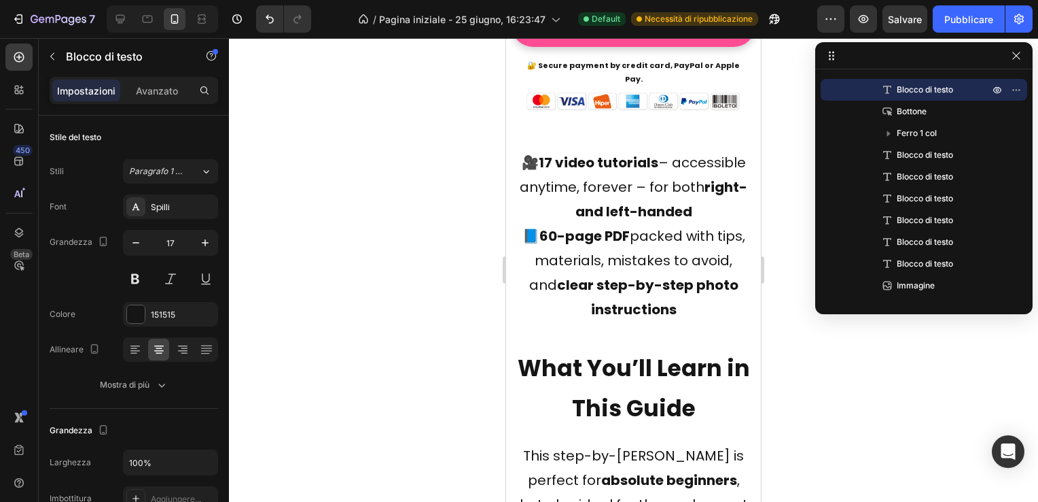
click at [440, 166] on div at bounding box center [633, 269] width 809 height 463
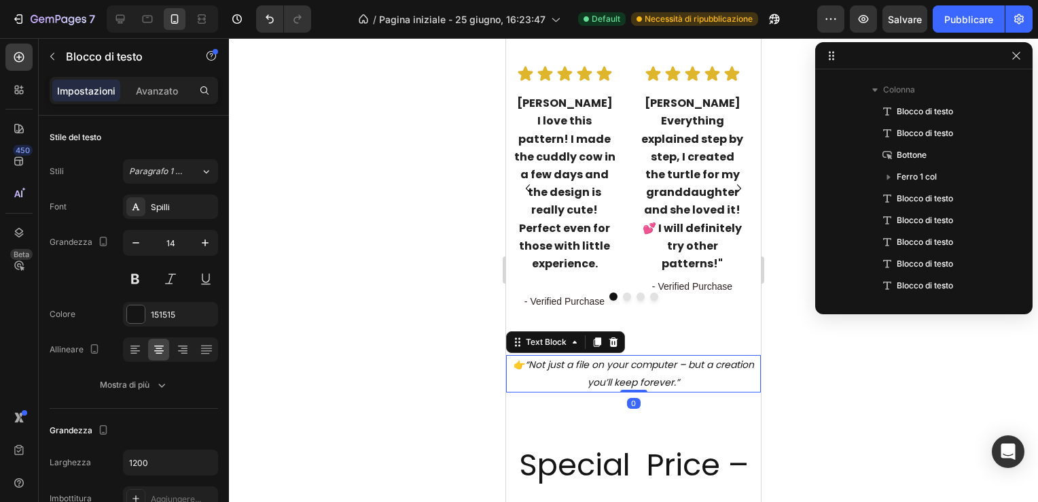
scroll to position [18, 0]
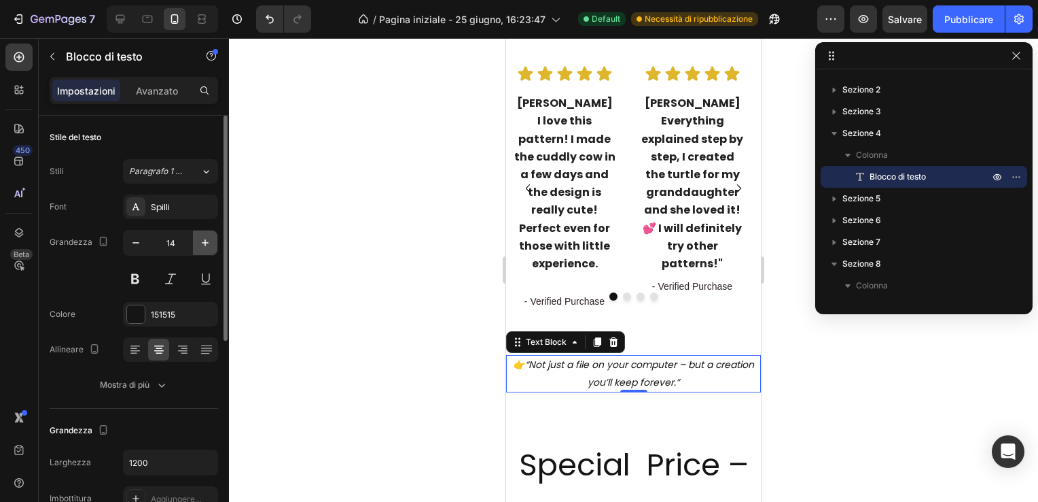
click at [205, 241] on icon "button" at bounding box center [205, 242] width 7 height 7
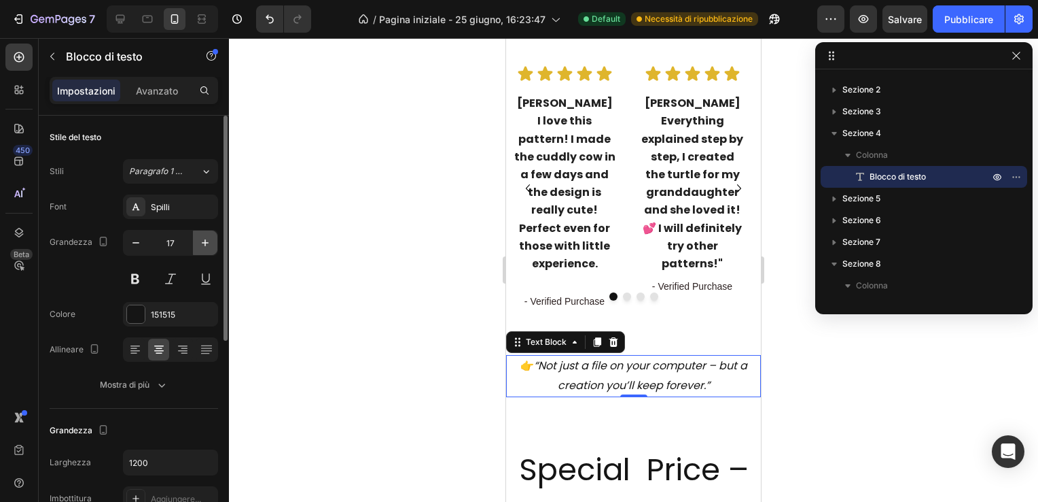
click at [205, 241] on icon "button" at bounding box center [205, 242] width 7 height 7
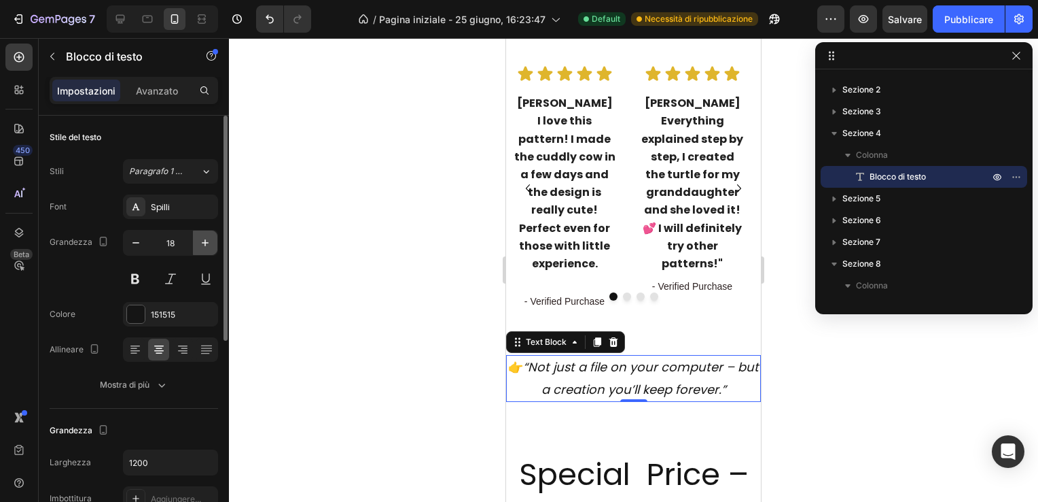
click at [205, 241] on icon "button" at bounding box center [205, 242] width 7 height 7
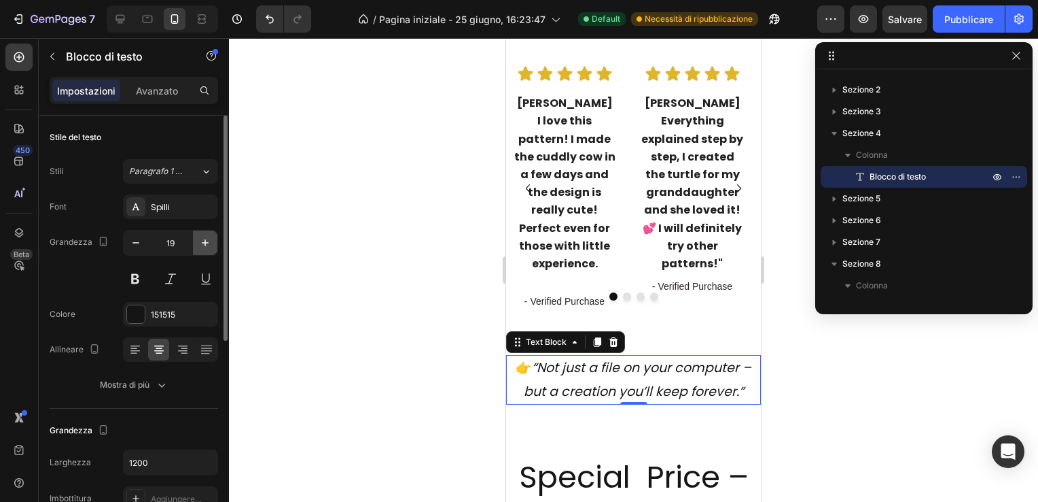
click at [205, 241] on icon "button" at bounding box center [205, 242] width 7 height 7
type input "20"
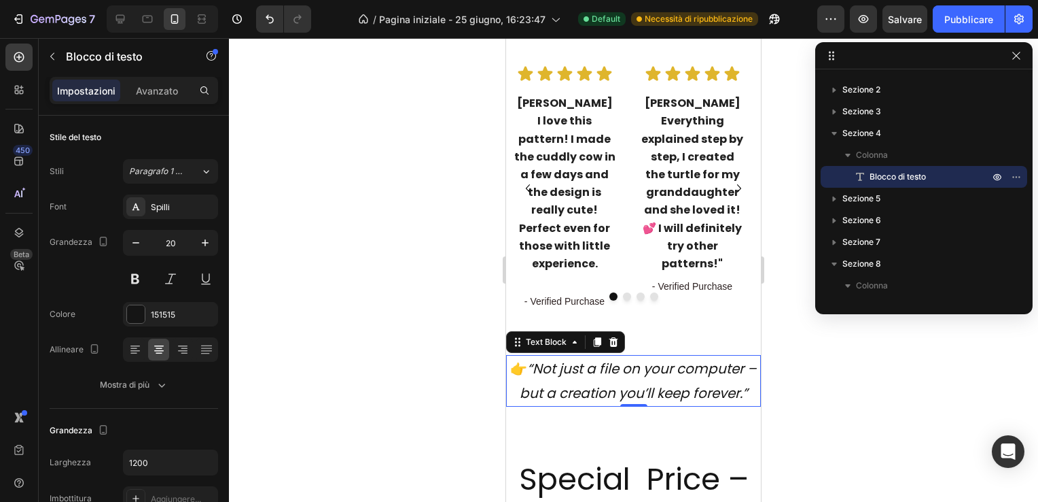
click at [425, 150] on div at bounding box center [633, 269] width 809 height 463
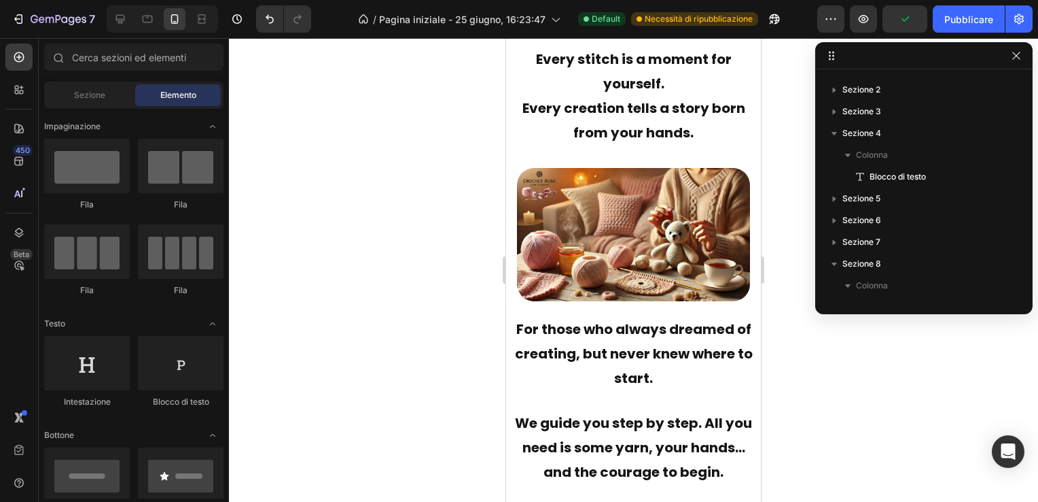
scroll to position [0, 0]
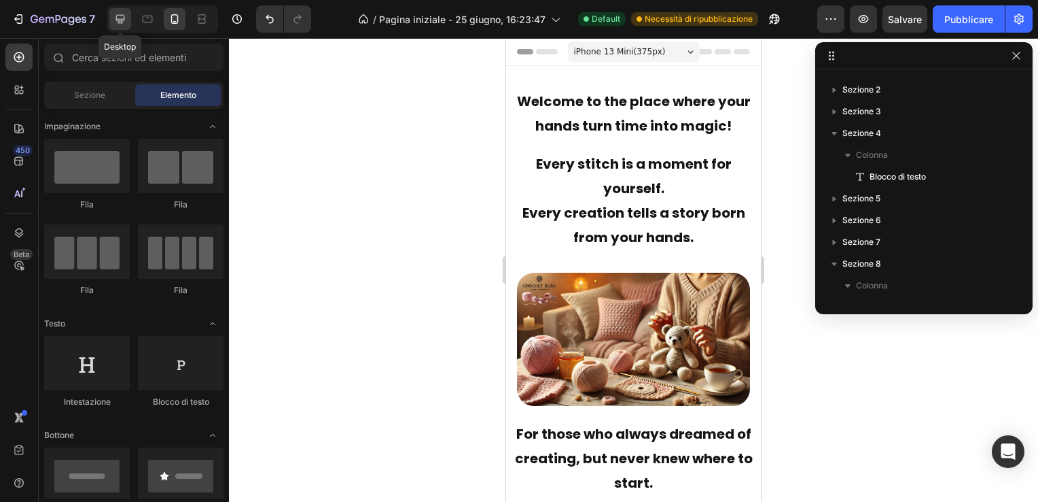
click at [118, 12] on icon at bounding box center [120, 19] width 14 height 14
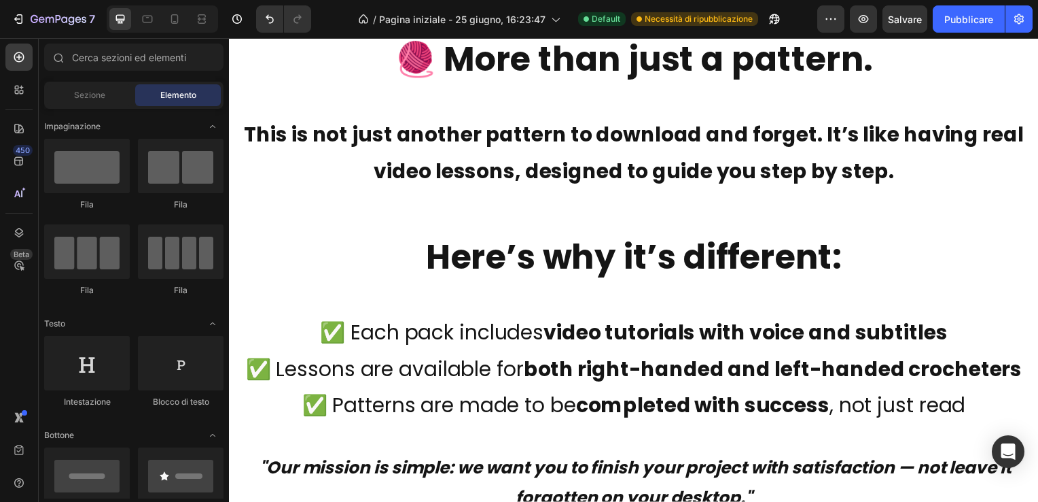
scroll to position [7679, 0]
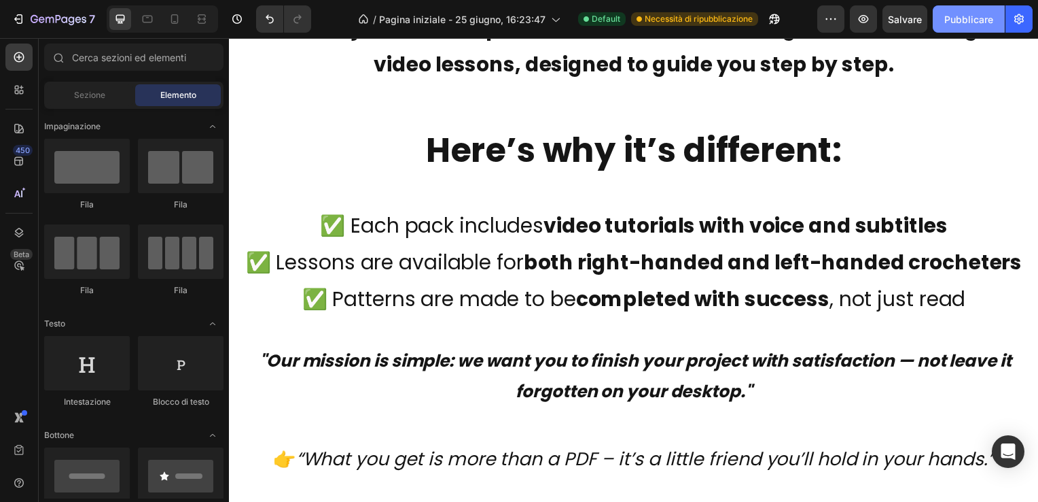
click at [959, 18] on font "Pubblicare" at bounding box center [969, 19] width 49 height 14
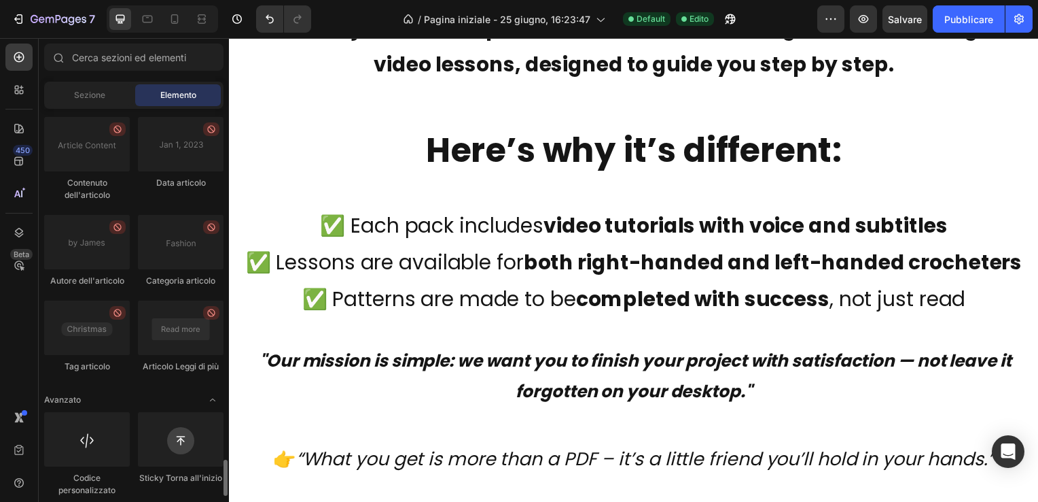
scroll to position [3760, 0]
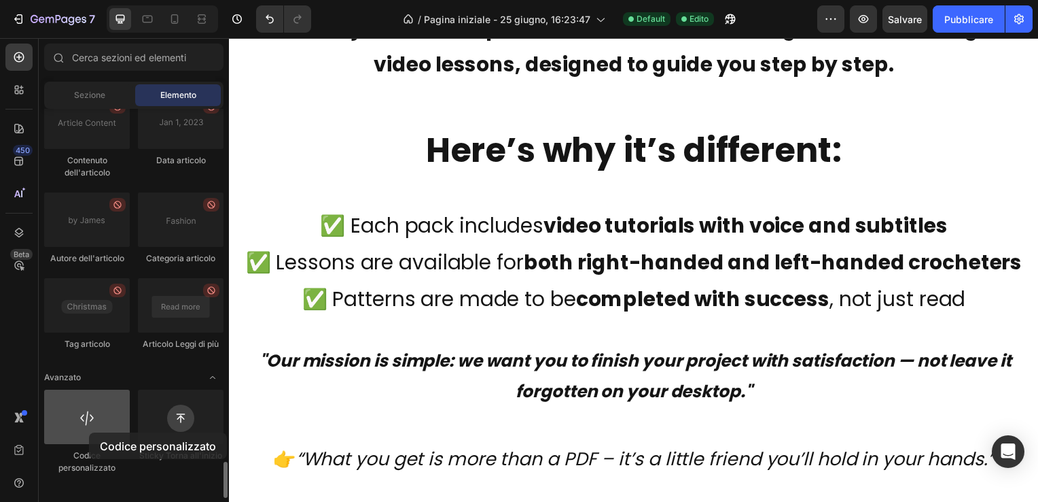
click at [89, 432] on div at bounding box center [87, 416] width 86 height 54
click at [93, 437] on div at bounding box center [87, 416] width 86 height 54
click at [74, 423] on div at bounding box center [87, 416] width 86 height 54
click at [76, 421] on div at bounding box center [87, 416] width 86 height 54
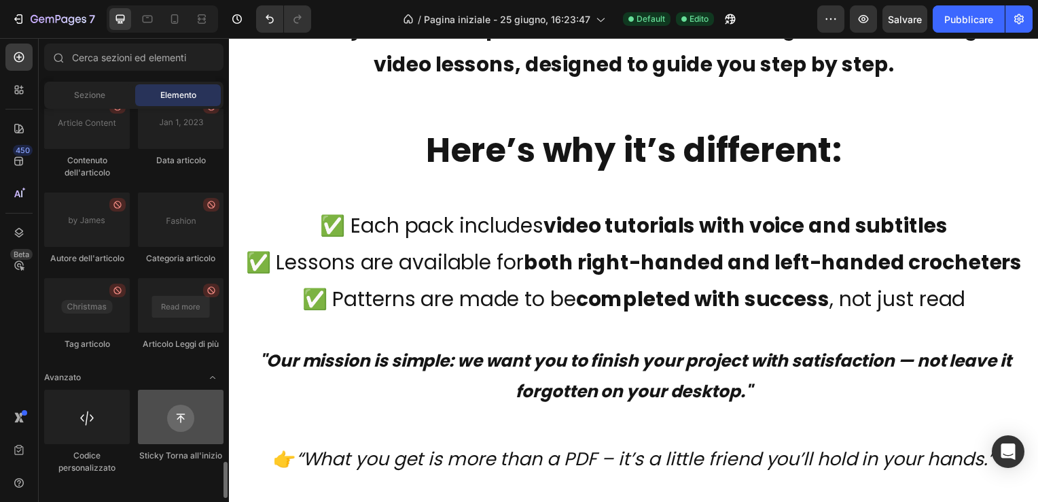
click at [185, 432] on div at bounding box center [181, 416] width 86 height 54
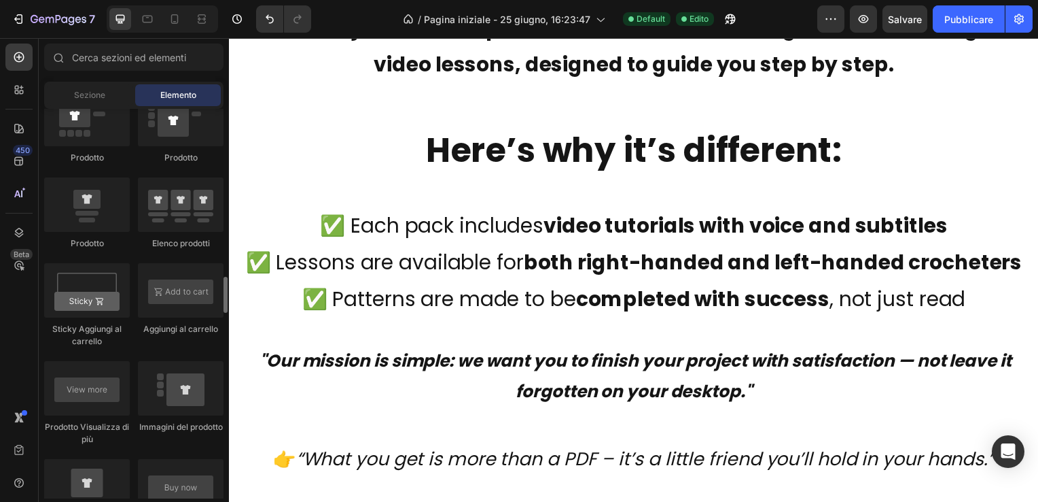
scroll to position [1517, 0]
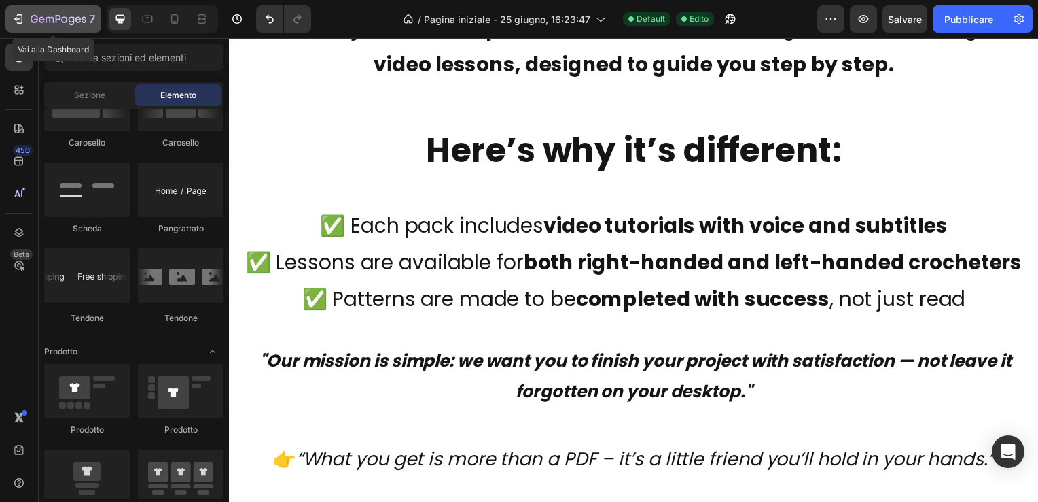
click at [16, 14] on icon "button" at bounding box center [19, 19] width 14 height 14
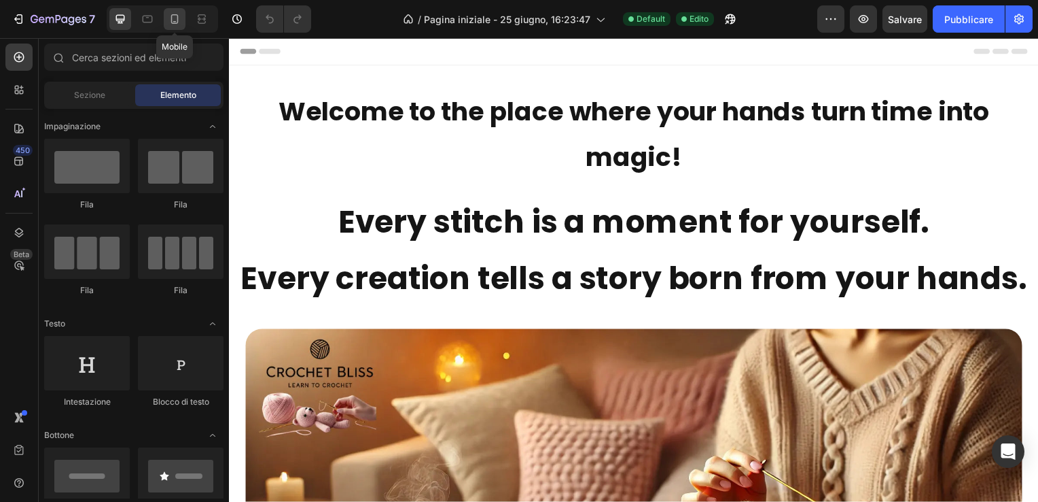
click at [173, 17] on icon at bounding box center [175, 19] width 14 height 14
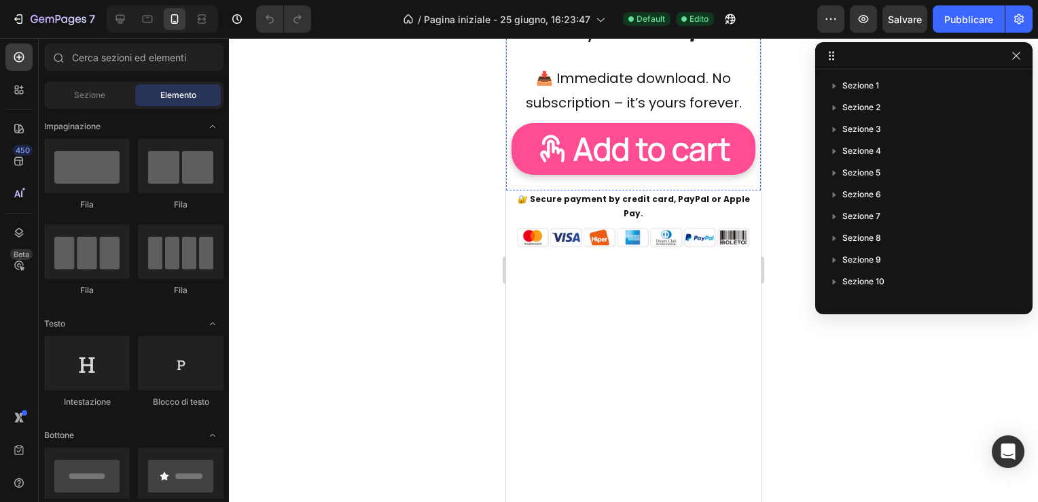
scroll to position [2446, 0]
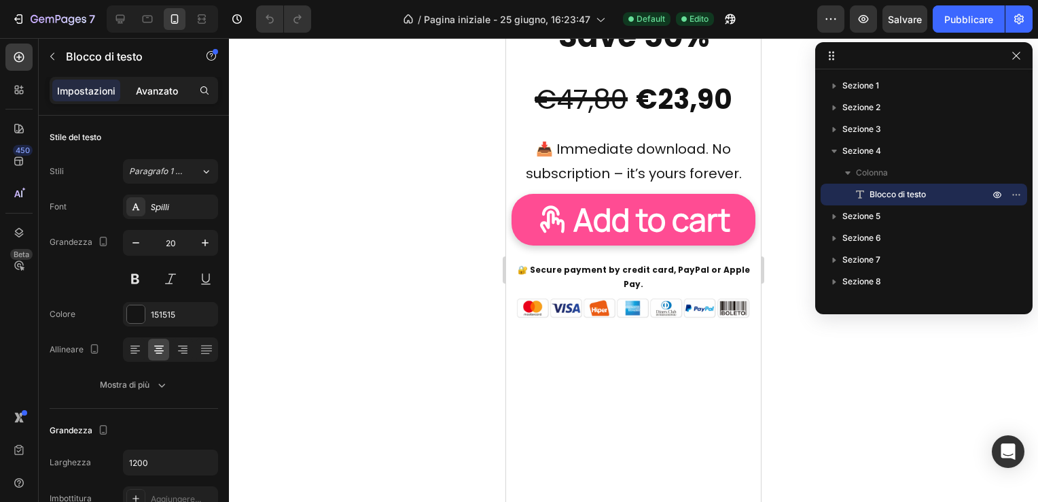
click at [158, 86] on p "Avanzato" at bounding box center [157, 91] width 42 height 14
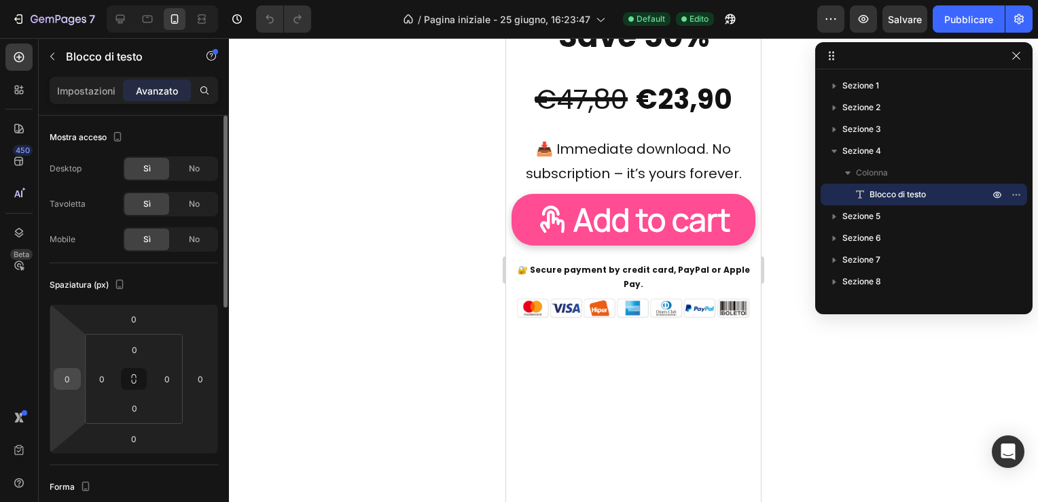
click at [73, 381] on input "0" at bounding box center [67, 378] width 20 height 20
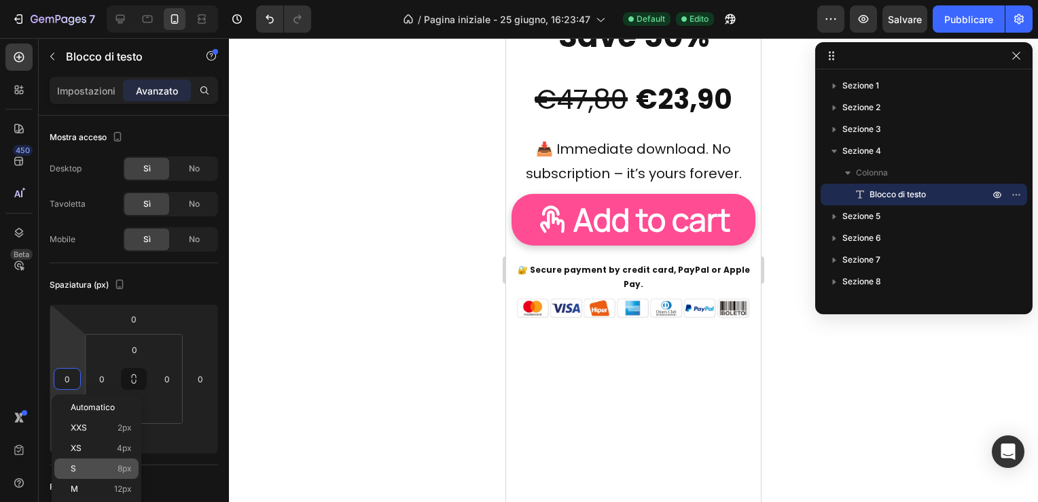
click at [85, 466] on p "S 8px" at bounding box center [101, 468] width 61 height 10
type input "8"
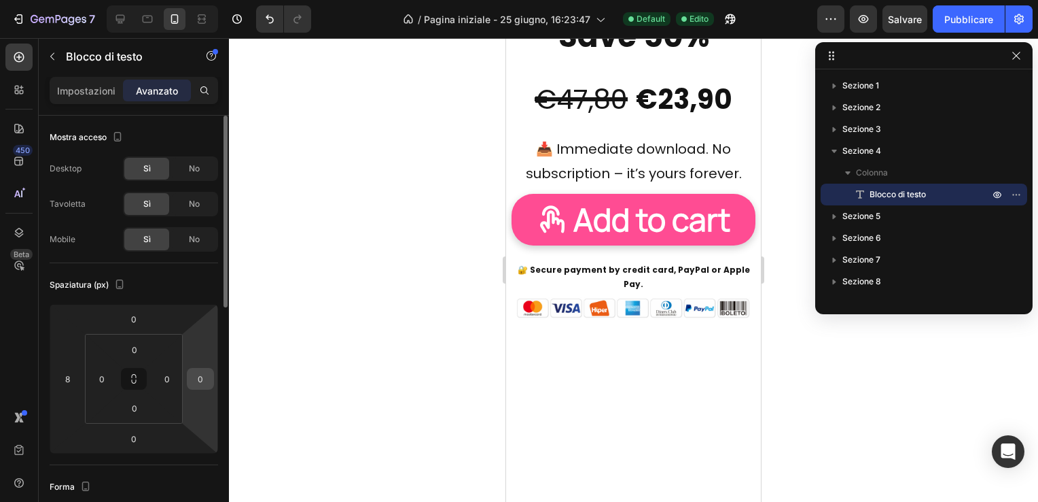
click at [205, 376] on input "0" at bounding box center [200, 378] width 20 height 20
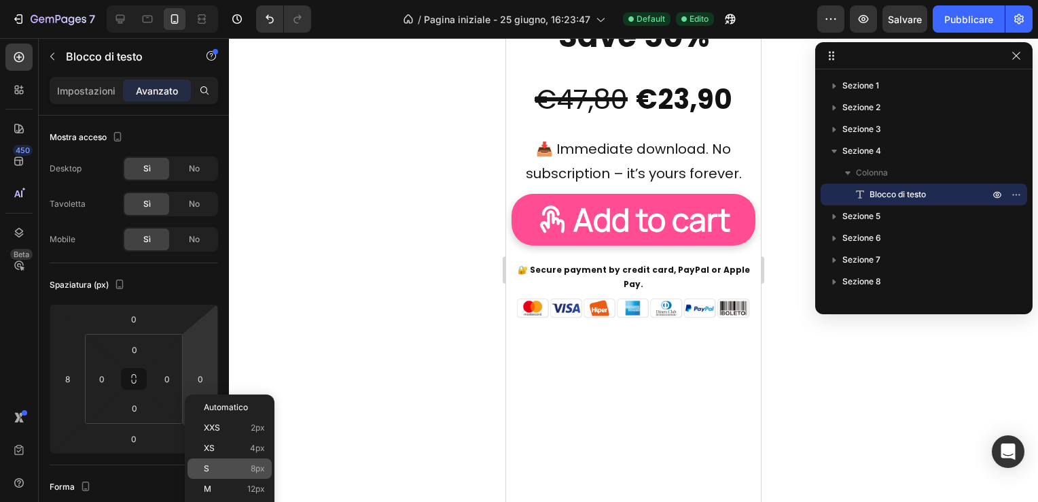
click at [215, 469] on p "S 8px" at bounding box center [234, 468] width 61 height 10
type input "8"
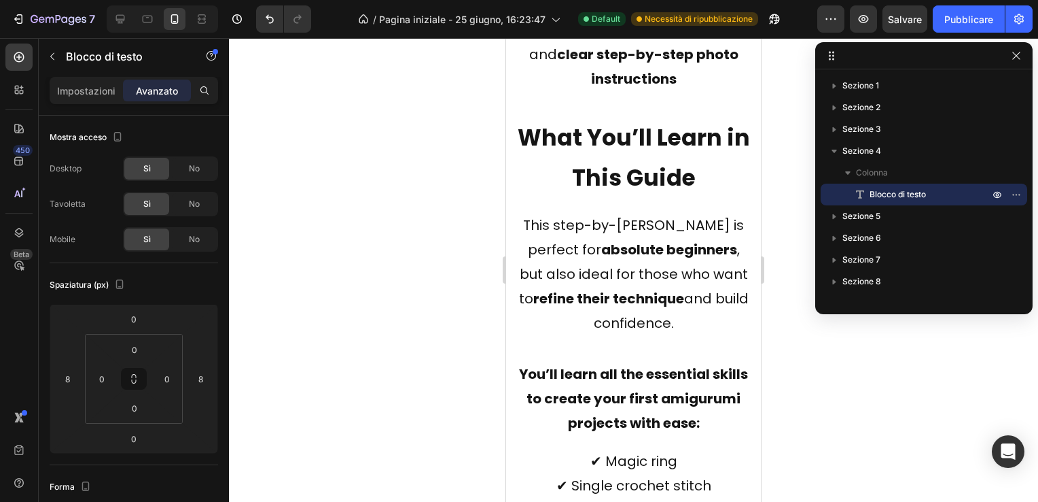
scroll to position [5980, 0]
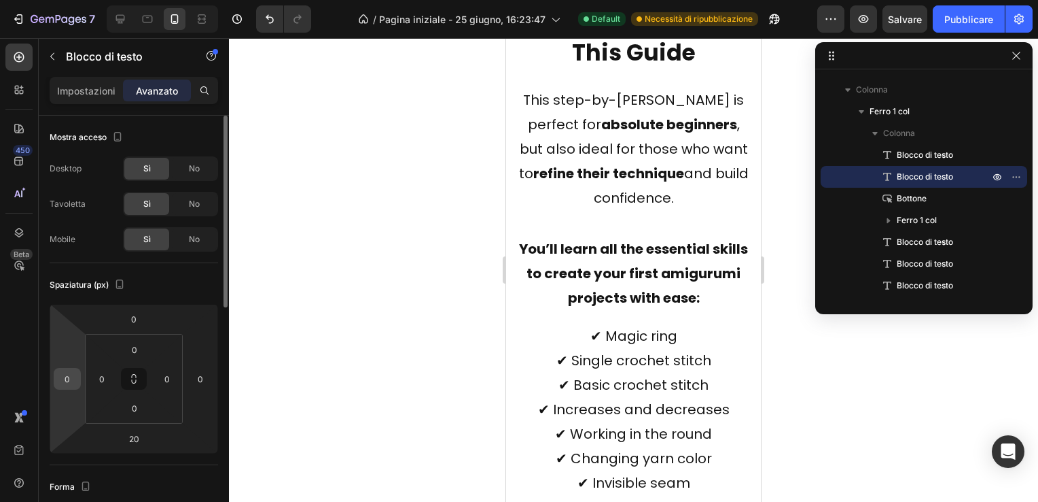
click at [64, 374] on input "0" at bounding box center [67, 378] width 20 height 20
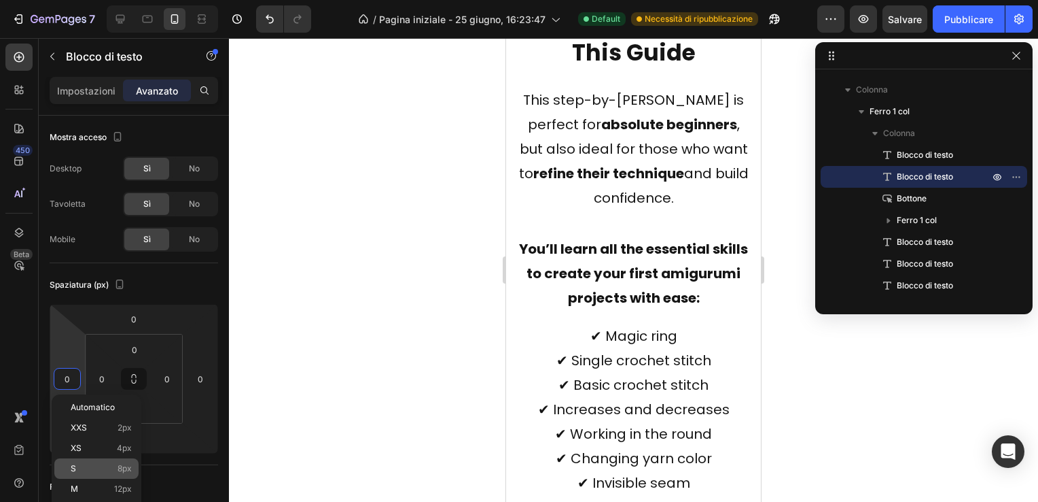
click at [87, 466] on p "S 8px" at bounding box center [101, 468] width 61 height 10
type input "8"
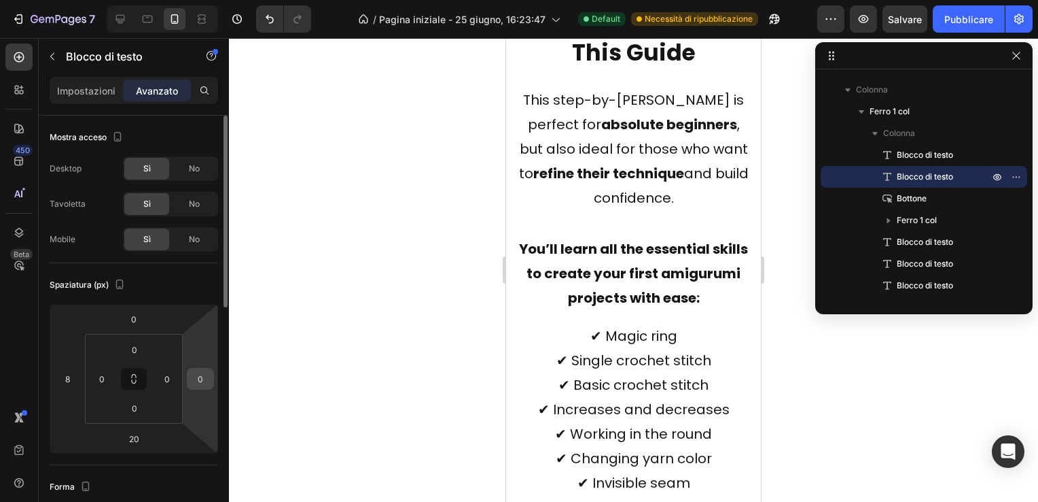
click at [204, 379] on input "0" at bounding box center [200, 378] width 20 height 20
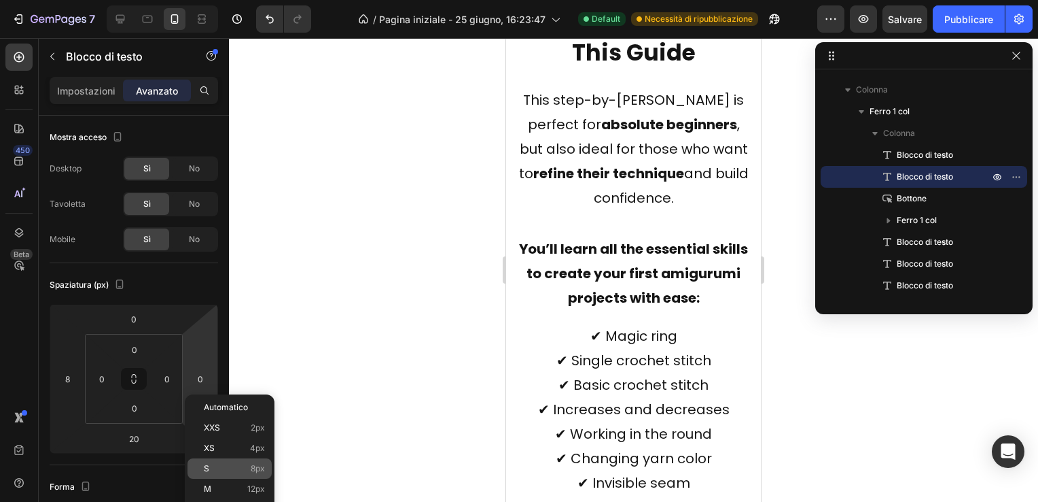
click at [214, 464] on p "S 8px" at bounding box center [234, 468] width 61 height 10
type input "8"
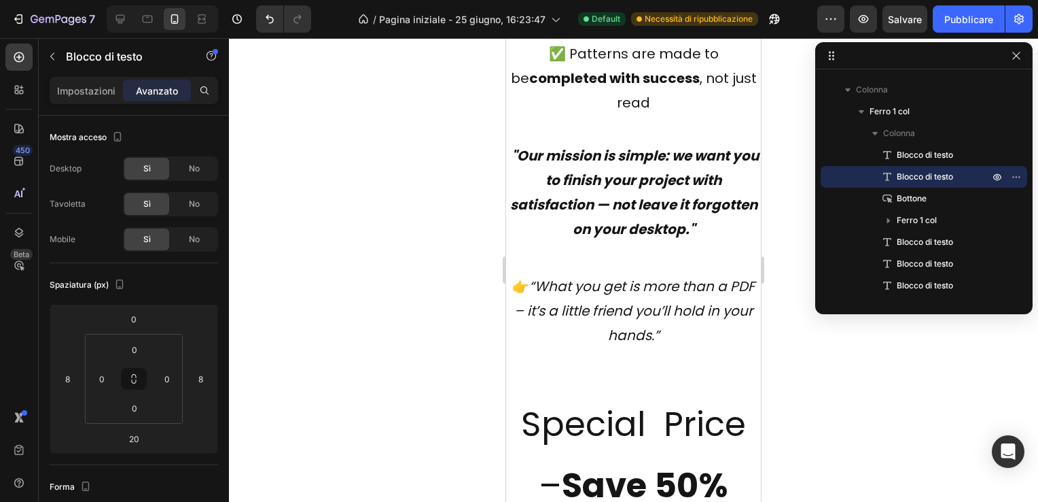
scroll to position [10805, 0]
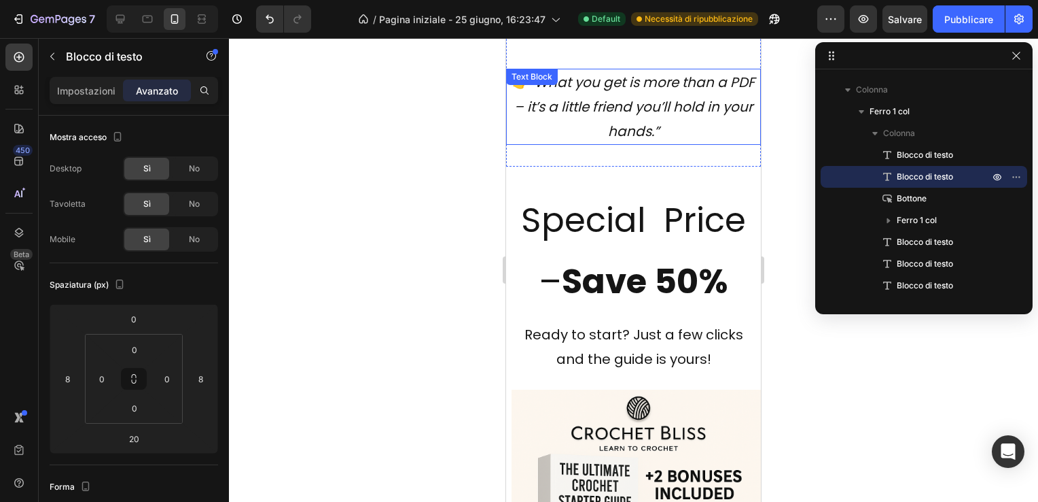
click at [610, 94] on p "👉 “What you get is more than a PDF – it’s a little friend you’ll hold in your h…" at bounding box center [634, 106] width 252 height 73
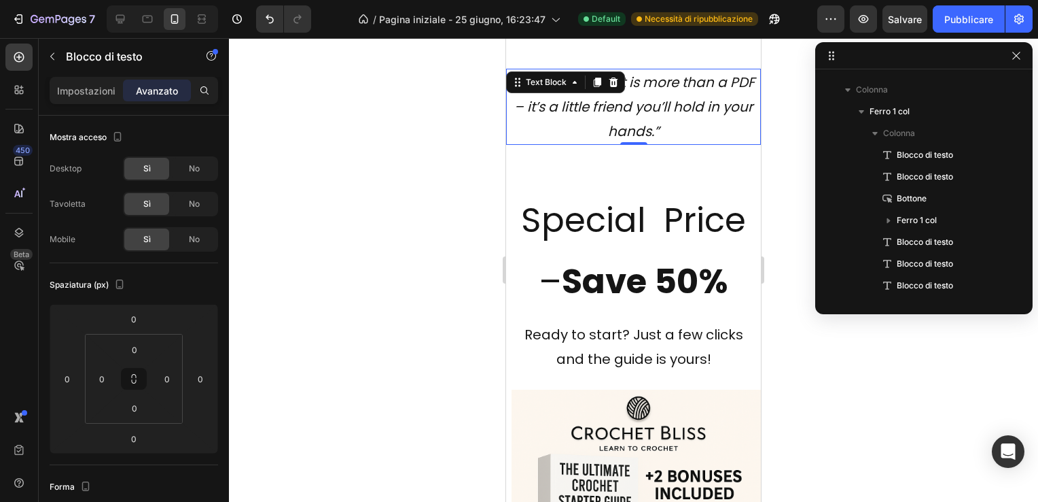
scroll to position [648, 0]
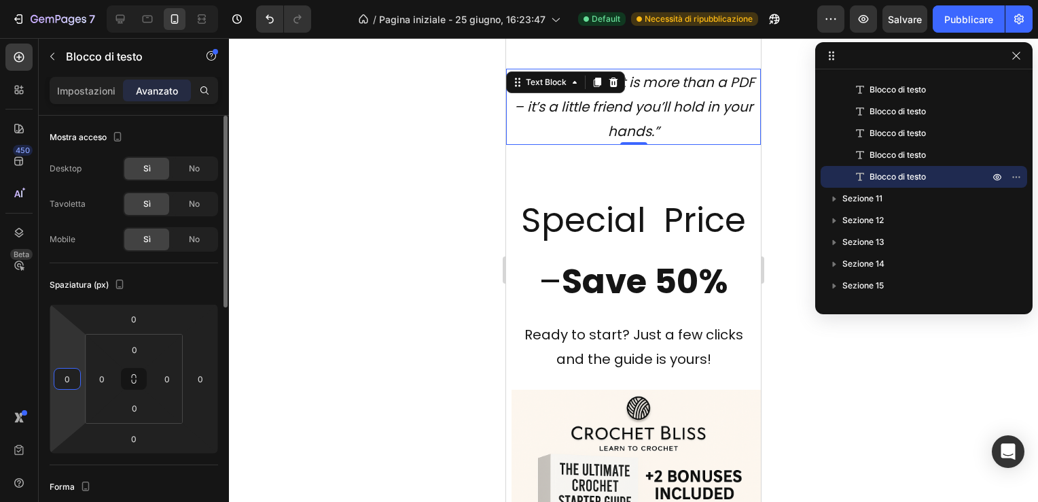
click at [67, 376] on input "0" at bounding box center [67, 378] width 20 height 20
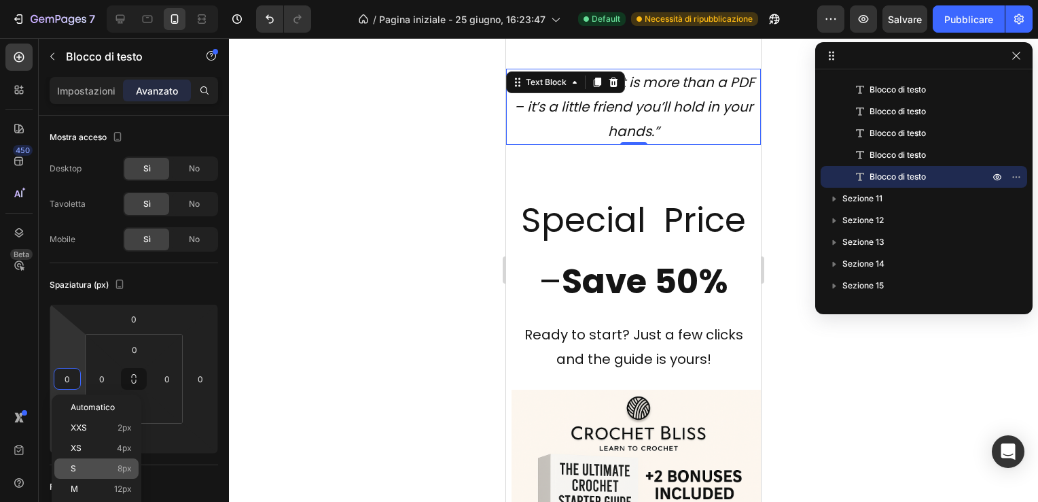
click at [87, 469] on p "S 8px" at bounding box center [101, 468] width 61 height 10
type input "8"
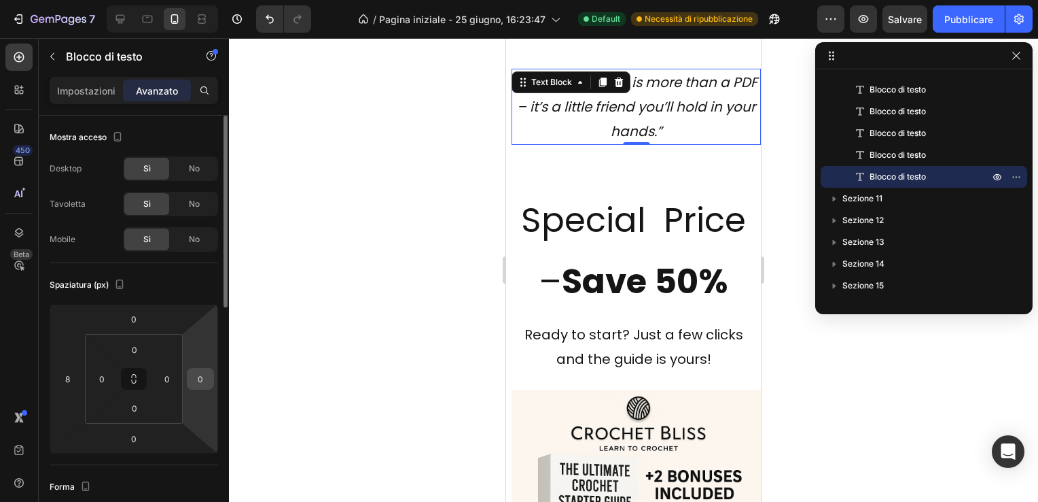
click at [207, 379] on input "0" at bounding box center [200, 378] width 20 height 20
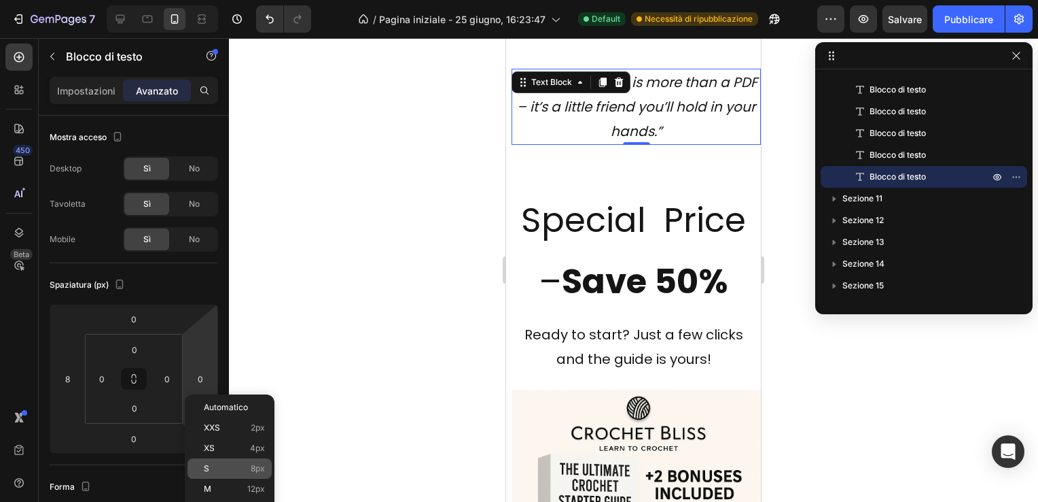
click at [213, 467] on p "S 8px" at bounding box center [234, 468] width 61 height 10
type input "8"
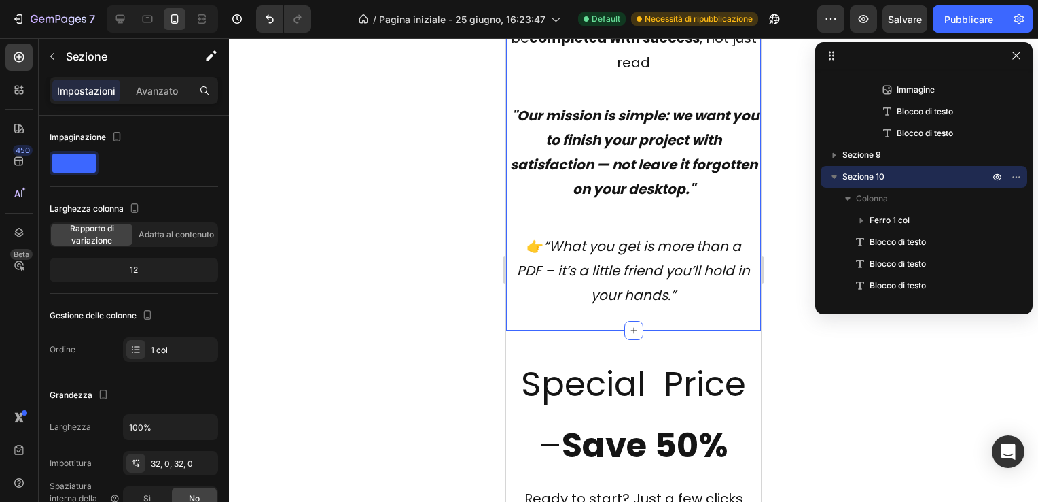
scroll to position [10601, 0]
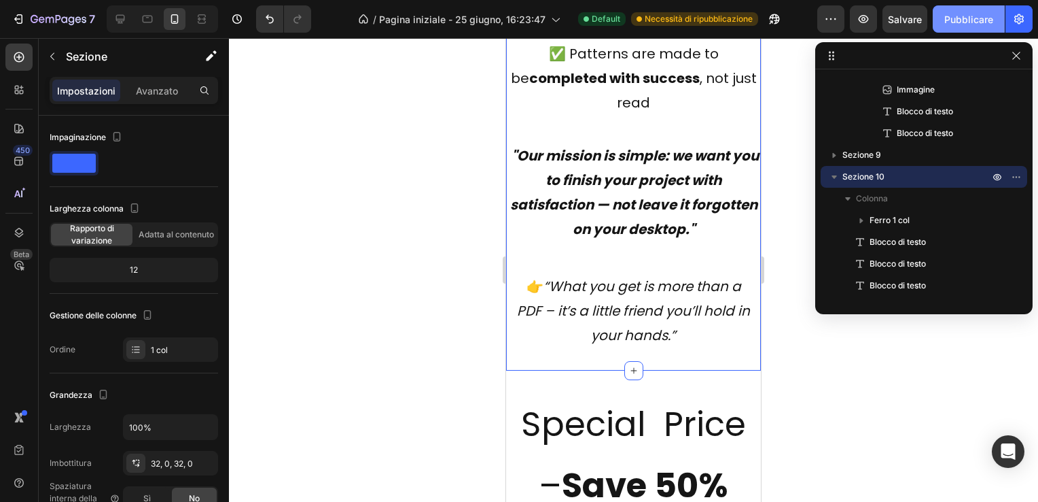
click at [964, 17] on font "Pubblicare" at bounding box center [969, 19] width 49 height 14
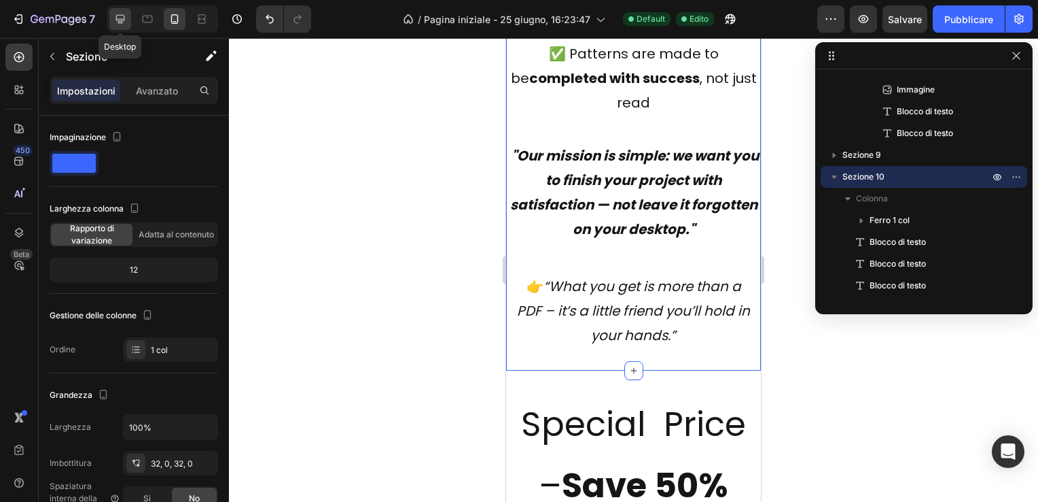
click at [116, 16] on icon at bounding box center [120, 19] width 9 height 9
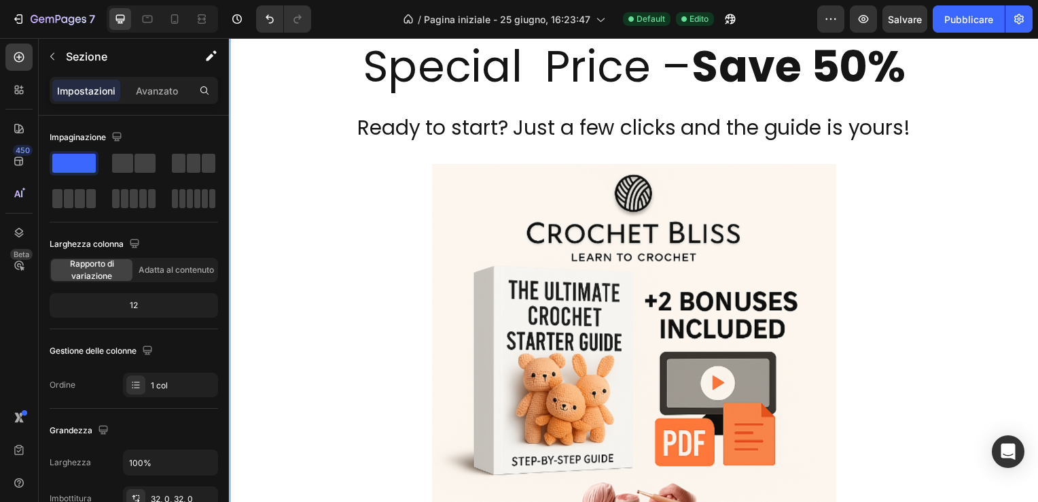
scroll to position [9553, 0]
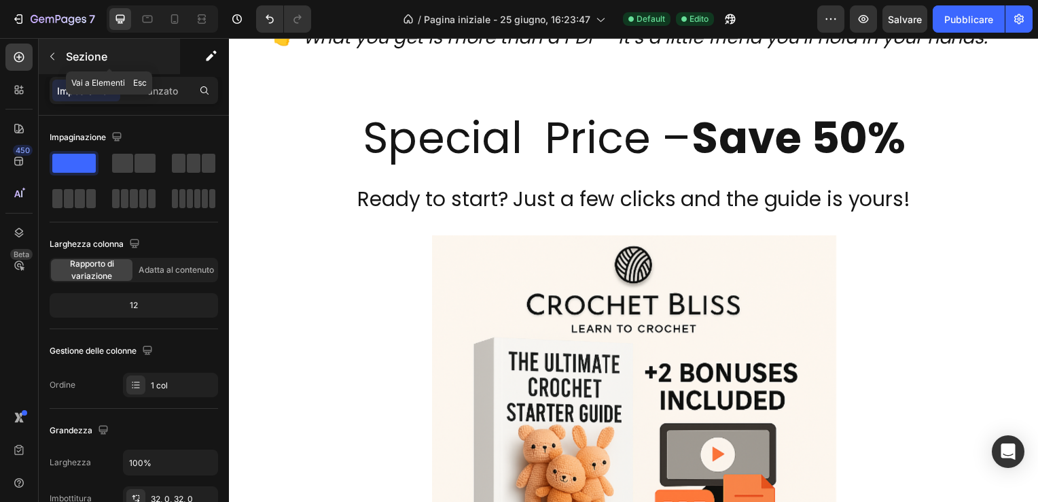
click at [60, 53] on button "button" at bounding box center [52, 57] width 22 height 22
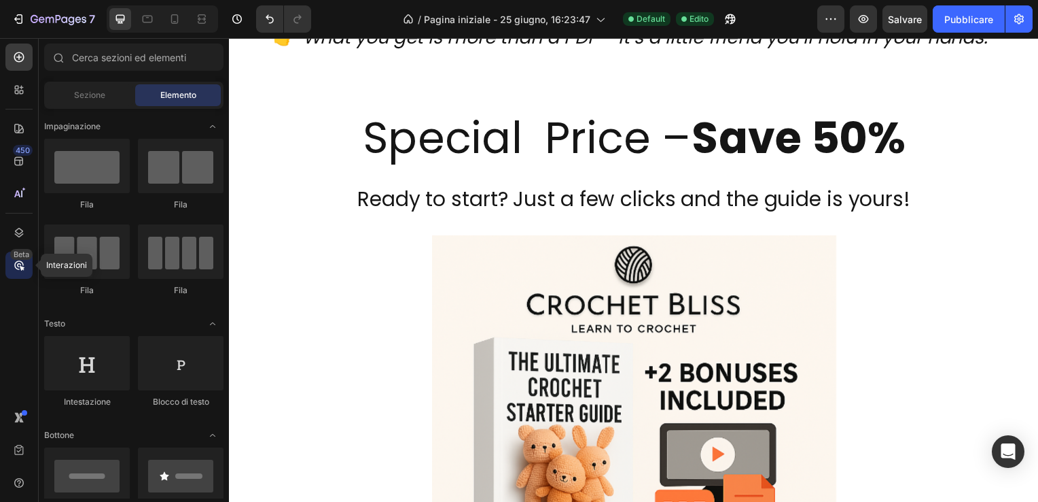
click at [19, 263] on icon at bounding box center [19, 265] width 4 height 4
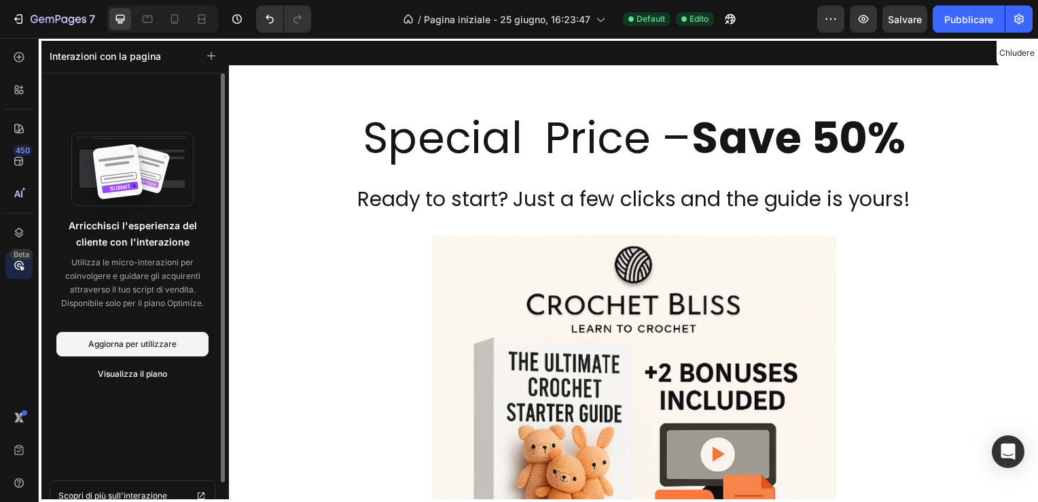
scroll to position [20, 0]
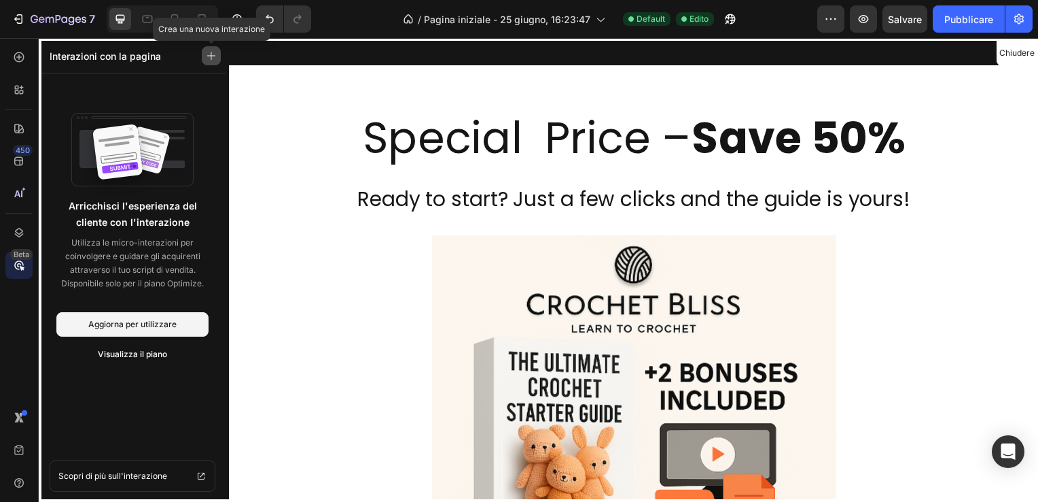
click at [209, 53] on icon "button" at bounding box center [212, 56] width 10 height 10
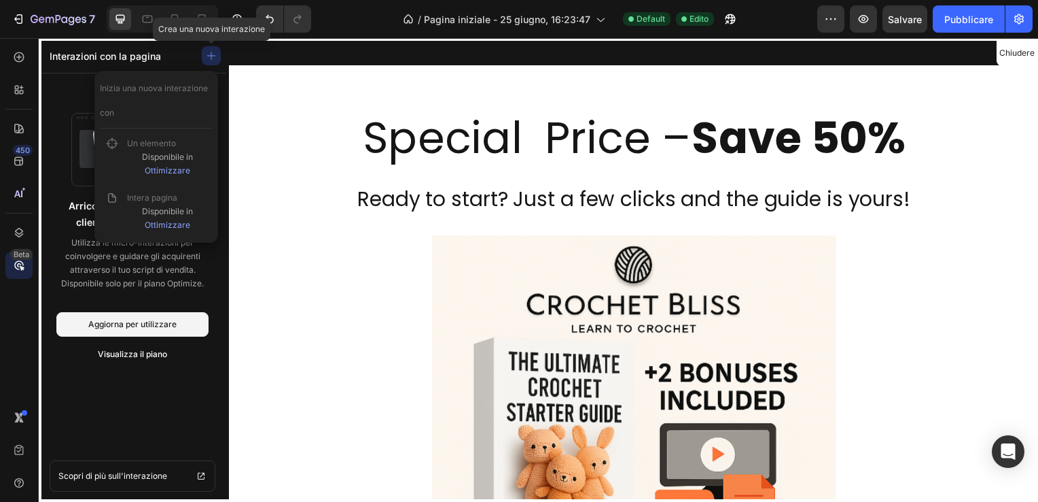
click at [212, 54] on icon "button" at bounding box center [212, 56] width 10 height 10
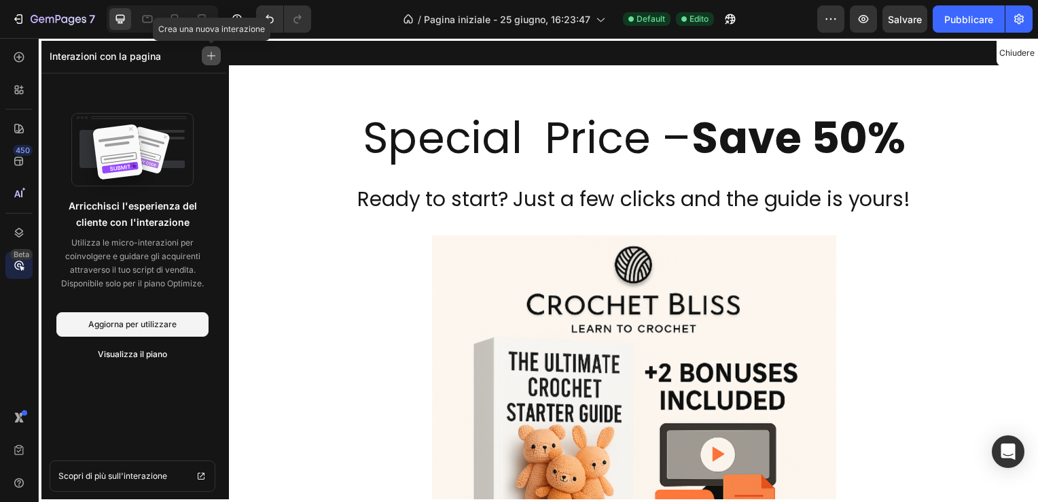
click at [212, 54] on icon "button" at bounding box center [212, 56] width 10 height 10
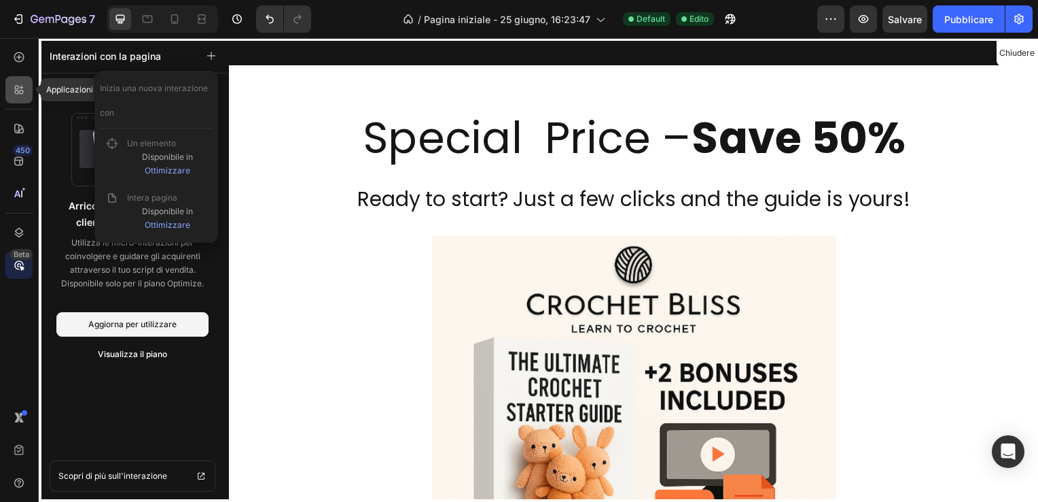
click at [20, 84] on icon at bounding box center [19, 90] width 14 height 14
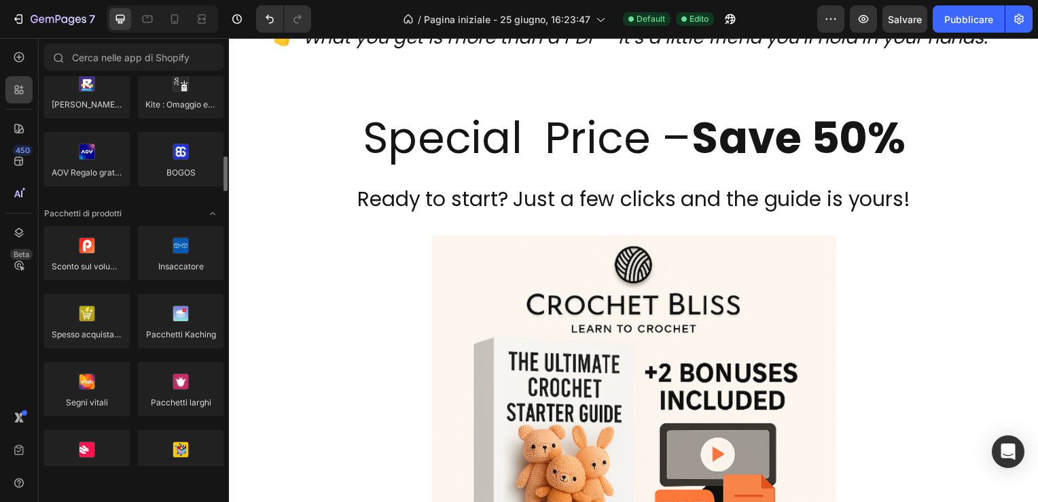
scroll to position [951, 0]
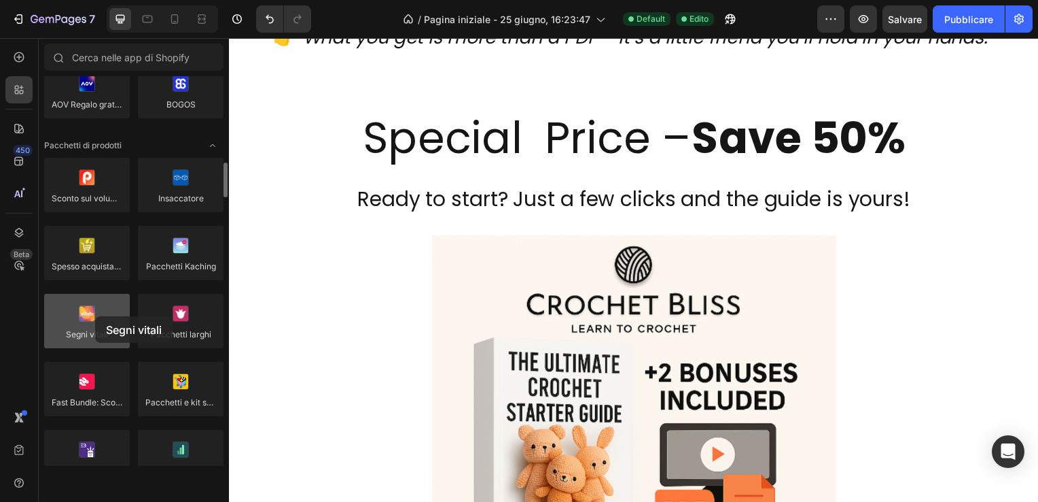
click at [95, 316] on div at bounding box center [87, 321] width 86 height 54
click at [90, 315] on div at bounding box center [87, 321] width 86 height 54
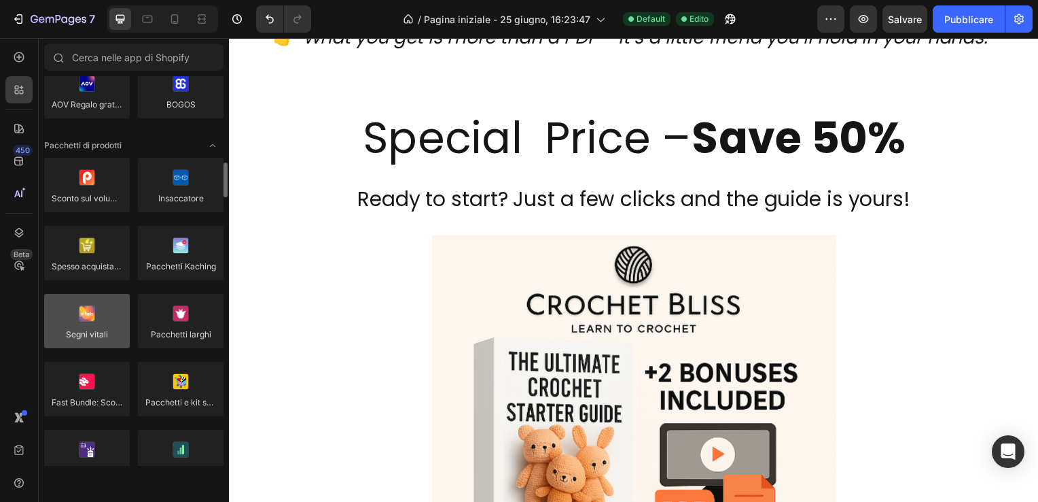
click at [90, 315] on div at bounding box center [87, 321] width 86 height 54
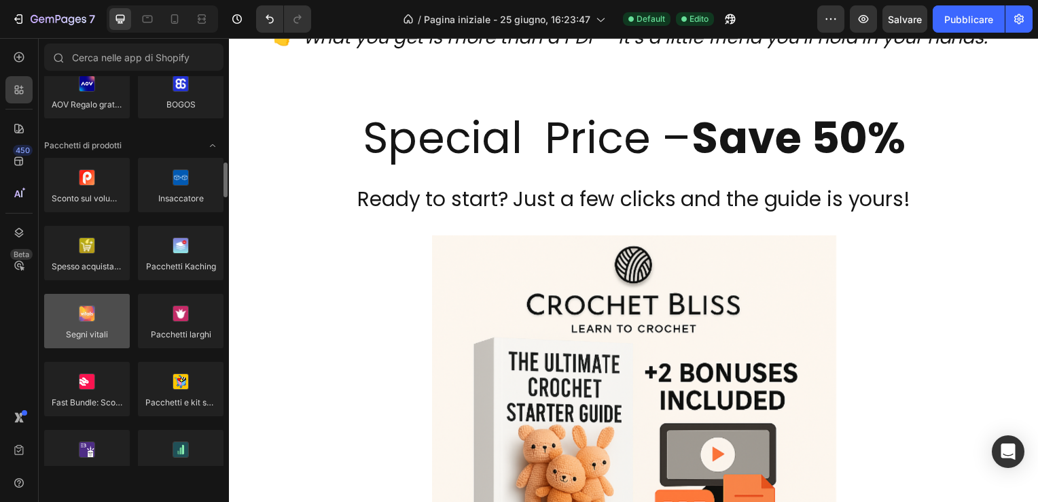
click at [90, 319] on div at bounding box center [87, 321] width 86 height 54
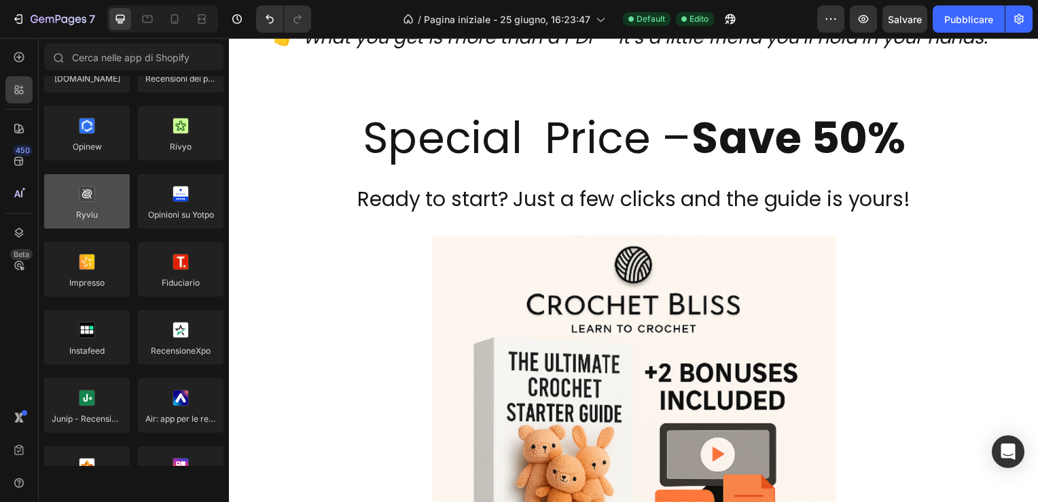
scroll to position [0, 0]
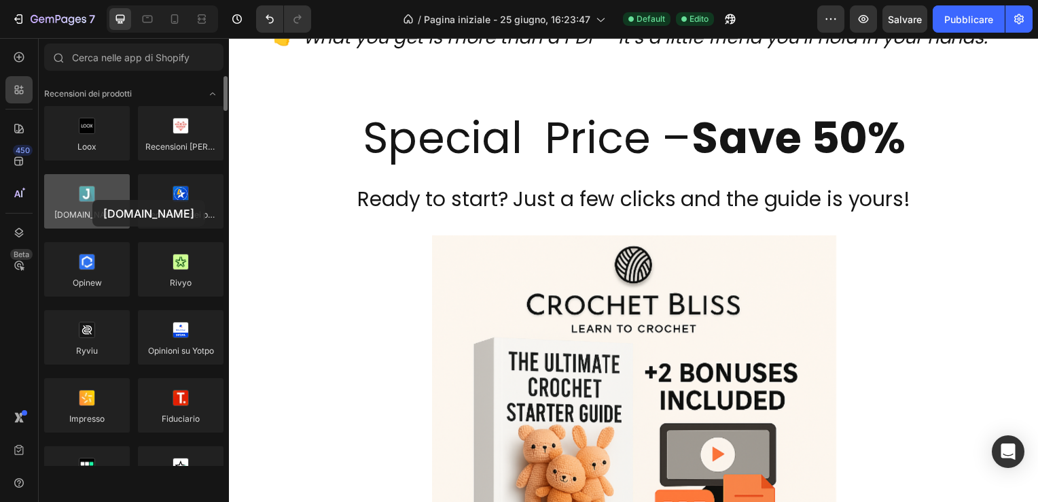
click at [92, 200] on div at bounding box center [87, 201] width 86 height 54
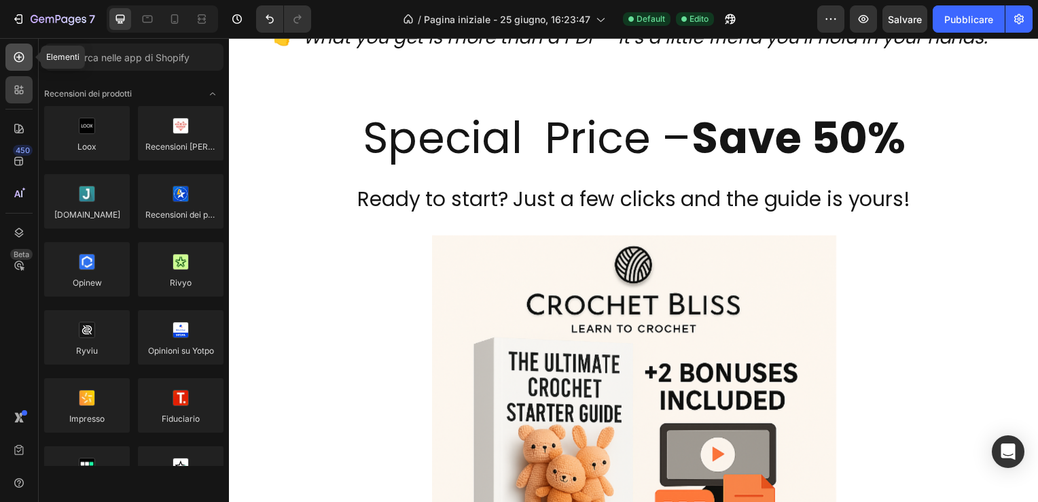
click at [20, 56] on icon at bounding box center [19, 57] width 14 height 14
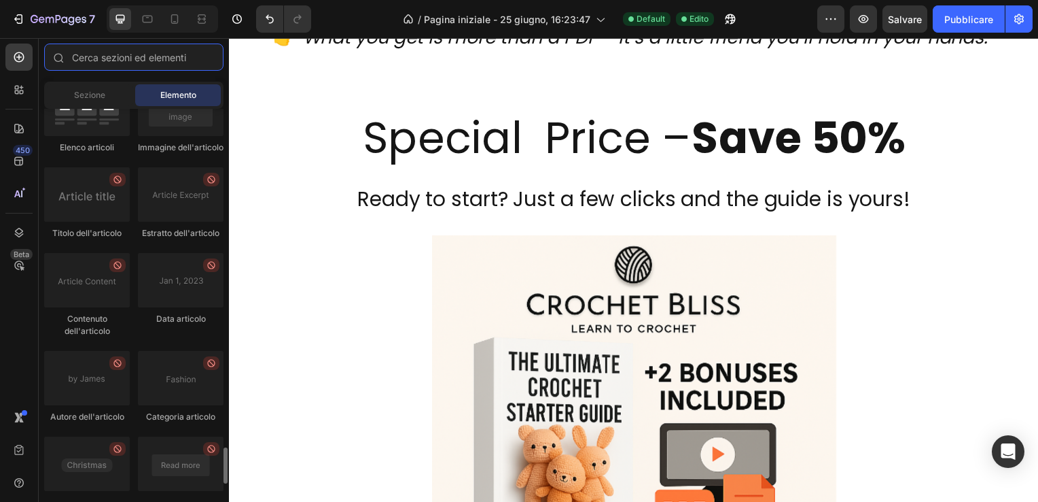
scroll to position [3760, 0]
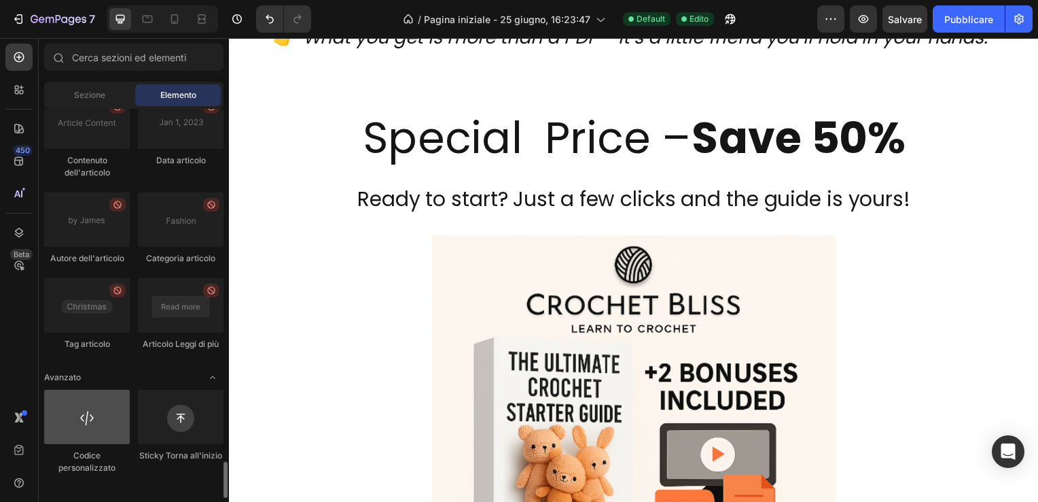
click at [84, 434] on div at bounding box center [87, 416] width 86 height 54
click at [84, 432] on div at bounding box center [87, 416] width 86 height 54
click at [85, 432] on div at bounding box center [87, 416] width 86 height 54
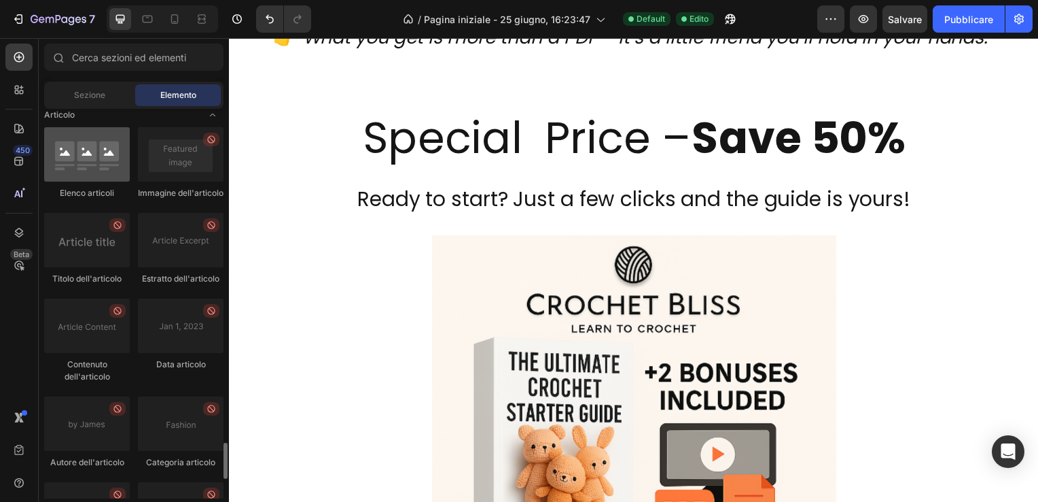
scroll to position [3488, 0]
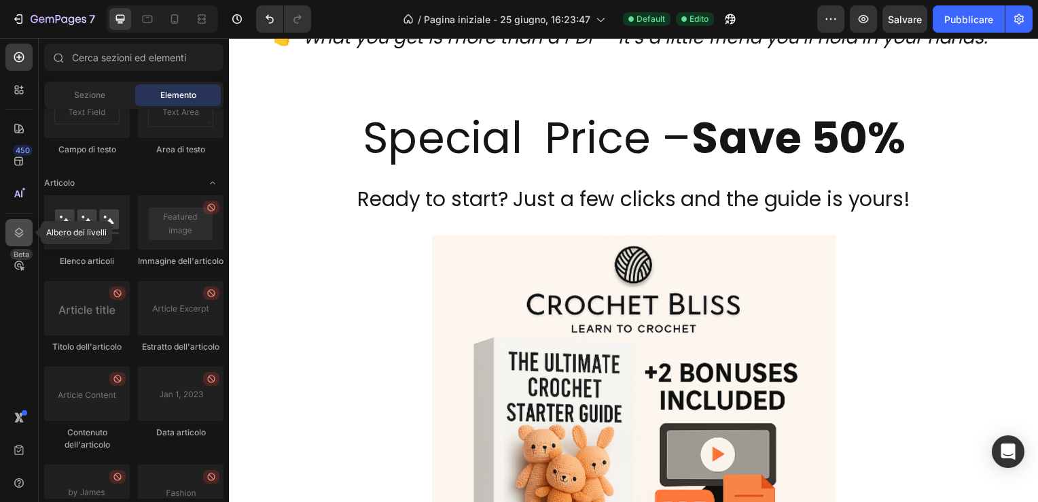
click at [18, 228] on icon at bounding box center [19, 233] width 9 height 10
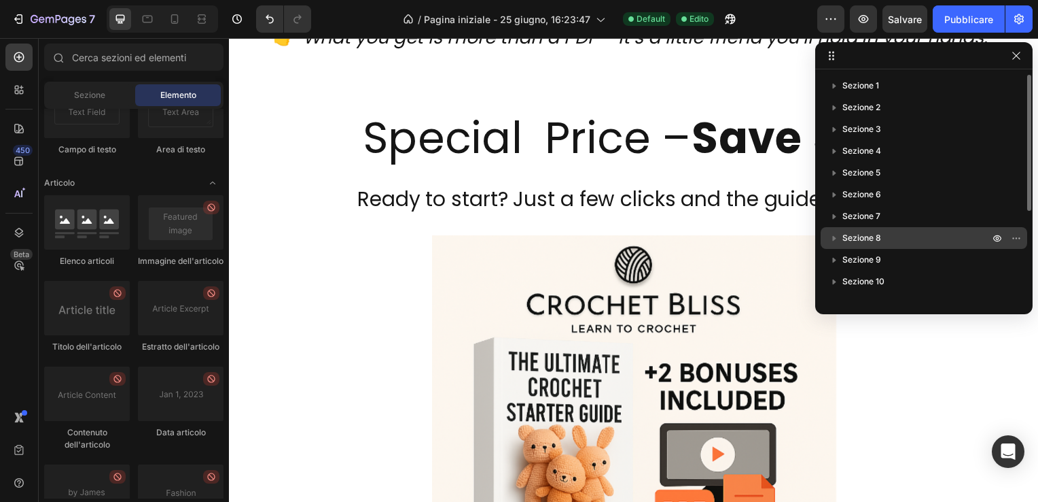
click at [871, 235] on span "Sezione 8" at bounding box center [862, 238] width 39 height 14
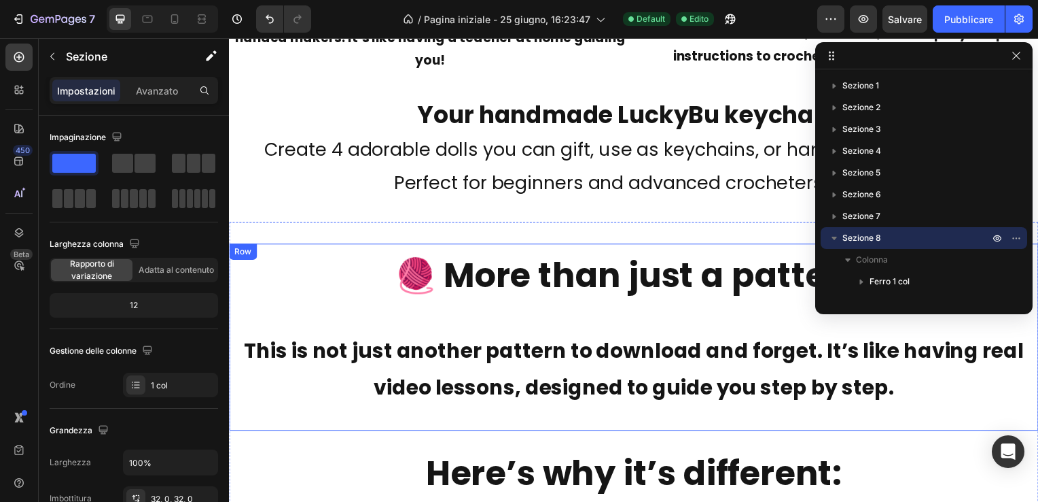
scroll to position [8333, 0]
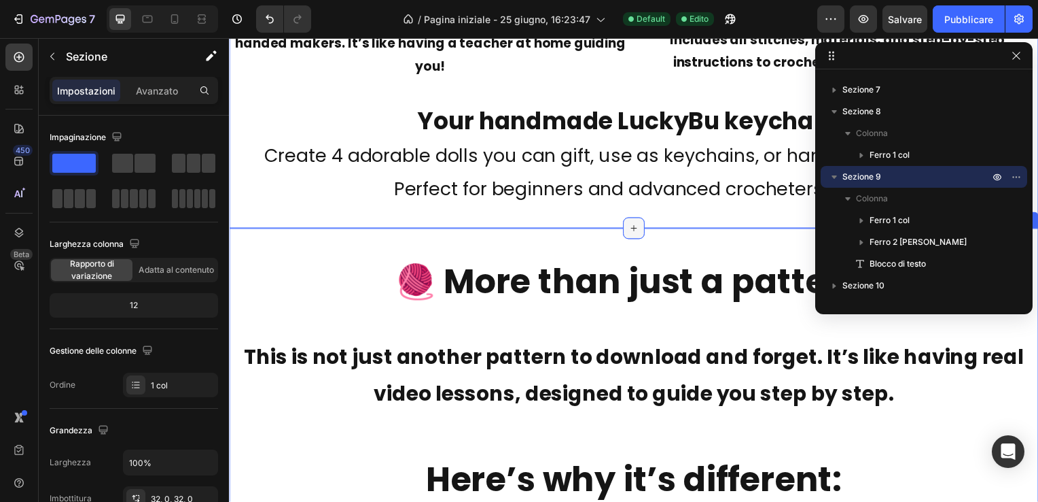
click at [631, 226] on icon at bounding box center [636, 229] width 11 height 11
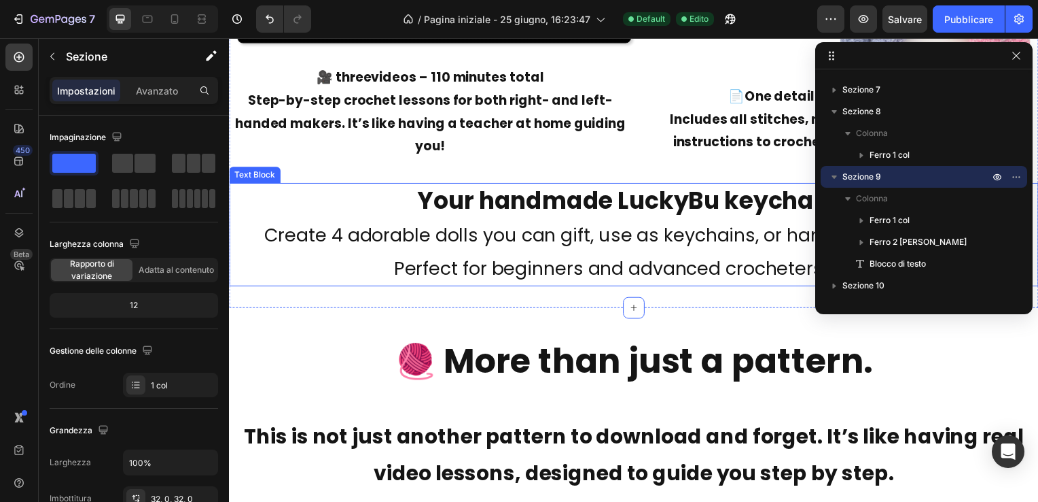
scroll to position [8333, 0]
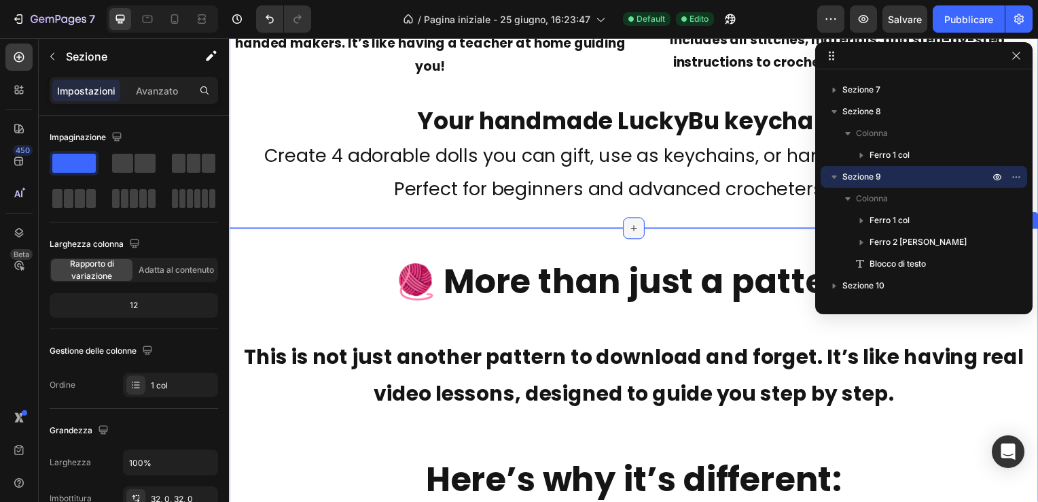
click at [632, 224] on icon at bounding box center [636, 229] width 11 height 11
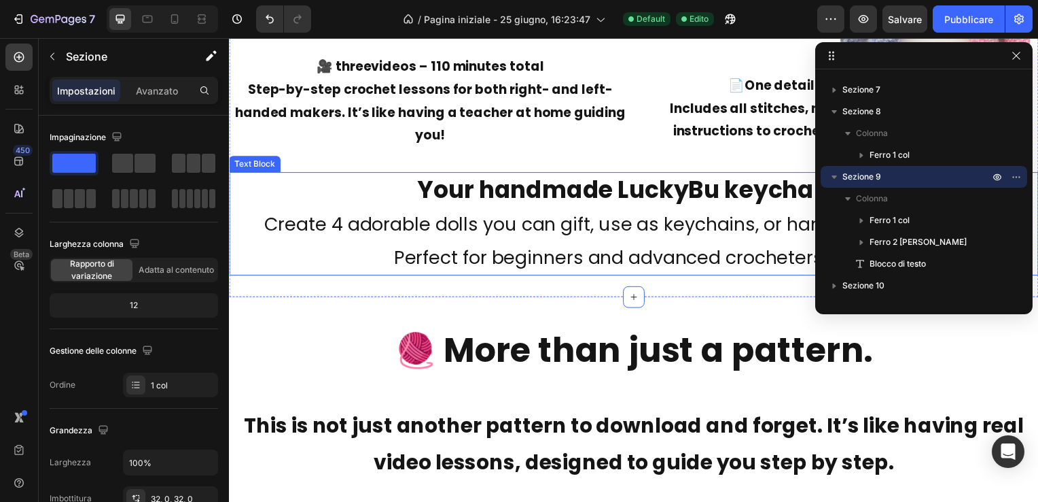
scroll to position [8265, 0]
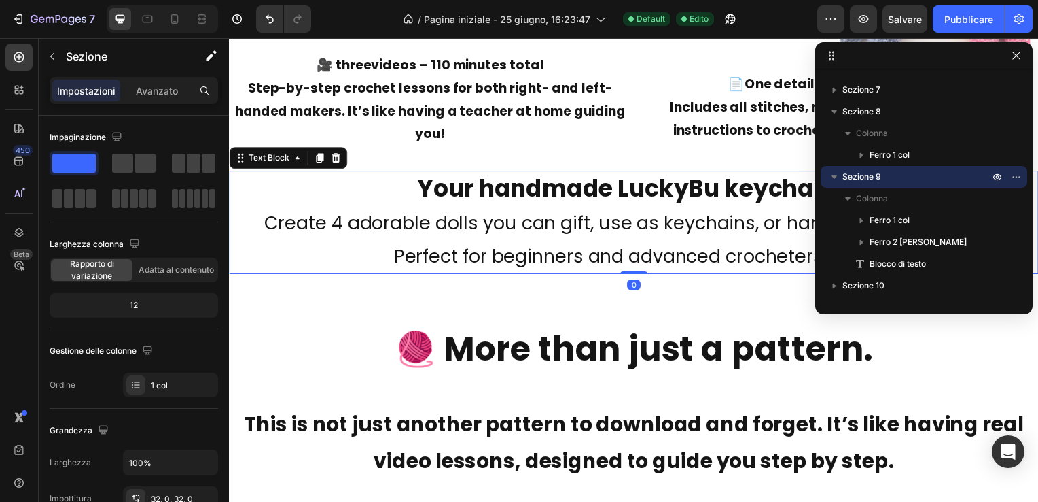
click at [576, 255] on p "Your handmade LuckyBu keychains Create 4 adorable dolls you can gift, use as ke…" at bounding box center [636, 223] width 813 height 101
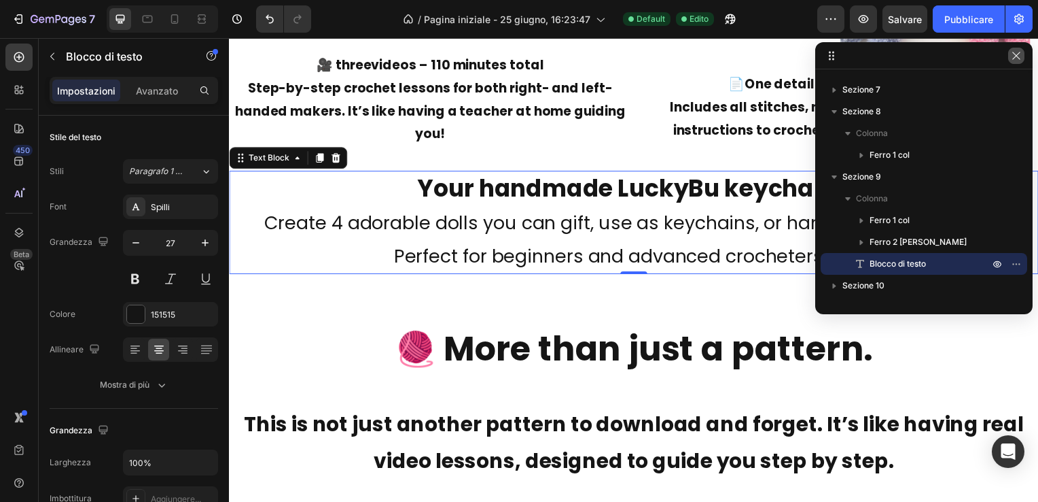
click at [1016, 53] on icon "button" at bounding box center [1016, 55] width 11 height 11
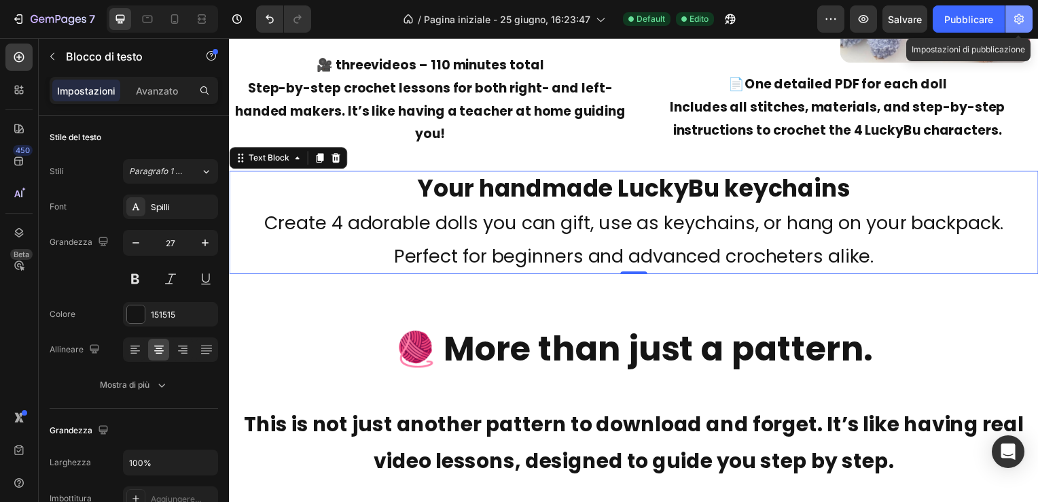
click at [1023, 14] on icon "button" at bounding box center [1020, 19] width 14 height 14
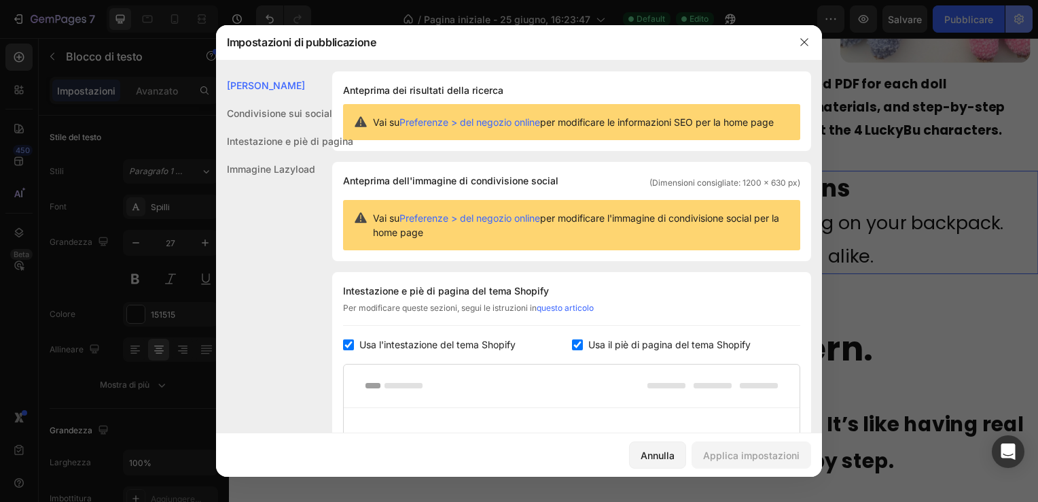
click at [1023, 14] on div at bounding box center [519, 251] width 1038 height 502
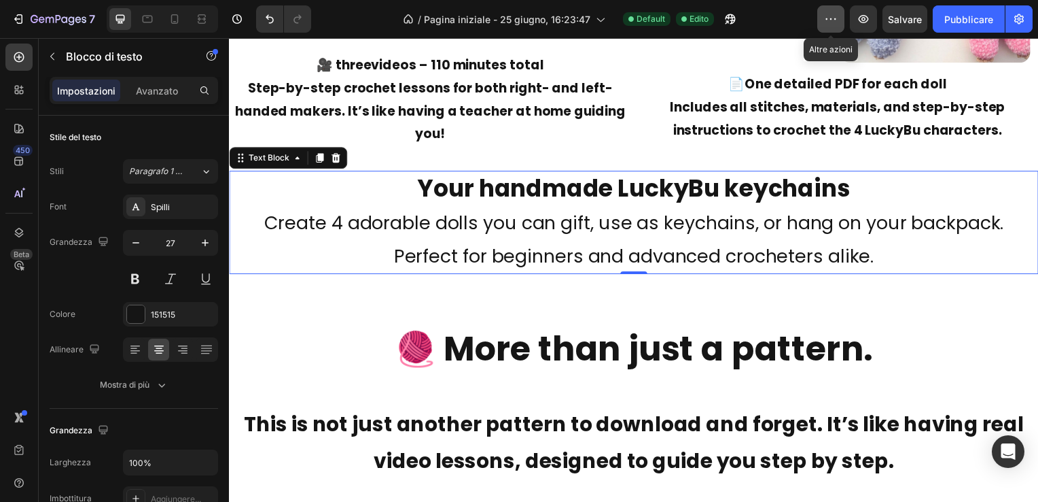
click at [830, 16] on icon "button" at bounding box center [831, 19] width 14 height 14
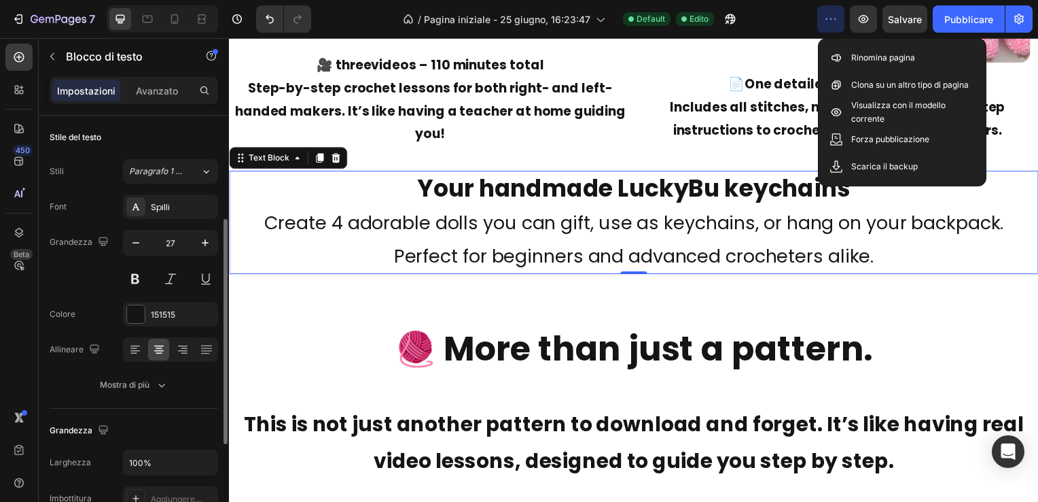
scroll to position [68, 0]
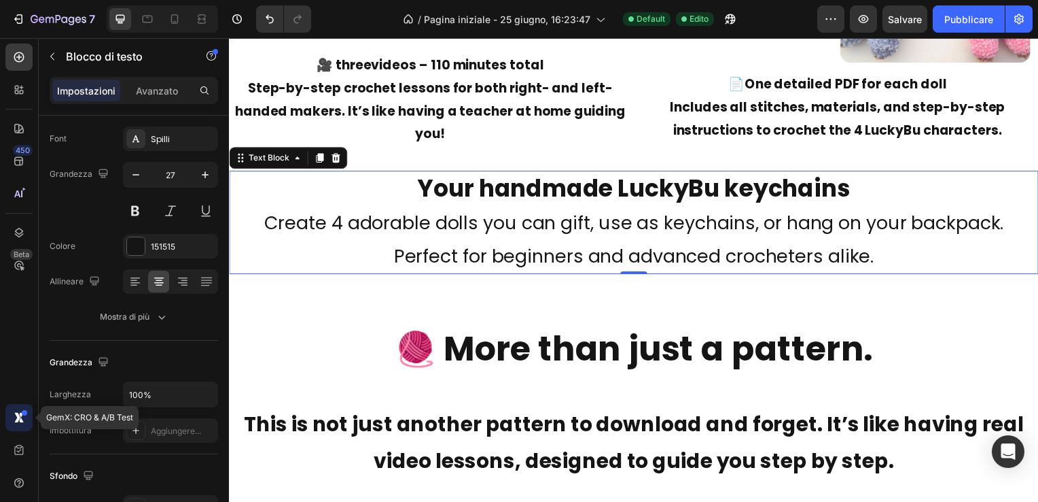
click at [21, 415] on icon at bounding box center [21, 414] width 5 height 5
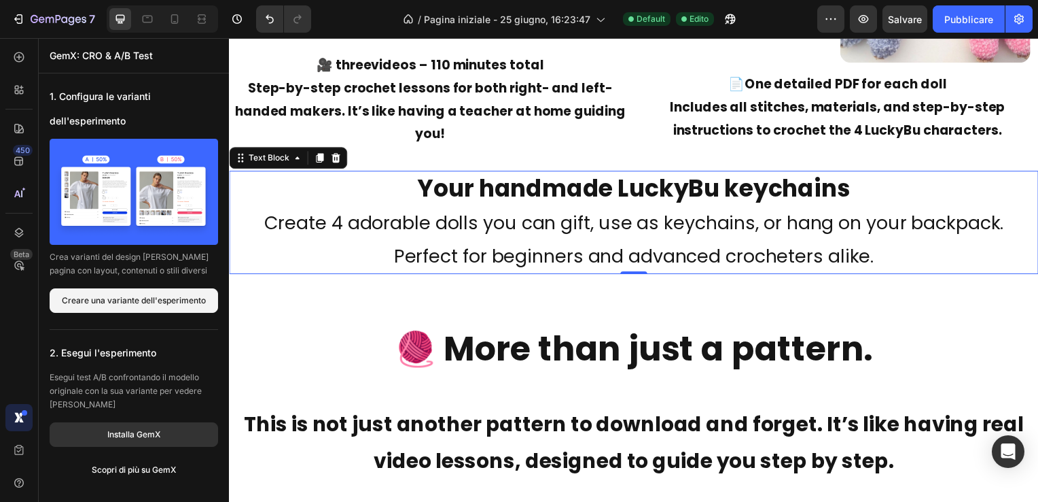
click at [21, 414] on icon at bounding box center [21, 414] width 5 height 5
click at [17, 226] on icon at bounding box center [19, 233] width 14 height 14
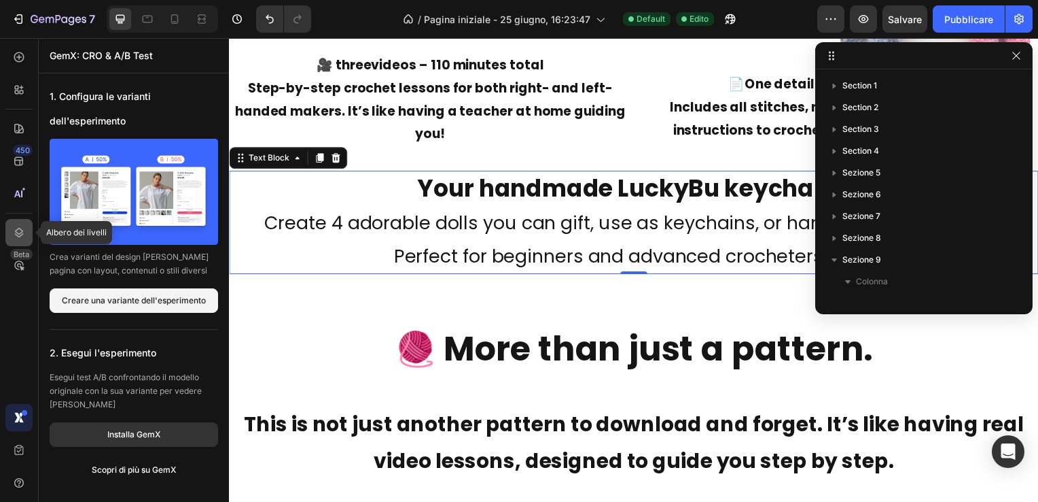
scroll to position [170, 0]
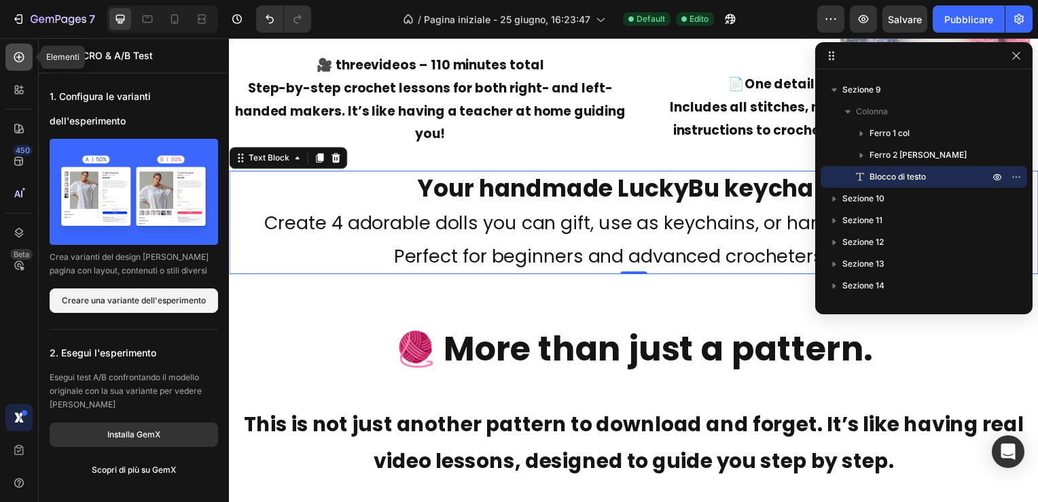
click at [20, 56] on icon at bounding box center [19, 57] width 14 height 14
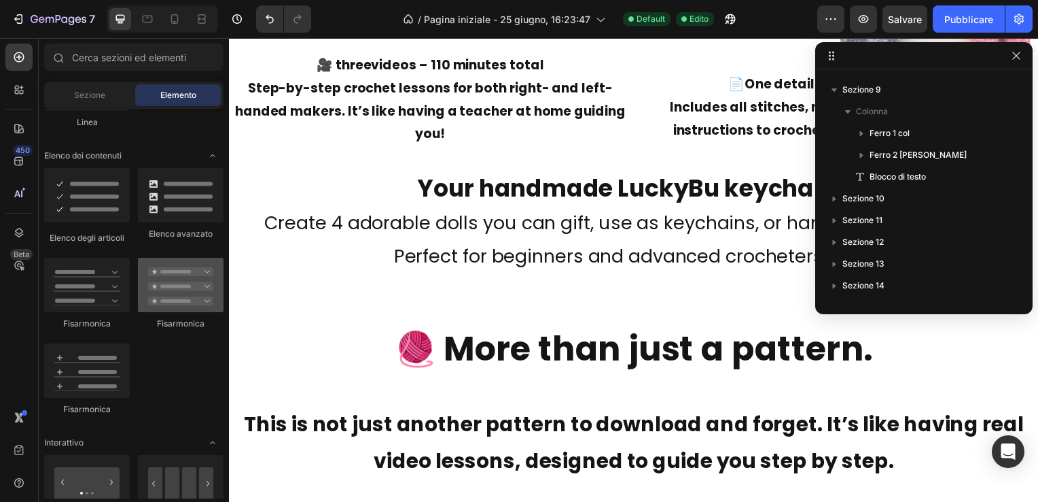
scroll to position [770, 0]
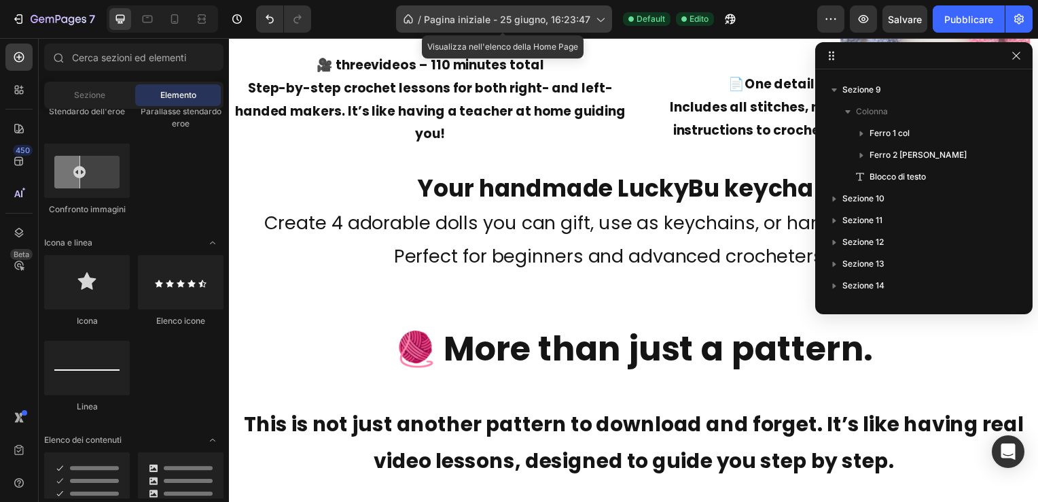
click at [521, 18] on span "Pagina iniziale - 25 giugno, 16:23:47" at bounding box center [507, 19] width 166 height 14
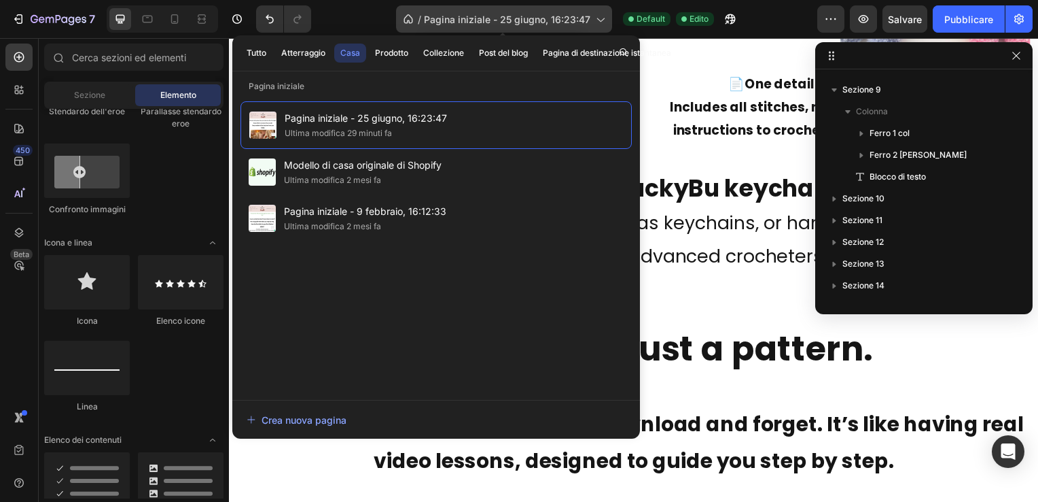
click at [521, 18] on span "Pagina iniziale - 25 giugno, 16:23:47" at bounding box center [507, 19] width 166 height 14
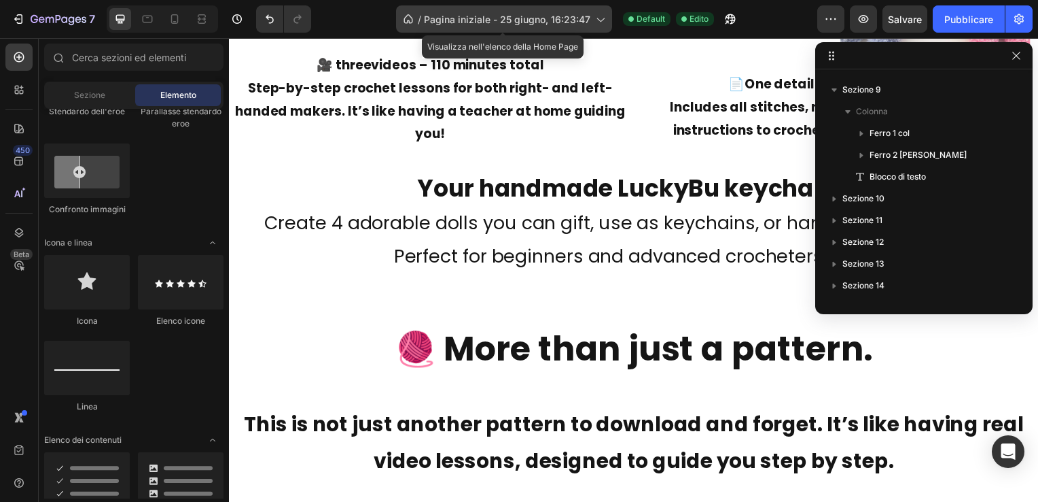
click at [521, 18] on span "Pagina iniziale - 25 giugno, 16:23:47" at bounding box center [507, 19] width 166 height 14
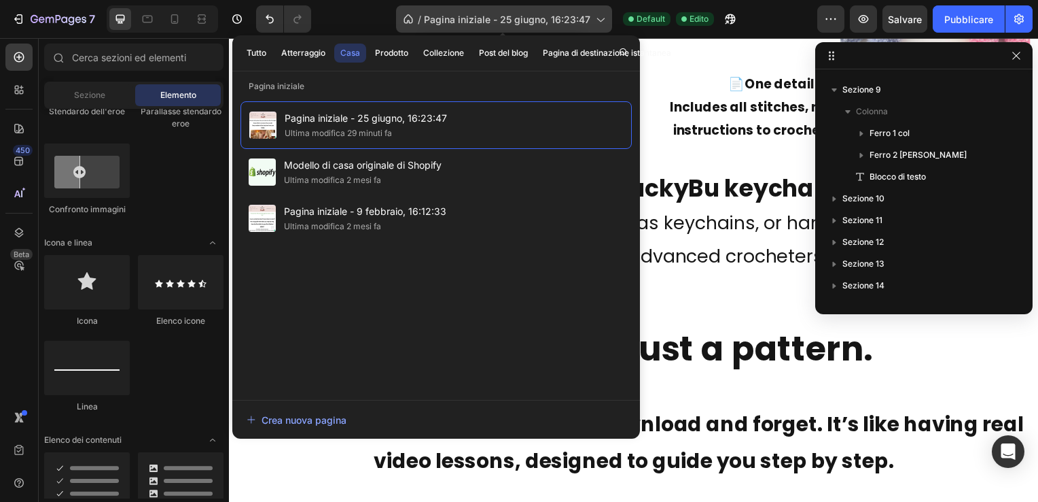
click at [521, 18] on span "Pagina iniziale - 25 giugno, 16:23:47" at bounding box center [507, 19] width 166 height 14
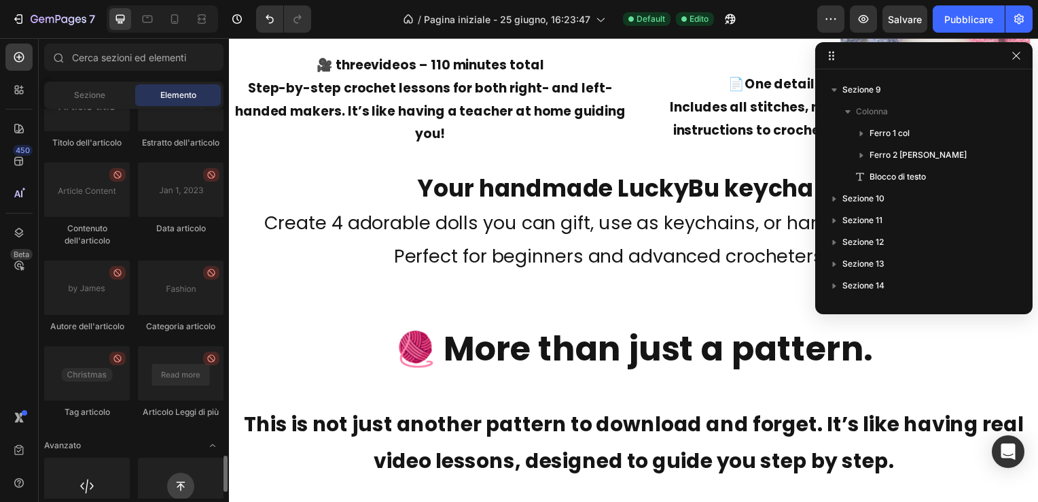
scroll to position [3760, 0]
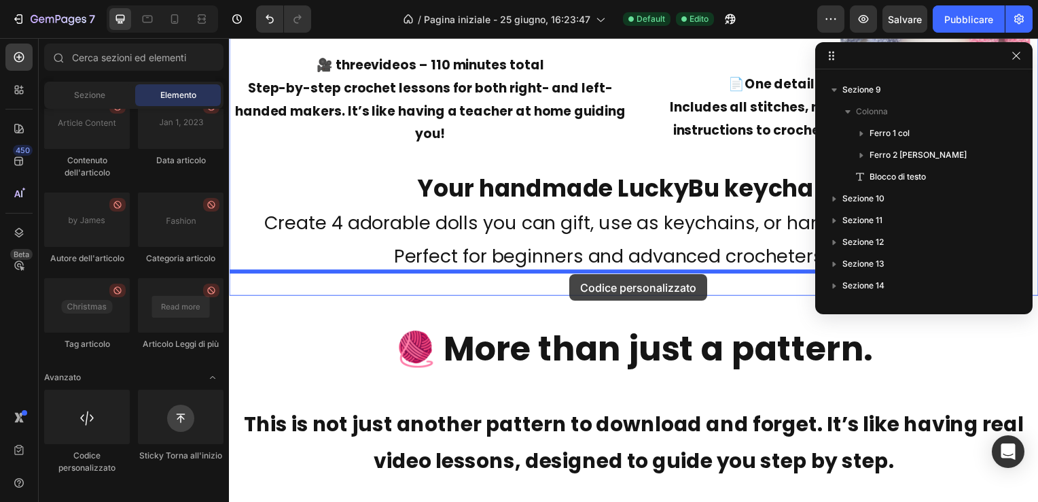
drag, startPoint x: 313, startPoint y: 470, endPoint x: 572, endPoint y: 276, distance: 323.9
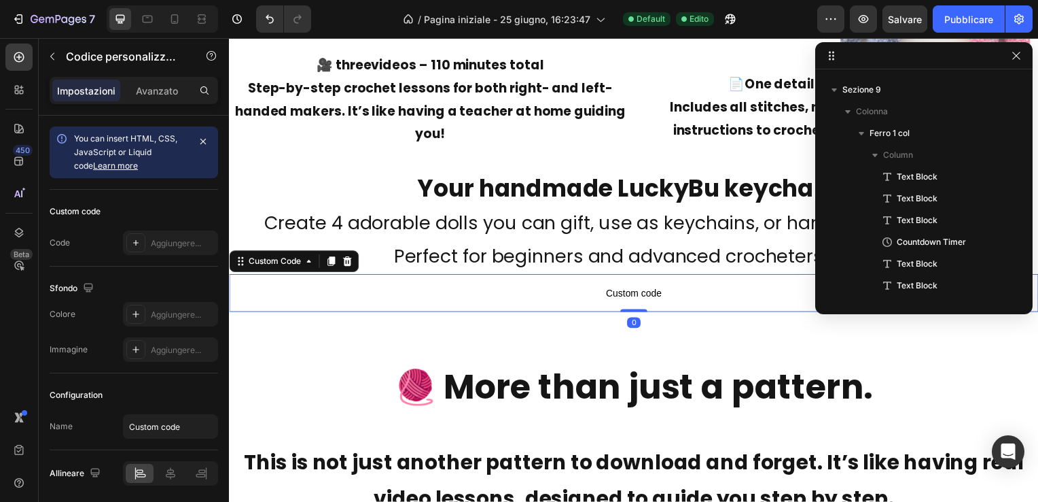
scroll to position [540, 0]
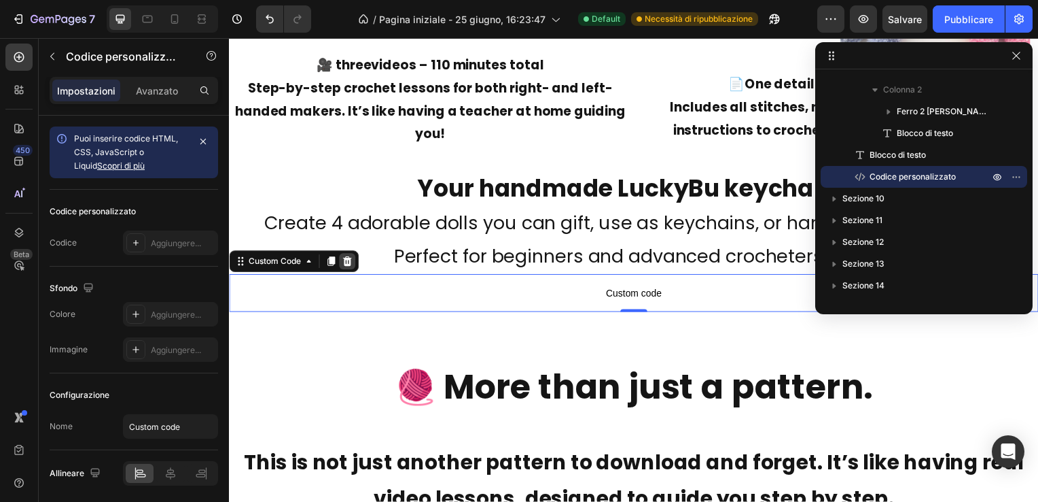
click at [352, 258] on icon at bounding box center [348, 263] width 11 height 11
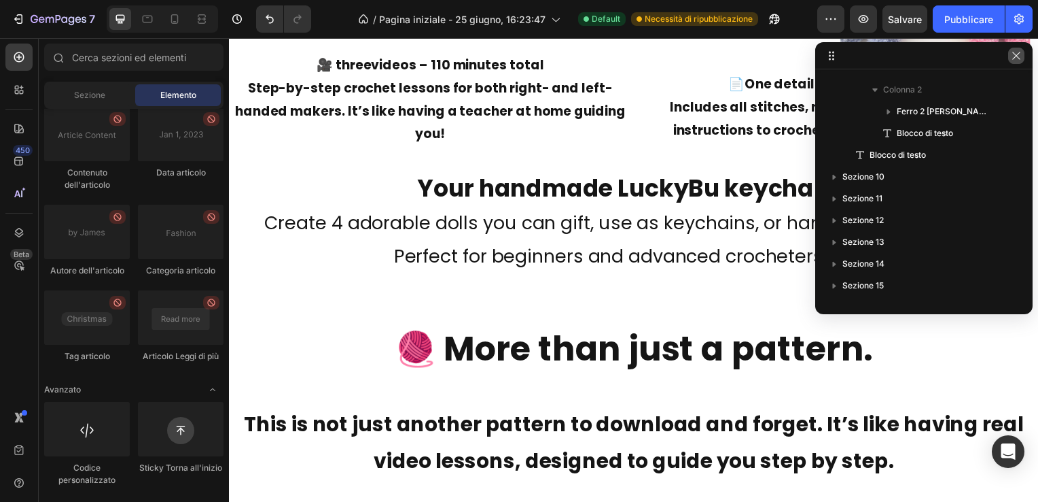
drag, startPoint x: 1017, startPoint y: 54, endPoint x: 753, endPoint y: 37, distance: 264.9
click at [1017, 54] on icon "button" at bounding box center [1016, 55] width 11 height 11
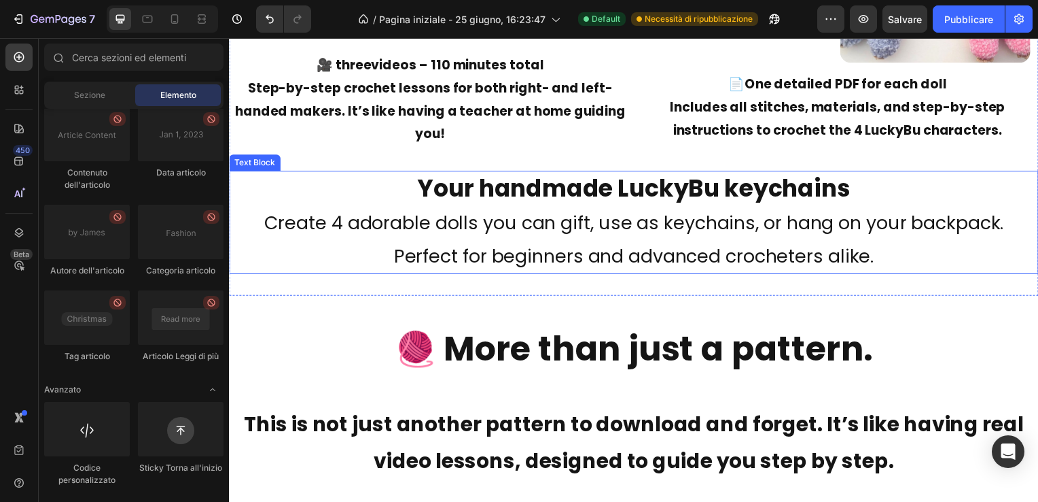
click at [593, 249] on p "Your handmade LuckyBu keychains Create 4 adorable dolls you can gift, use as ke…" at bounding box center [636, 223] width 813 height 101
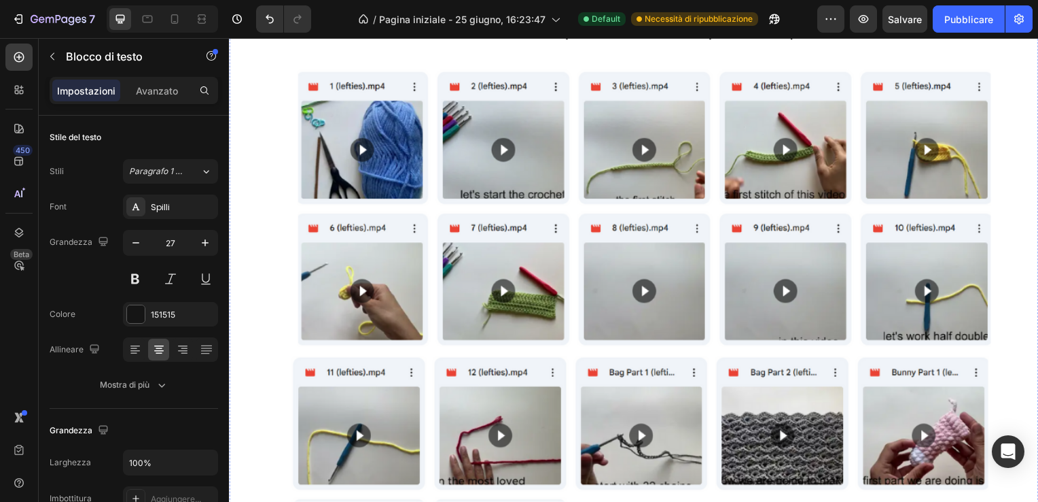
scroll to position [6226, 0]
